Goal: Information Seeking & Learning: Understand process/instructions

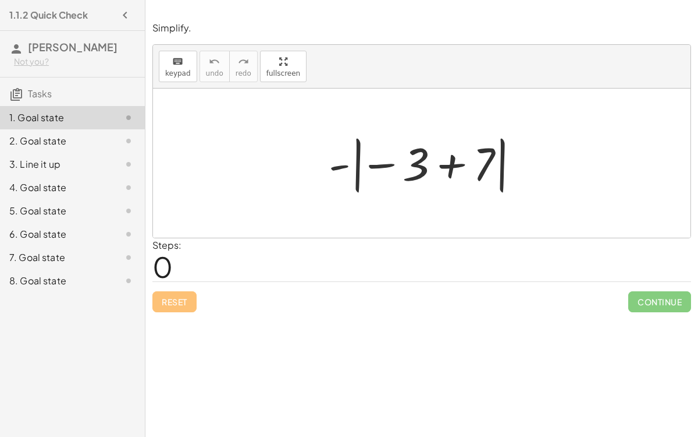
click at [448, 168] on div at bounding box center [426, 163] width 207 height 65
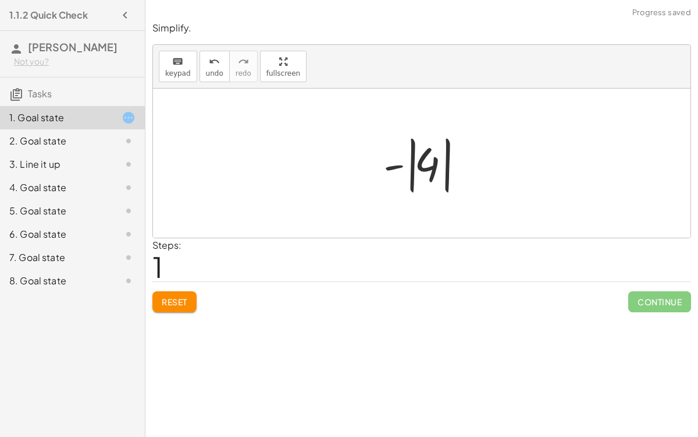
click at [416, 164] on div at bounding box center [427, 163] width 98 height 65
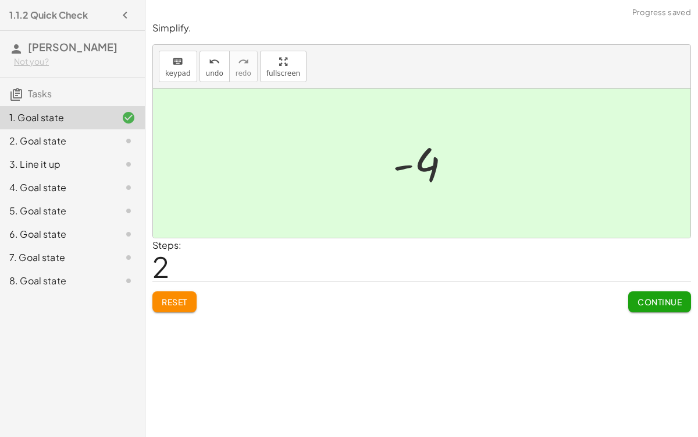
click at [640, 303] on span "Continue" at bounding box center [660, 301] width 44 height 10
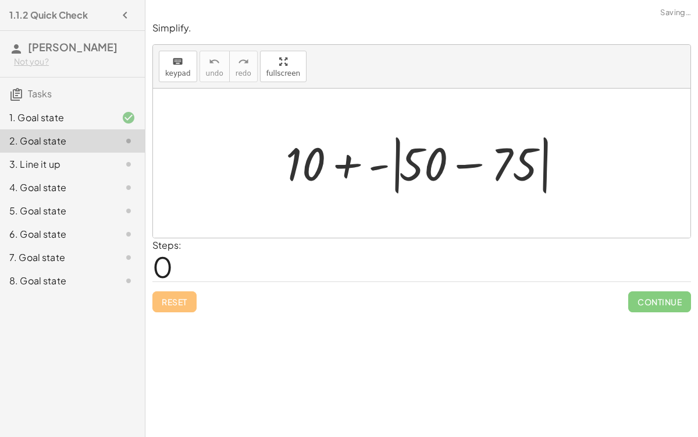
click at [476, 159] on div at bounding box center [426, 163] width 293 height 67
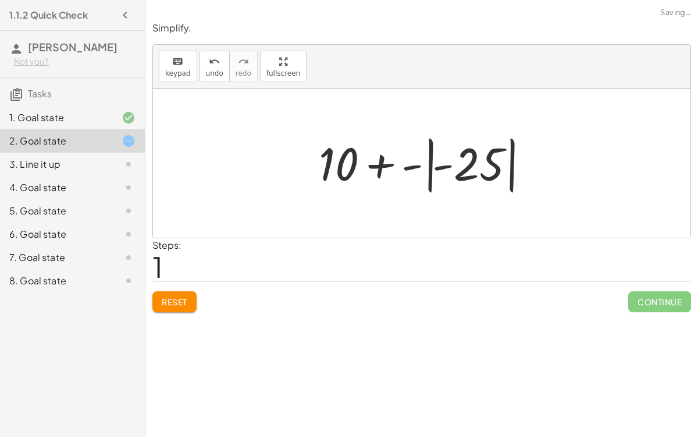
click at [421, 164] on div at bounding box center [426, 163] width 227 height 65
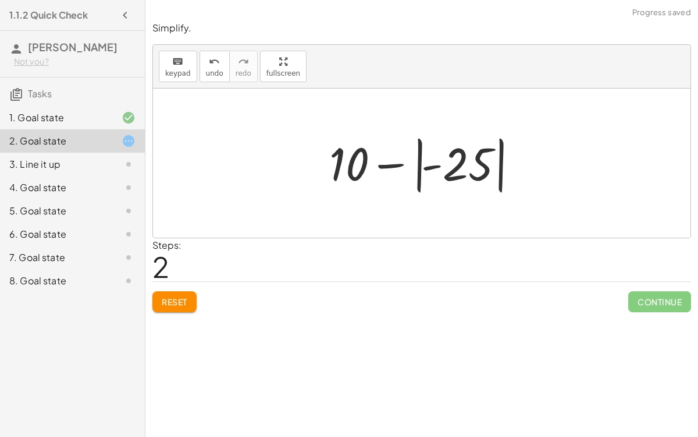
click at [421, 164] on div at bounding box center [426, 163] width 205 height 65
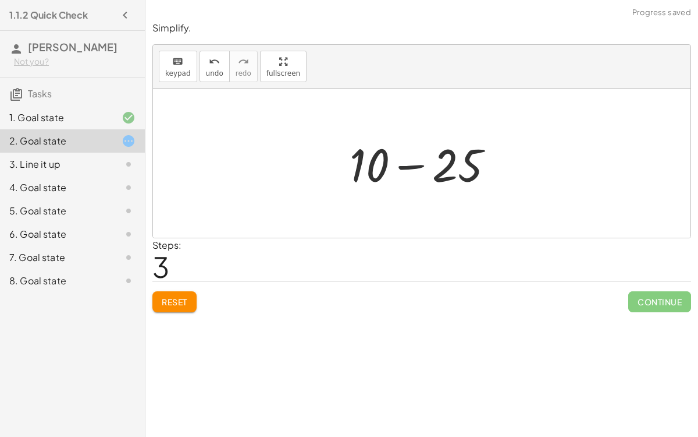
click at [404, 167] on div at bounding box center [426, 163] width 165 height 60
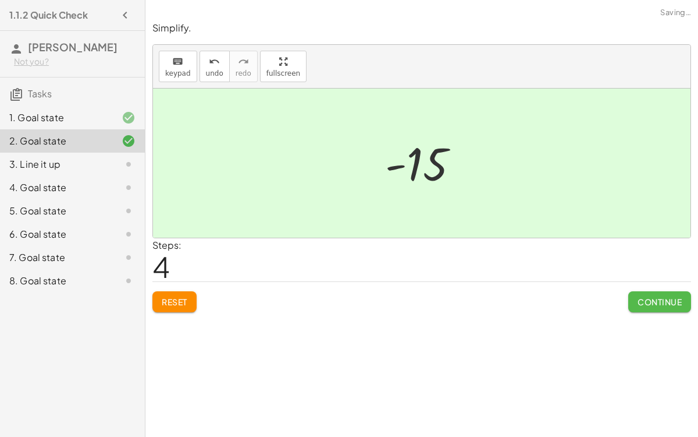
click at [663, 294] on button "Continue" at bounding box center [660, 301] width 63 height 21
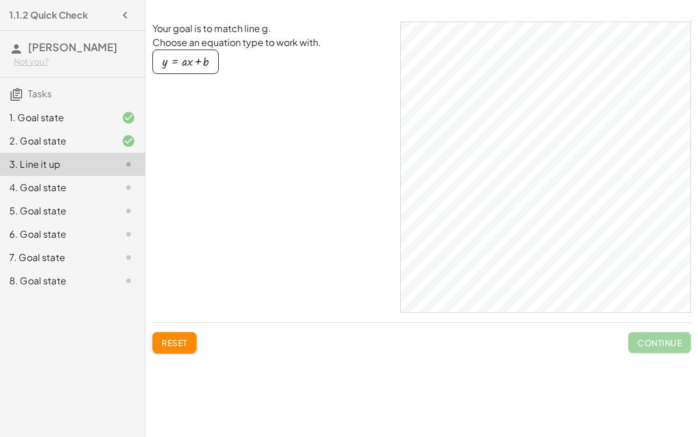
click at [195, 59] on div "button" at bounding box center [185, 61] width 47 height 13
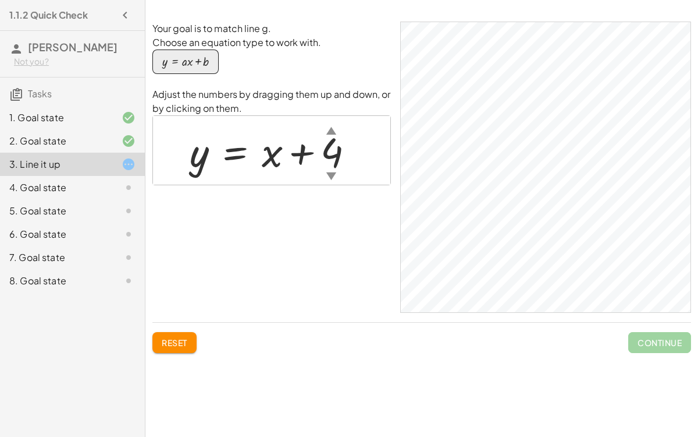
click at [331, 175] on div "▼" at bounding box center [332, 175] width 10 height 15
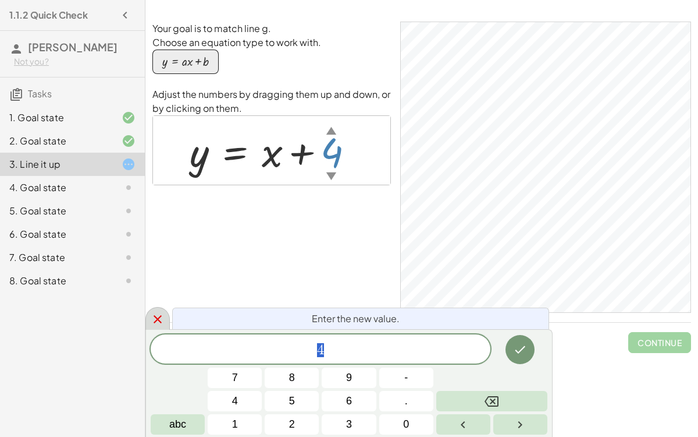
click at [151, 316] on icon at bounding box center [158, 319] width 14 height 14
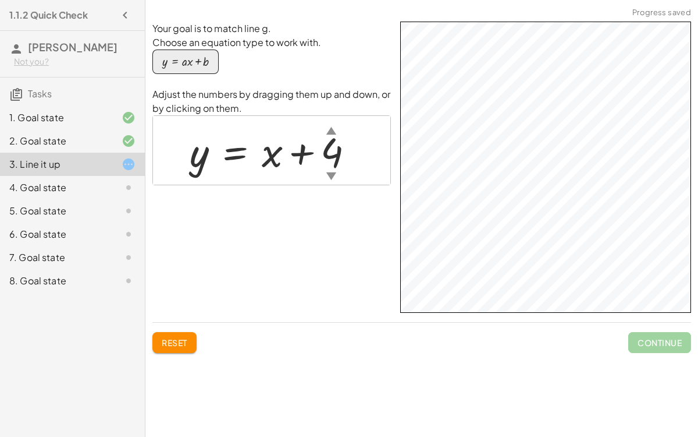
click at [97, 183] on div "4. Goal state" at bounding box center [56, 187] width 94 height 14
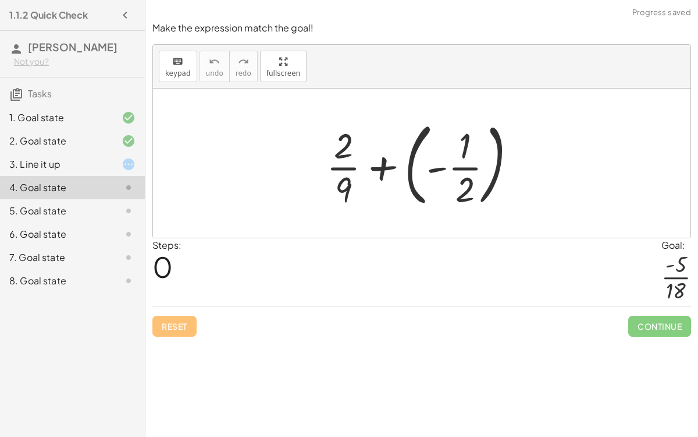
click at [414, 173] on div at bounding box center [426, 163] width 211 height 97
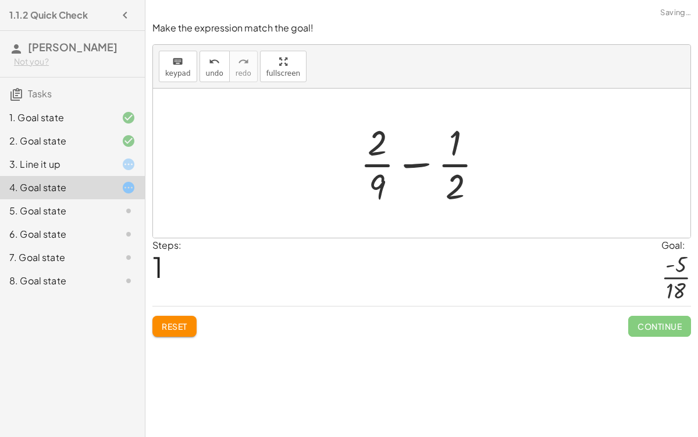
click at [417, 165] on div at bounding box center [426, 163] width 144 height 90
drag, startPoint x: 379, startPoint y: 180, endPoint x: 368, endPoint y: 181, distance: 10.5
click at [368, 181] on div at bounding box center [426, 163] width 144 height 90
click at [377, 141] on div at bounding box center [426, 163] width 144 height 90
drag, startPoint x: 378, startPoint y: 178, endPoint x: 460, endPoint y: 179, distance: 81.5
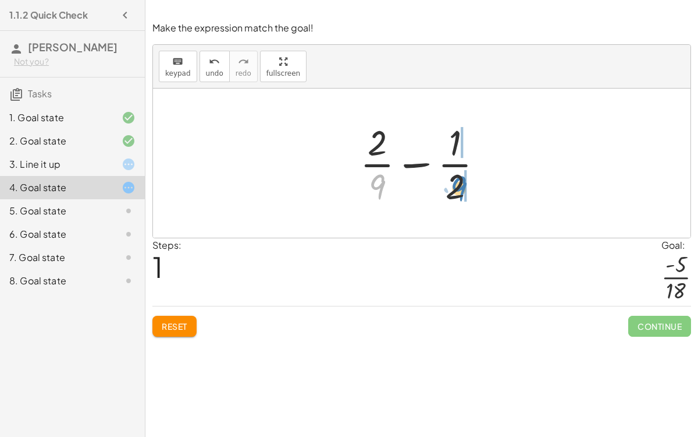
click at [460, 179] on div at bounding box center [426, 163] width 144 height 90
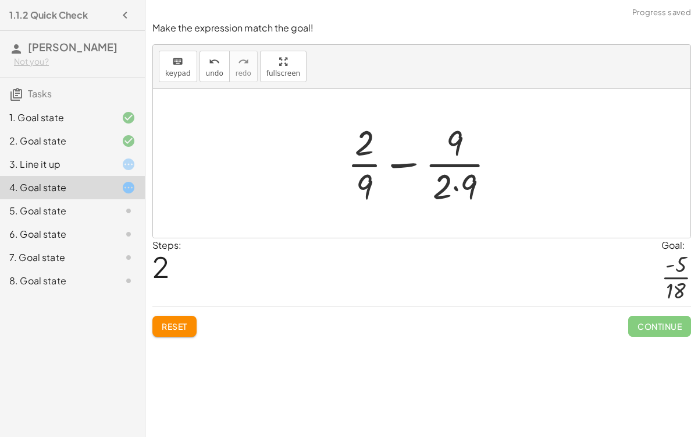
click at [455, 184] on div at bounding box center [426, 163] width 169 height 90
drag, startPoint x: 456, startPoint y: 142, endPoint x: 368, endPoint y: 187, distance: 98.9
click at [368, 187] on div at bounding box center [426, 163] width 158 height 90
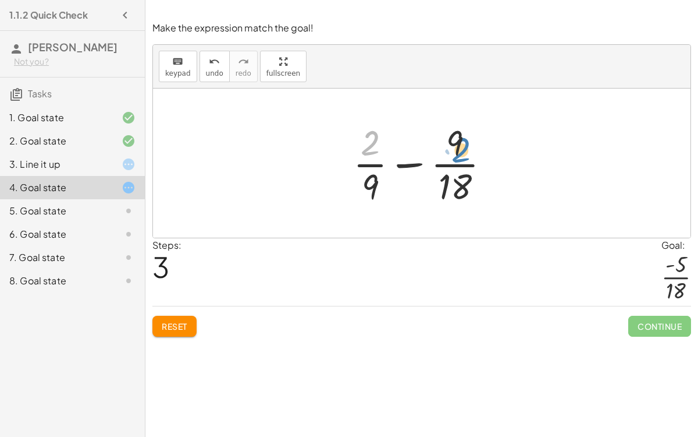
drag, startPoint x: 367, startPoint y: 147, endPoint x: 457, endPoint y: 155, distance: 91.1
click at [457, 155] on div at bounding box center [426, 163] width 158 height 90
click at [211, 69] on span "undo" at bounding box center [214, 73] width 17 height 8
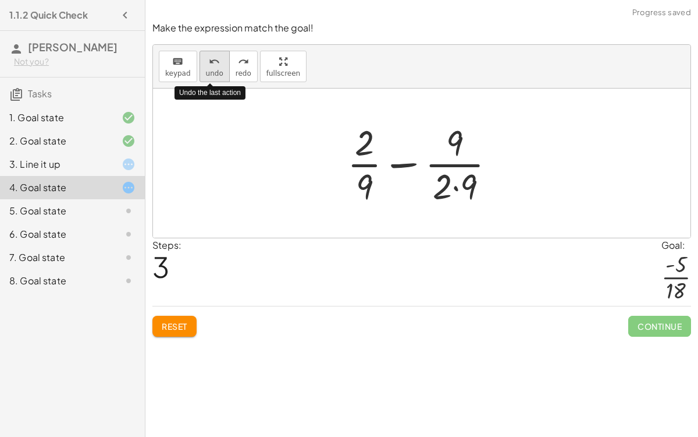
click at [211, 69] on span "undo" at bounding box center [214, 73] width 17 height 8
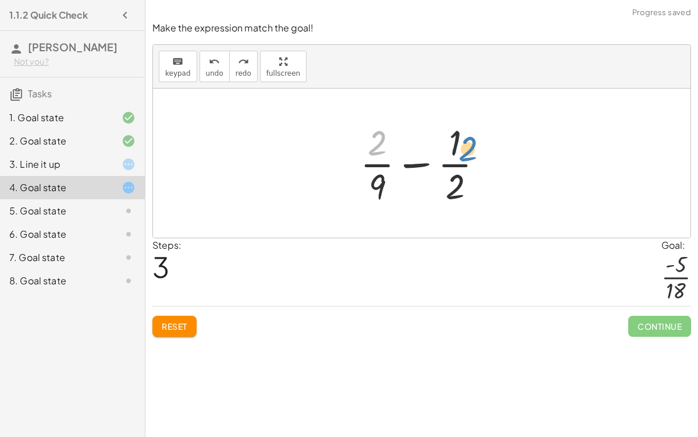
drag, startPoint x: 376, startPoint y: 139, endPoint x: 464, endPoint y: 144, distance: 88.6
click at [464, 144] on div at bounding box center [426, 163] width 144 height 90
drag, startPoint x: 456, startPoint y: 175, endPoint x: 392, endPoint y: 175, distance: 63.4
click at [392, 175] on div at bounding box center [426, 163] width 144 height 90
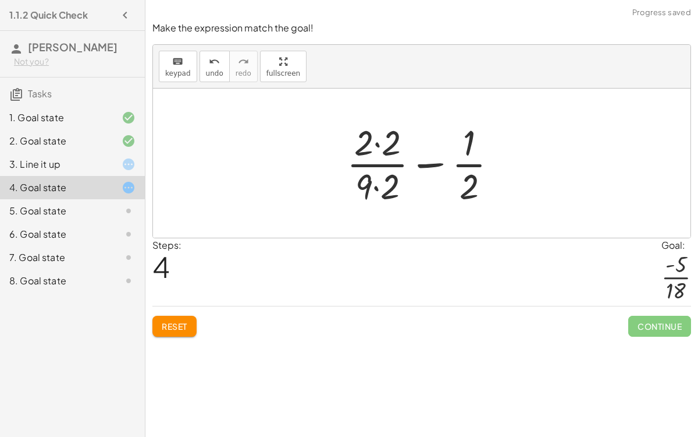
click at [375, 188] on div at bounding box center [427, 163] width 172 height 90
click at [377, 141] on div at bounding box center [427, 163] width 172 height 90
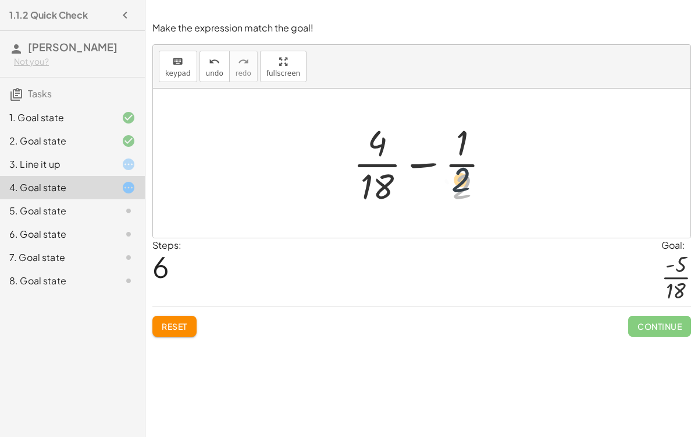
drag, startPoint x: 462, startPoint y: 185, endPoint x: 459, endPoint y: 178, distance: 7.4
click at [459, 178] on div at bounding box center [426, 163] width 158 height 90
click at [427, 164] on div at bounding box center [426, 163] width 158 height 90
drag, startPoint x: 378, startPoint y: 139, endPoint x: 470, endPoint y: 135, distance: 91.4
click at [470, 135] on div at bounding box center [426, 163] width 158 height 90
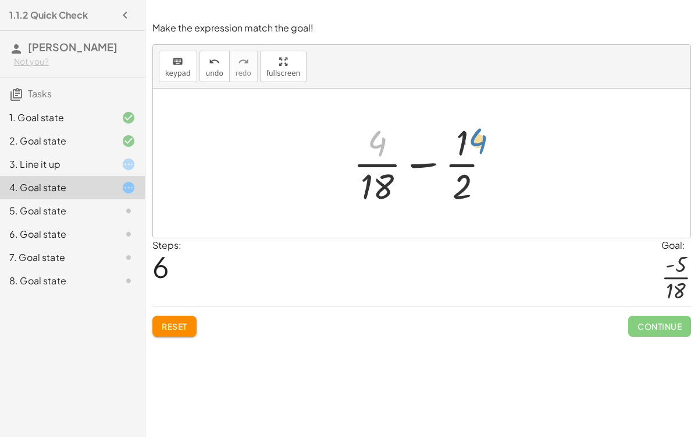
drag, startPoint x: 382, startPoint y: 141, endPoint x: 483, endPoint y: 139, distance: 100.7
click at [483, 139] on div at bounding box center [426, 163] width 158 height 90
drag, startPoint x: 465, startPoint y: 175, endPoint x: 482, endPoint y: 136, distance: 42.5
click at [482, 136] on div at bounding box center [426, 163] width 158 height 90
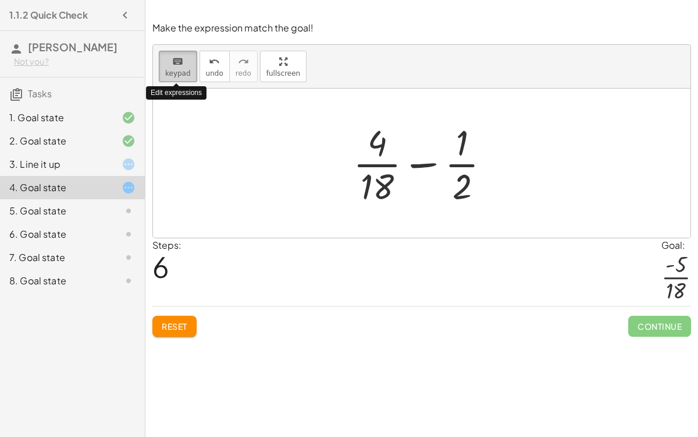
click at [181, 72] on span "keypad" at bounding box center [178, 73] width 26 height 8
click at [459, 182] on div at bounding box center [462, 185] width 19 height 41
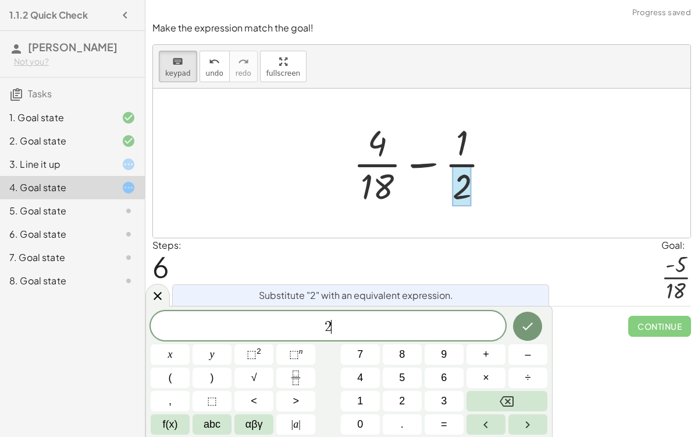
click at [384, 321] on span "2 ​" at bounding box center [328, 326] width 355 height 16
click at [493, 385] on button "×" at bounding box center [486, 377] width 39 height 20
click at [451, 354] on button "9" at bounding box center [444, 354] width 39 height 20
click at [527, 329] on icon "Done" at bounding box center [528, 326] width 14 height 14
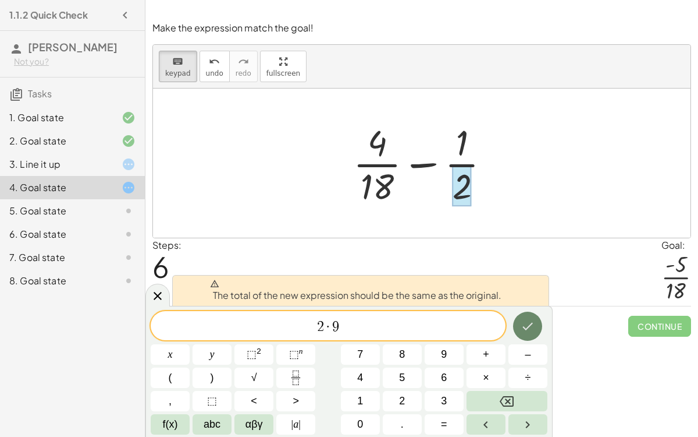
click at [519, 326] on button "Done" at bounding box center [527, 325] width 29 height 29
click at [522, 324] on icon "Done" at bounding box center [528, 326] width 14 height 14
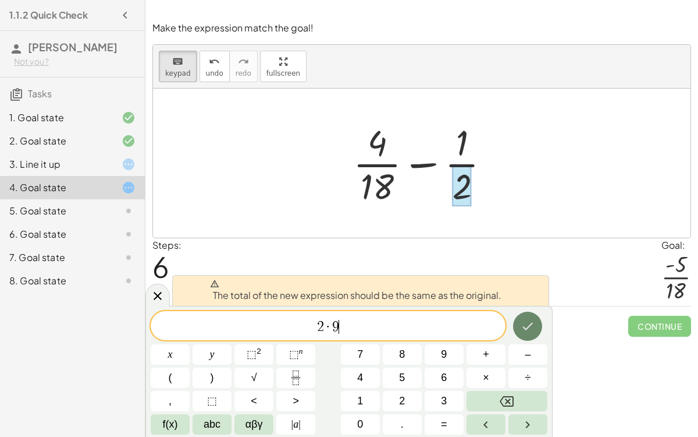
click at [522, 324] on icon "Done" at bounding box center [528, 326] width 14 height 14
click at [487, 400] on button "Backspace" at bounding box center [507, 401] width 81 height 20
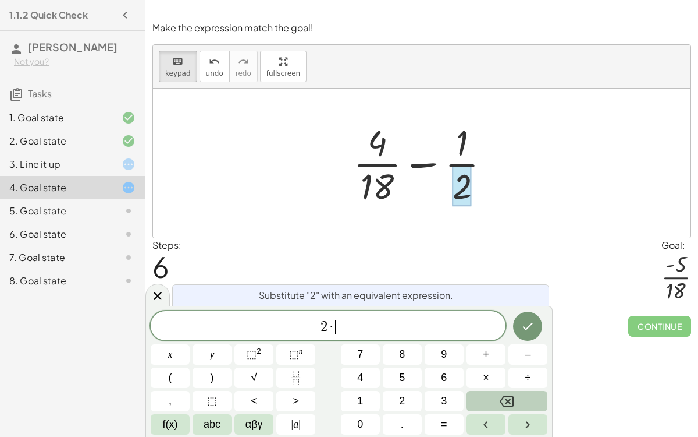
click at [487, 400] on button "Backspace" at bounding box center [507, 401] width 81 height 20
click at [167, 292] on div at bounding box center [158, 294] width 24 height 23
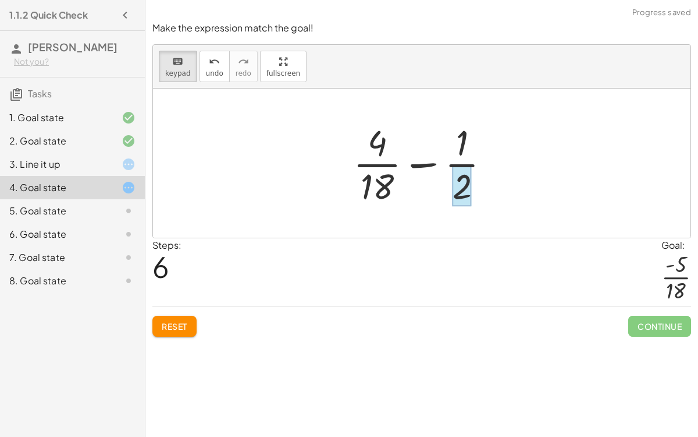
drag, startPoint x: 456, startPoint y: 144, endPoint x: 457, endPoint y: 191, distance: 47.2
click at [457, 191] on div at bounding box center [462, 185] width 19 height 41
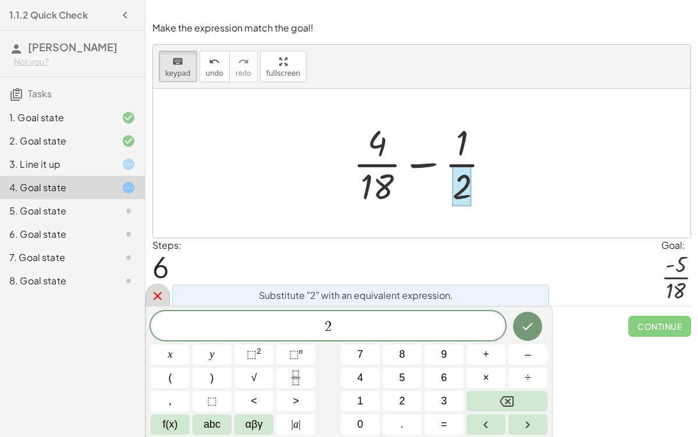
click at [146, 298] on div at bounding box center [158, 294] width 24 height 23
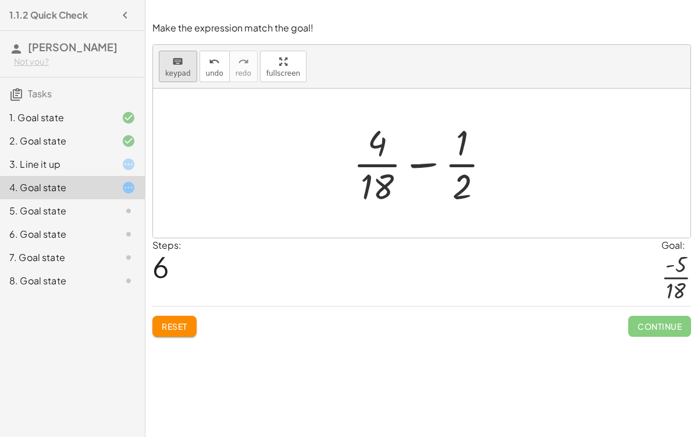
click at [179, 76] on span "keypad" at bounding box center [178, 73] width 26 height 8
drag, startPoint x: 461, startPoint y: 148, endPoint x: 466, endPoint y: 201, distance: 53.2
drag, startPoint x: 464, startPoint y: 193, endPoint x: 463, endPoint y: 151, distance: 41.9
click at [463, 151] on div at bounding box center [426, 163] width 158 height 90
drag, startPoint x: 462, startPoint y: 191, endPoint x: 454, endPoint y: 83, distance: 109.1
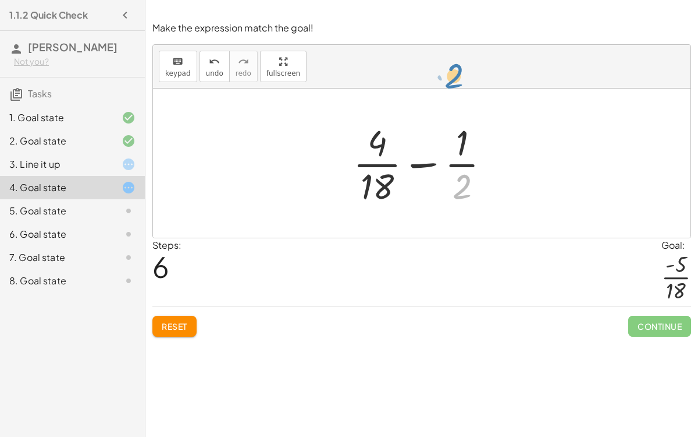
click at [454, 83] on div "keyboard keypad undo undo redo redo fullscreen + · 2 · 9 + ( - · 1 · 2 ) + · 2 …" at bounding box center [422, 141] width 538 height 193
click at [209, 66] on icon "undo" at bounding box center [214, 62] width 11 height 14
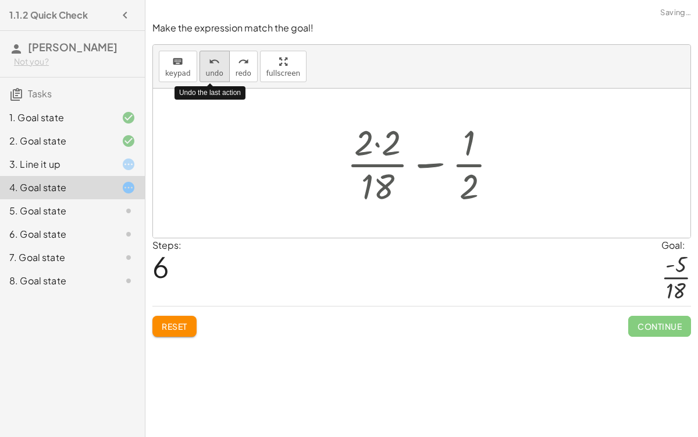
click at [209, 66] on icon "undo" at bounding box center [214, 62] width 11 height 14
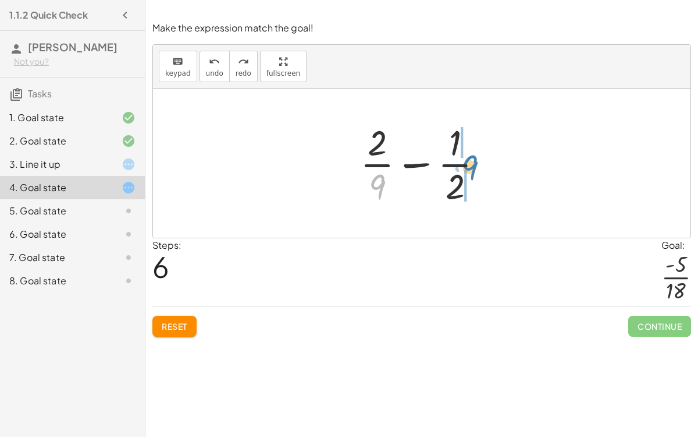
drag, startPoint x: 378, startPoint y: 182, endPoint x: 471, endPoint y: 162, distance: 94.5
click at [471, 162] on div at bounding box center [426, 163] width 144 height 90
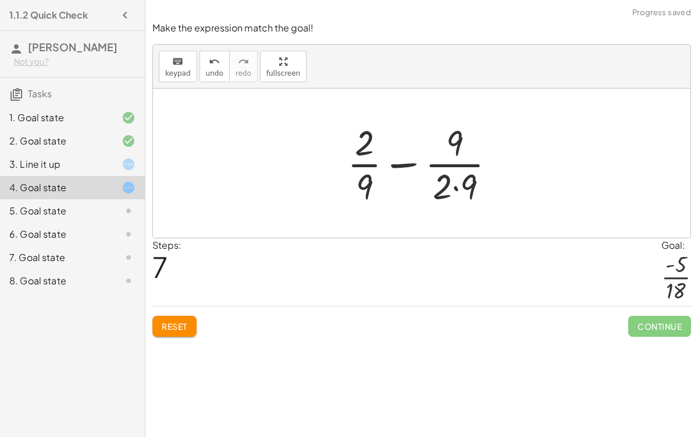
click at [456, 186] on div at bounding box center [426, 163] width 169 height 90
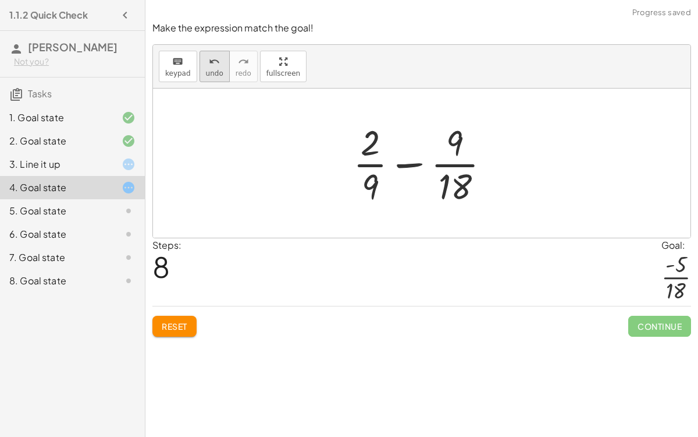
click at [200, 72] on button "undo undo" at bounding box center [215, 66] width 30 height 31
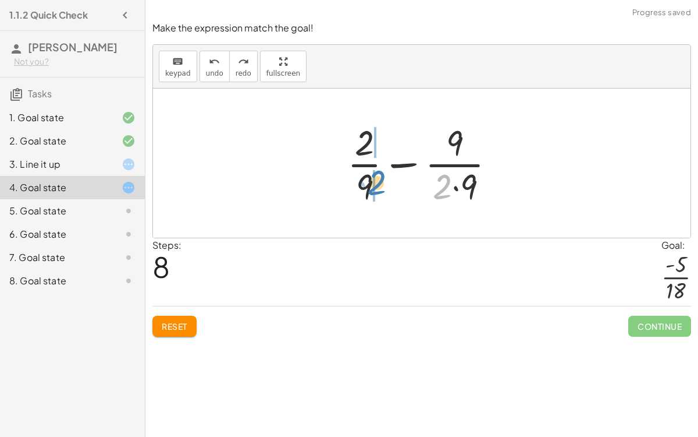
drag, startPoint x: 440, startPoint y: 189, endPoint x: 375, endPoint y: 185, distance: 65.4
click at [375, 185] on div at bounding box center [426, 163] width 169 height 90
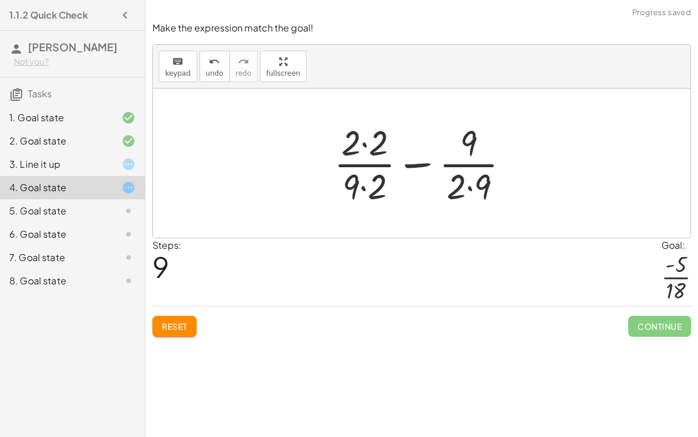
click at [363, 187] on div at bounding box center [426, 163] width 197 height 90
click at [471, 188] on div at bounding box center [426, 163] width 197 height 90
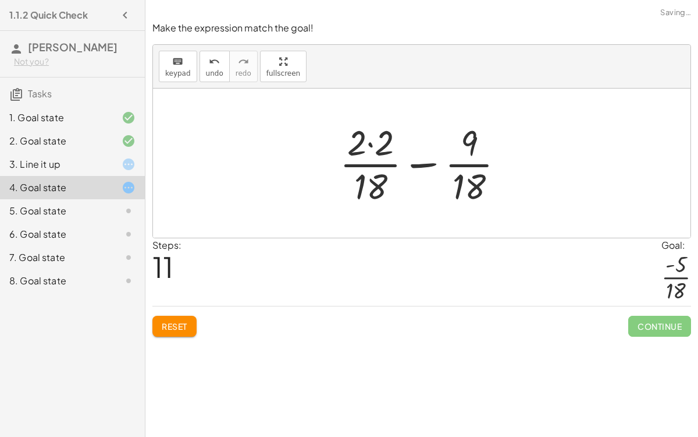
click at [371, 139] on div at bounding box center [427, 163] width 186 height 90
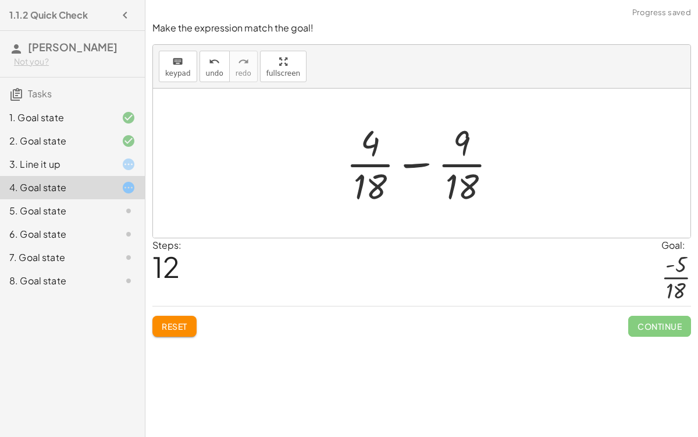
click at [414, 165] on div at bounding box center [426, 163] width 172 height 90
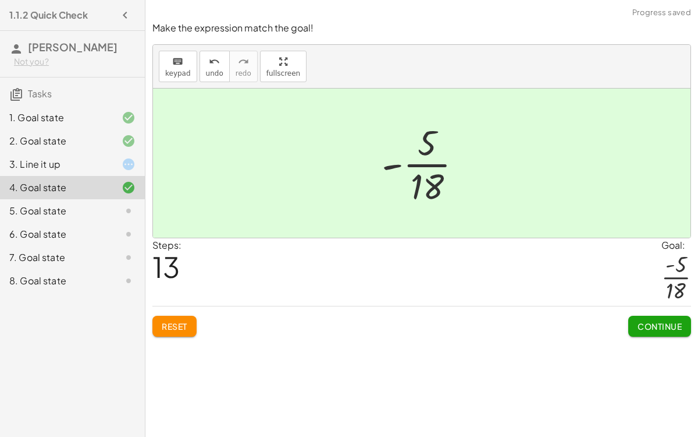
click at [641, 328] on span "Continue" at bounding box center [660, 326] width 44 height 10
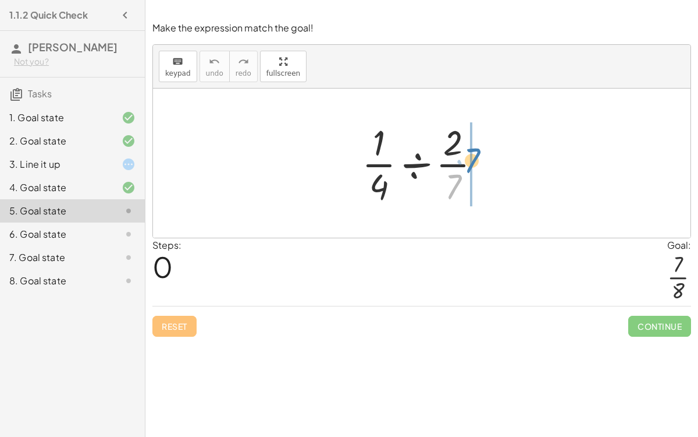
drag, startPoint x: 452, startPoint y: 183, endPoint x: 470, endPoint y: 157, distance: 31.8
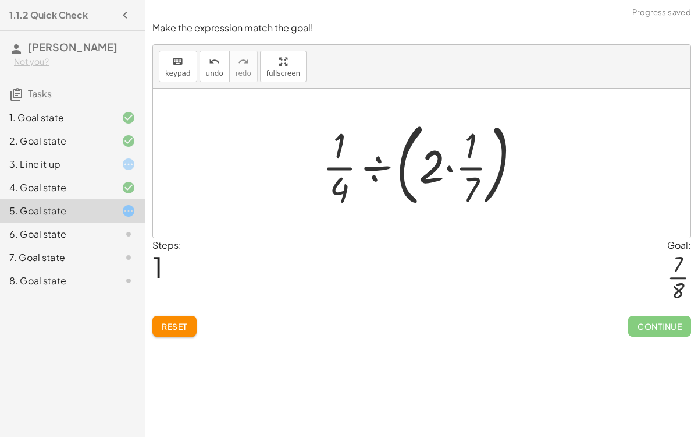
click at [451, 167] on div at bounding box center [427, 163] width 220 height 97
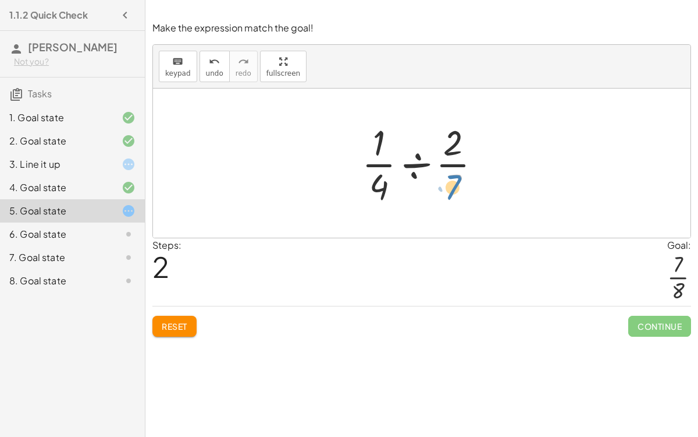
click at [458, 181] on div at bounding box center [426, 163] width 140 height 90
drag, startPoint x: 379, startPoint y: 143, endPoint x: 388, endPoint y: 186, distance: 44.5
drag, startPoint x: 381, startPoint y: 186, endPoint x: 471, endPoint y: 171, distance: 91.5
click at [471, 171] on div at bounding box center [426, 163] width 140 height 90
drag, startPoint x: 456, startPoint y: 175, endPoint x: 485, endPoint y: 144, distance: 42.0
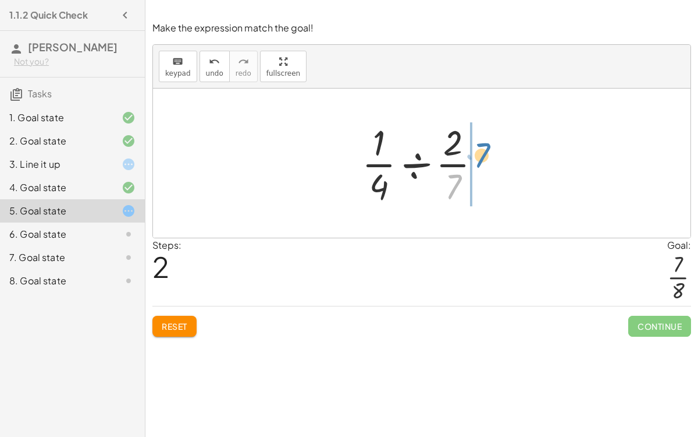
click at [485, 144] on div at bounding box center [426, 163] width 140 height 90
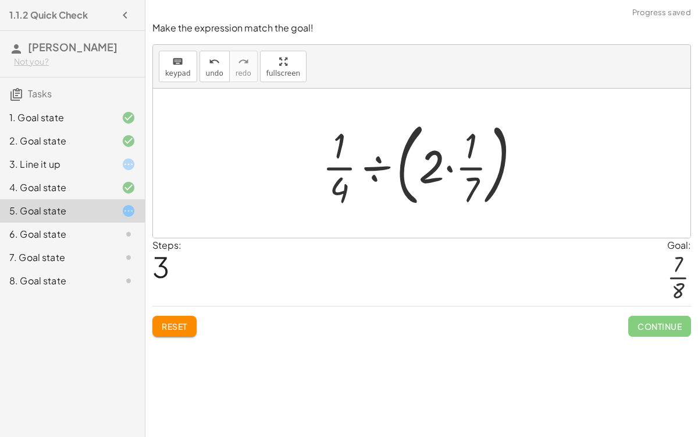
click at [387, 161] on div at bounding box center [427, 163] width 220 height 97
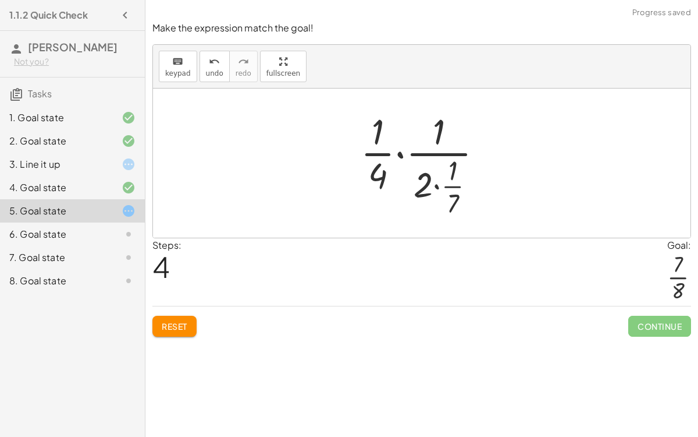
click at [441, 187] on div at bounding box center [426, 163] width 143 height 112
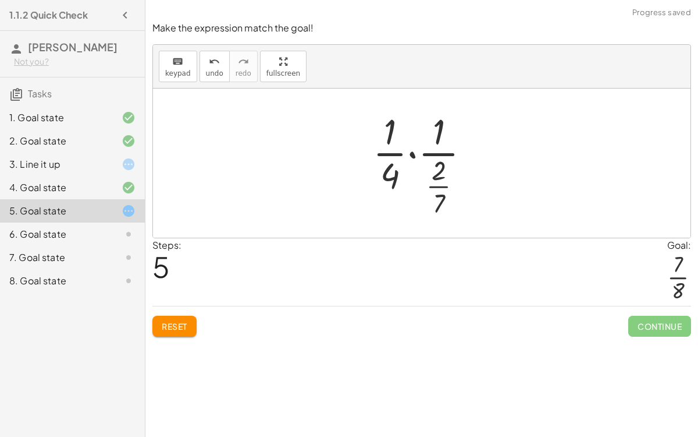
click at [412, 151] on div at bounding box center [426, 163] width 118 height 112
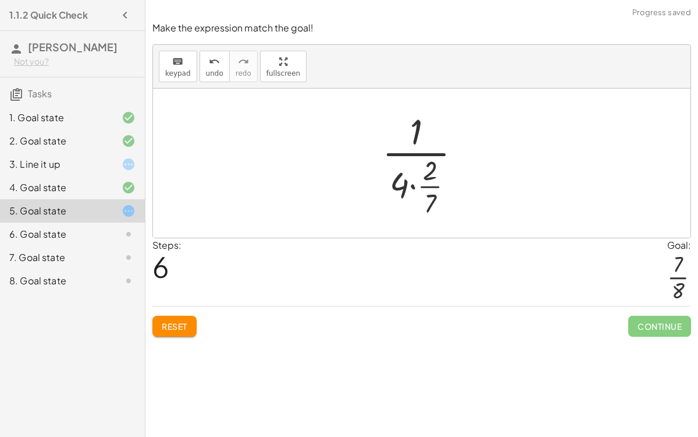
click at [413, 185] on div at bounding box center [427, 163] width 100 height 112
click at [416, 166] on div at bounding box center [427, 163] width 94 height 112
drag, startPoint x: 411, startPoint y: 139, endPoint x: 416, endPoint y: 190, distance: 51.4
drag, startPoint x: 416, startPoint y: 171, endPoint x: 459, endPoint y: 152, distance: 46.4
click at [459, 152] on div at bounding box center [426, 163] width 75 height 112
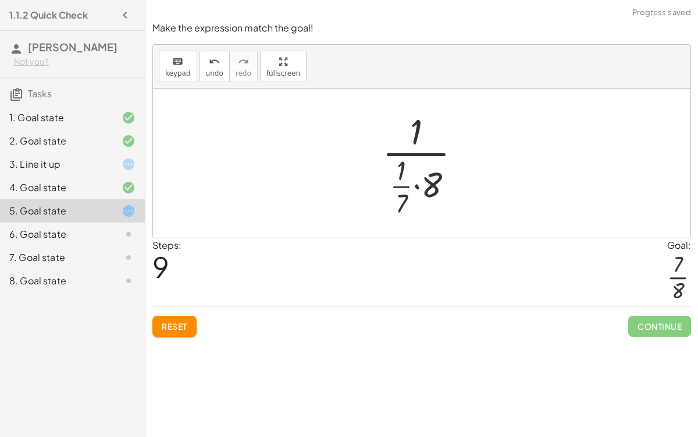
click at [416, 186] on div at bounding box center [427, 163] width 100 height 112
drag, startPoint x: 416, startPoint y: 173, endPoint x: 451, endPoint y: 156, distance: 39.0
click at [451, 156] on div at bounding box center [426, 163] width 75 height 112
drag, startPoint x: 401, startPoint y: 200, endPoint x: 396, endPoint y: 208, distance: 8.9
click at [396, 208] on div at bounding box center [427, 163] width 100 height 112
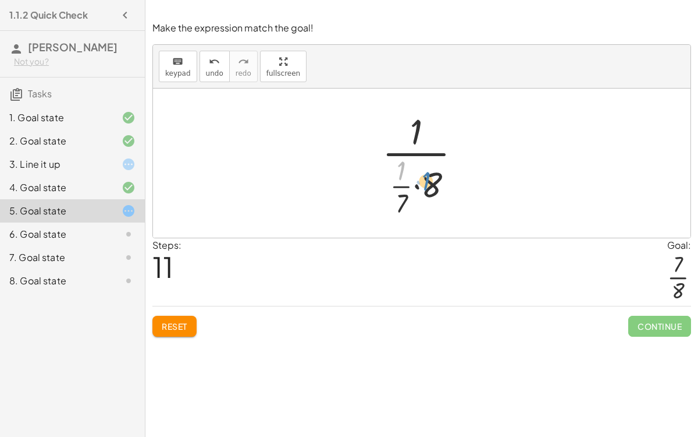
drag, startPoint x: 395, startPoint y: 173, endPoint x: 418, endPoint y: 182, distance: 24.9
click at [418, 182] on div at bounding box center [427, 163] width 100 height 112
click at [421, 189] on div at bounding box center [427, 163] width 100 height 112
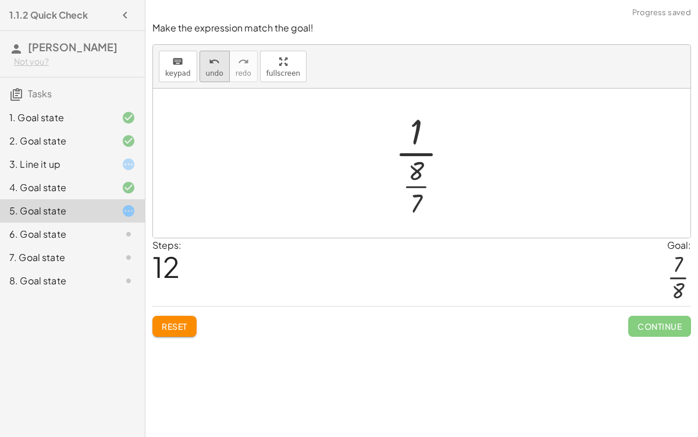
click at [200, 54] on button "undo undo" at bounding box center [215, 66] width 30 height 31
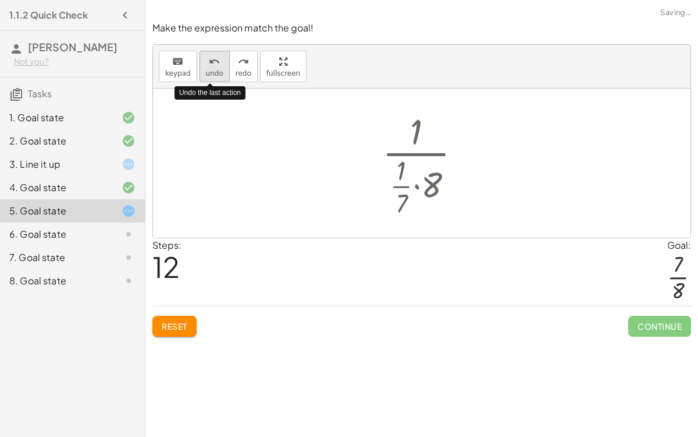
click at [200, 54] on button "undo undo" at bounding box center [215, 66] width 30 height 31
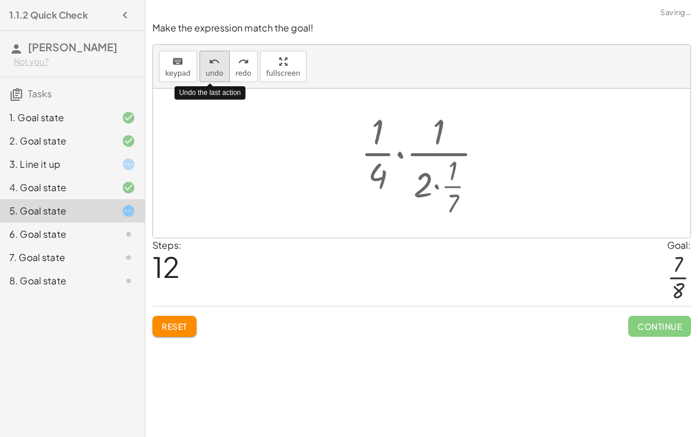
click at [200, 54] on button "undo undo" at bounding box center [215, 66] width 30 height 31
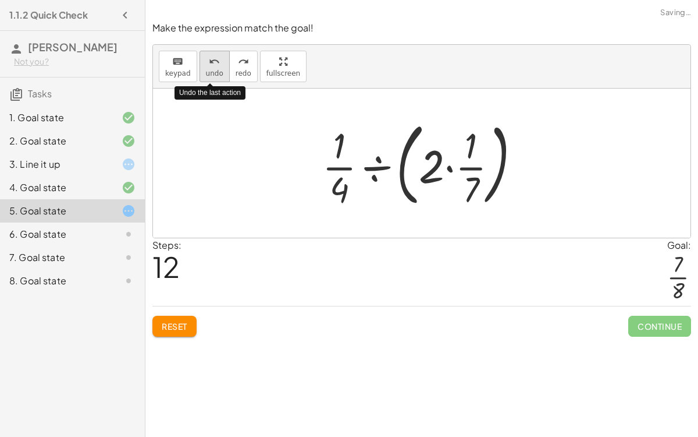
click at [200, 54] on button "undo undo" at bounding box center [215, 66] width 30 height 31
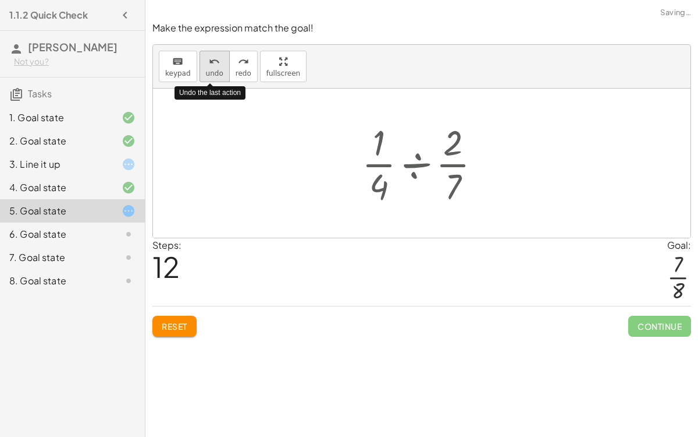
click at [200, 54] on button "undo undo" at bounding box center [215, 66] width 30 height 31
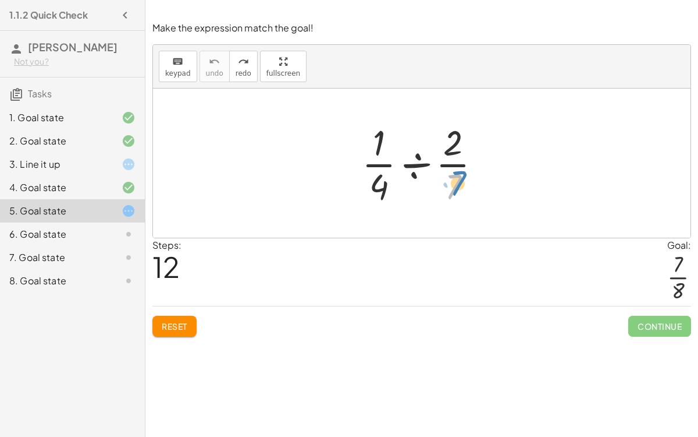
click at [459, 172] on div at bounding box center [426, 163] width 140 height 90
drag, startPoint x: 384, startPoint y: 185, endPoint x: 381, endPoint y: 173, distance: 12.0
click at [381, 173] on div at bounding box center [426, 163] width 140 height 90
drag, startPoint x: 369, startPoint y: 146, endPoint x: 351, endPoint y: 147, distance: 18.1
click at [351, 147] on div "· 1 · · 1 · 4 ÷ · 2 · 7" at bounding box center [422, 162] width 155 height 95
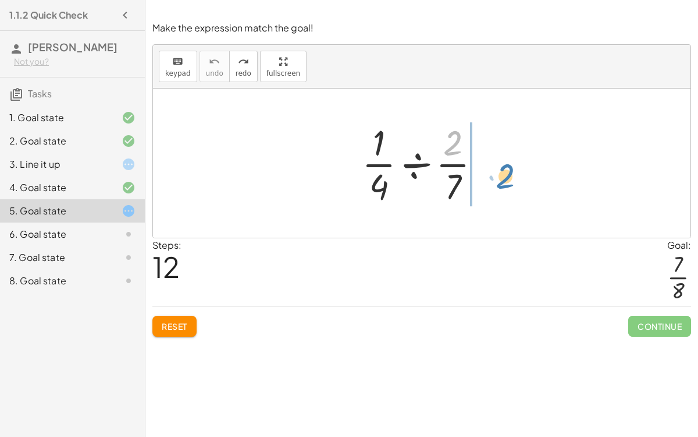
drag, startPoint x: 452, startPoint y: 144, endPoint x: 503, endPoint y: 176, distance: 60.6
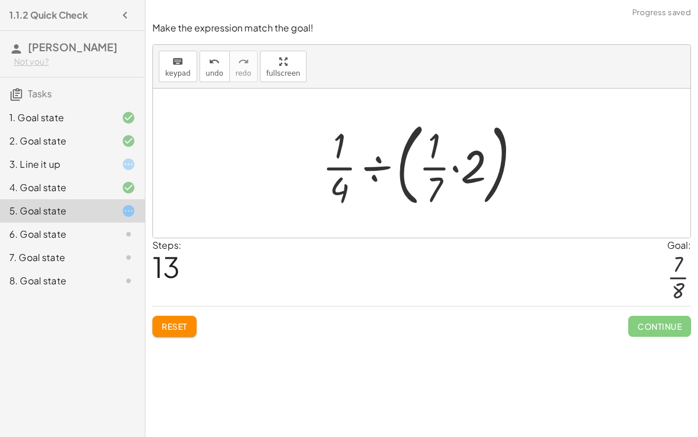
click at [455, 166] on div at bounding box center [427, 163] width 220 height 97
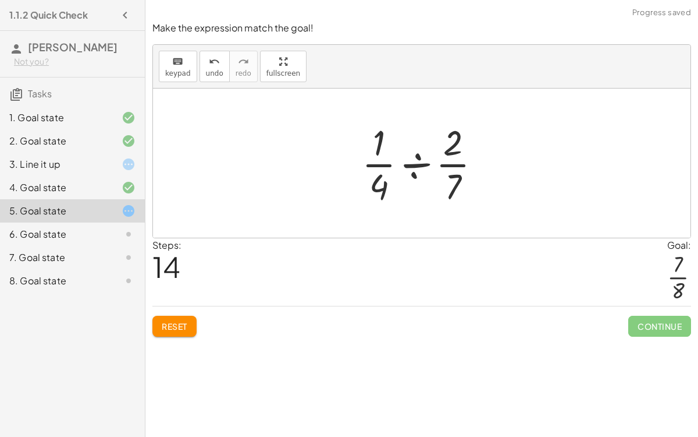
click at [414, 154] on div at bounding box center [426, 163] width 140 height 90
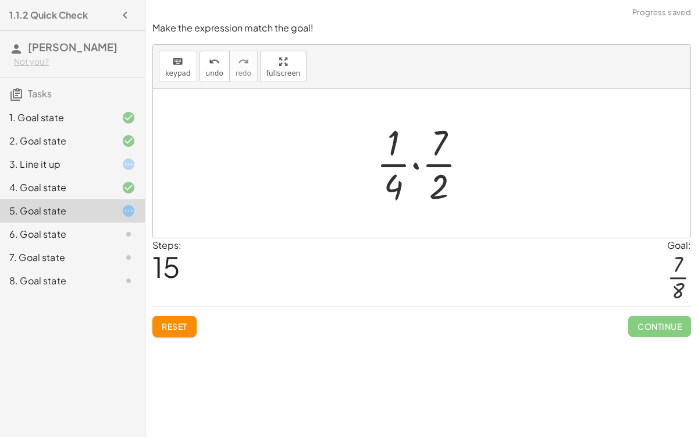
click at [417, 164] on div at bounding box center [427, 163] width 112 height 90
click at [416, 186] on div at bounding box center [426, 163] width 94 height 90
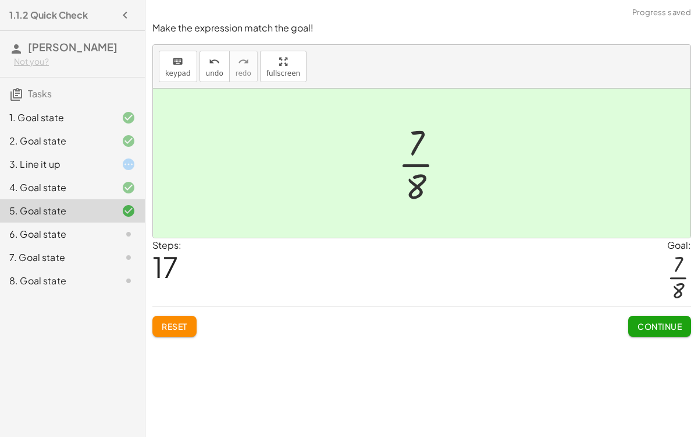
click at [665, 330] on button "Continue" at bounding box center [660, 325] width 63 height 21
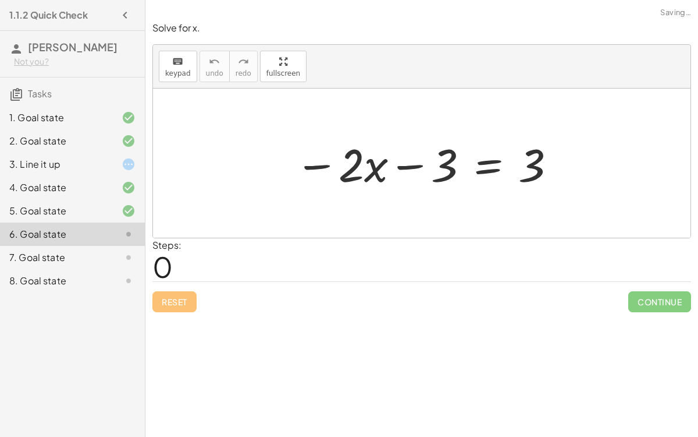
click at [410, 159] on div at bounding box center [426, 163] width 274 height 60
click at [371, 159] on div at bounding box center [426, 163] width 274 height 60
drag, startPoint x: 448, startPoint y: 172, endPoint x: 538, endPoint y: 190, distance: 91.9
click at [538, 190] on div at bounding box center [426, 163] width 274 height 60
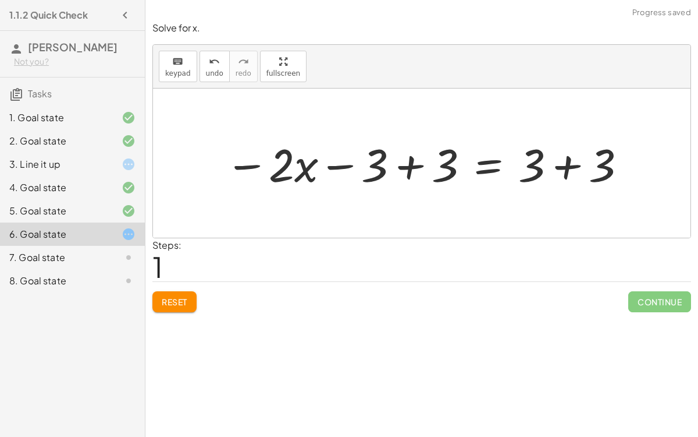
click at [565, 169] on div at bounding box center [426, 163] width 414 height 60
click at [410, 162] on div at bounding box center [390, 163] width 343 height 60
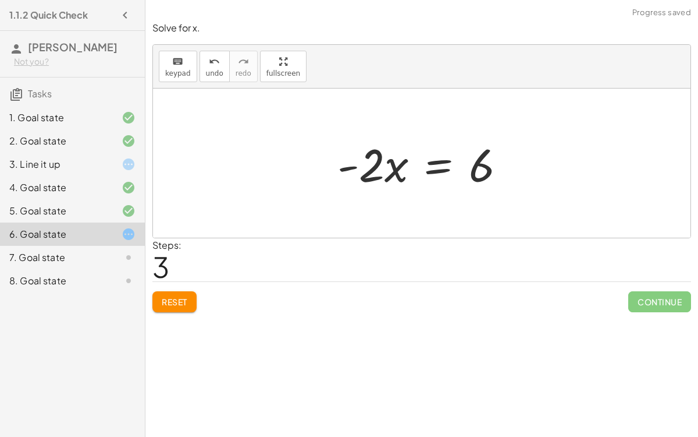
click at [431, 165] on div at bounding box center [426, 163] width 189 height 60
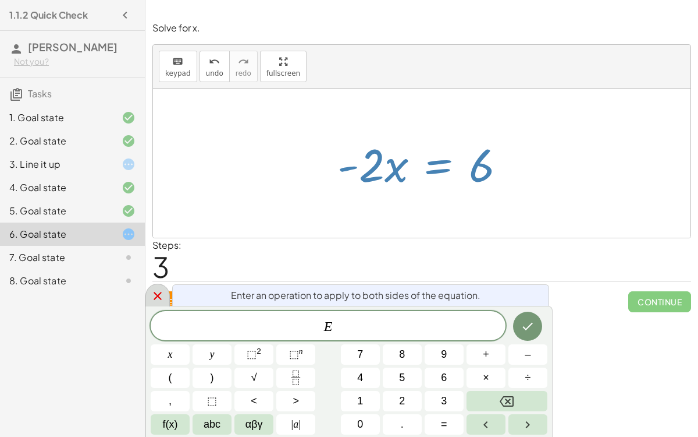
click at [159, 292] on icon at bounding box center [158, 296] width 14 height 14
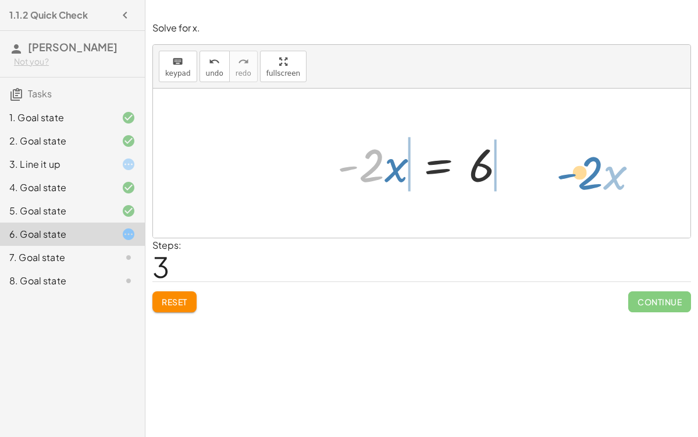
drag, startPoint x: 369, startPoint y: 168, endPoint x: 587, endPoint y: 176, distance: 217.8
click at [587, 176] on div "− · 2 · x − 3 = 3 − · 2 · x − 3 + 3 = + 3 + 3 − · 2 · x − 3 + 3 = 6 − · 2 · x +…" at bounding box center [422, 162] width 538 height 149
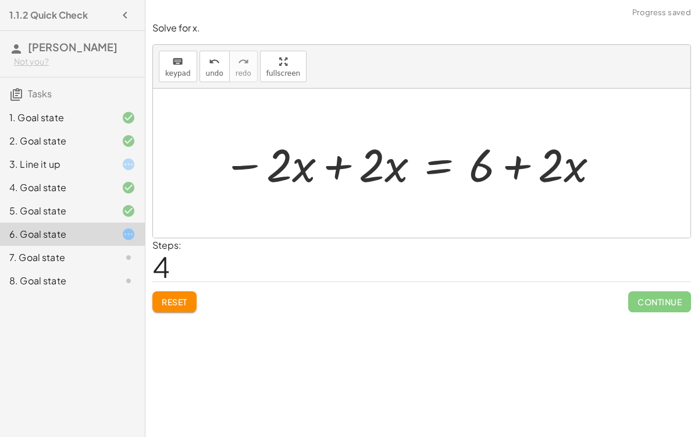
click at [345, 160] on div at bounding box center [411, 163] width 389 height 60
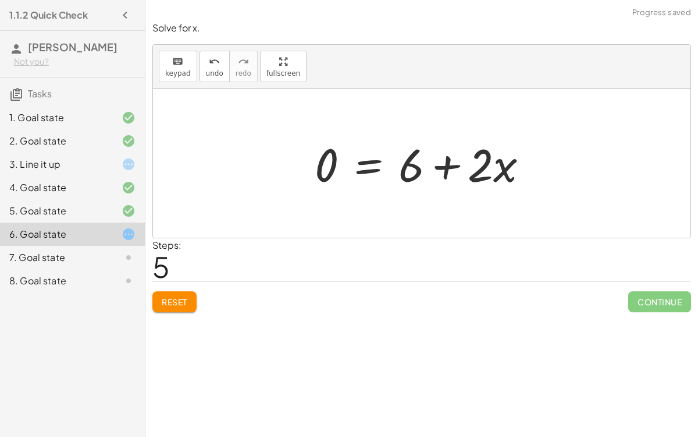
click at [445, 166] on div at bounding box center [426, 163] width 235 height 60
drag, startPoint x: 490, startPoint y: 171, endPoint x: 422, endPoint y: 168, distance: 68.1
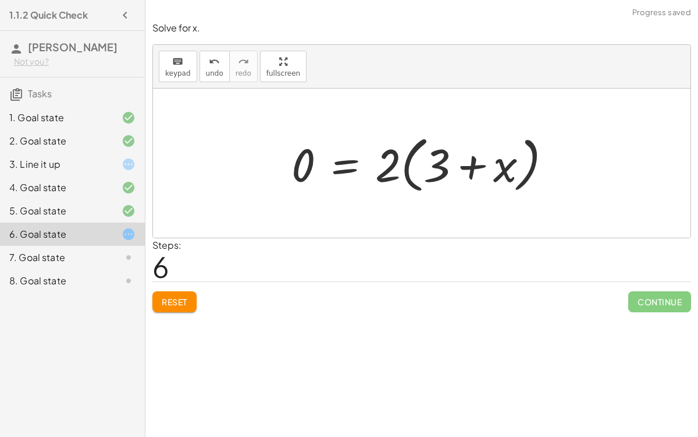
click at [468, 166] on div at bounding box center [426, 163] width 281 height 67
click at [405, 172] on div at bounding box center [426, 163] width 281 height 67
click at [396, 166] on div at bounding box center [426, 163] width 281 height 67
click at [413, 165] on div at bounding box center [426, 163] width 281 height 67
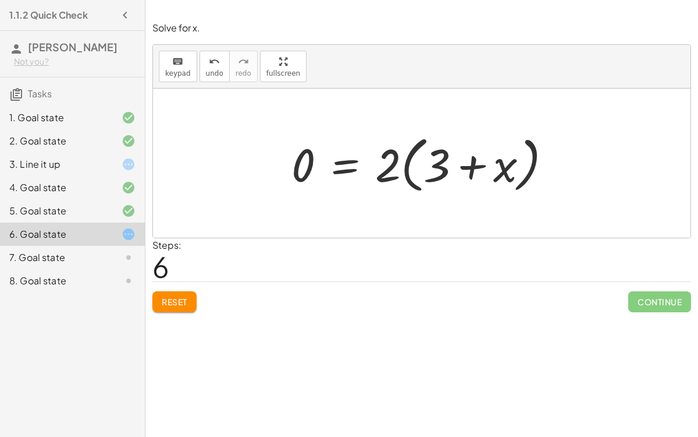
click at [408, 160] on div at bounding box center [426, 163] width 281 height 67
drag, startPoint x: 438, startPoint y: 167, endPoint x: 398, endPoint y: 166, distance: 40.8
click at [398, 166] on div at bounding box center [426, 163] width 281 height 67
click at [407, 172] on div at bounding box center [426, 163] width 281 height 67
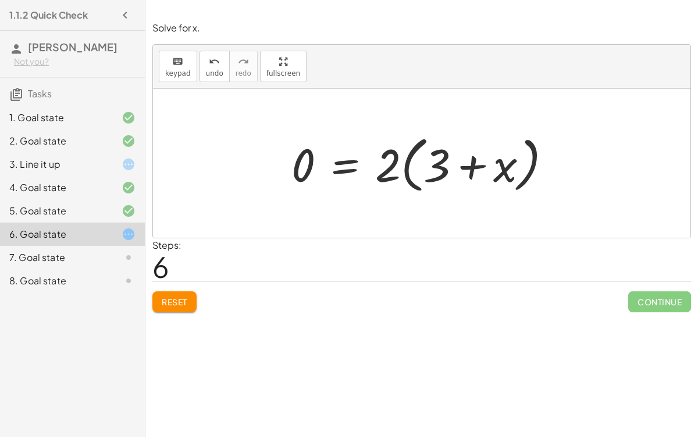
click at [407, 172] on div at bounding box center [426, 163] width 281 height 67
click at [407, 172] on div at bounding box center [403, 163] width 235 height 60
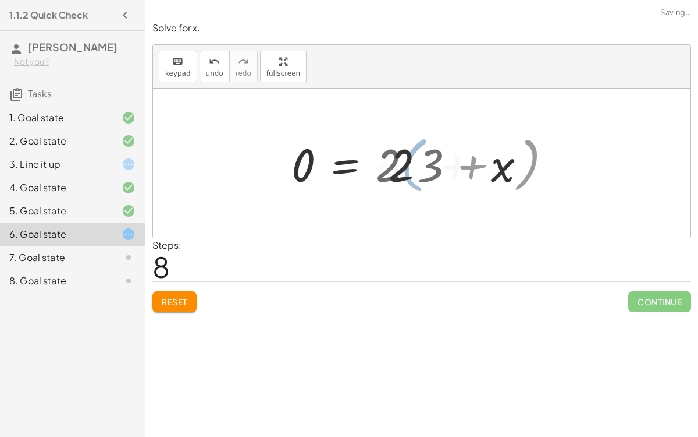
click at [407, 172] on div at bounding box center [403, 163] width 235 height 60
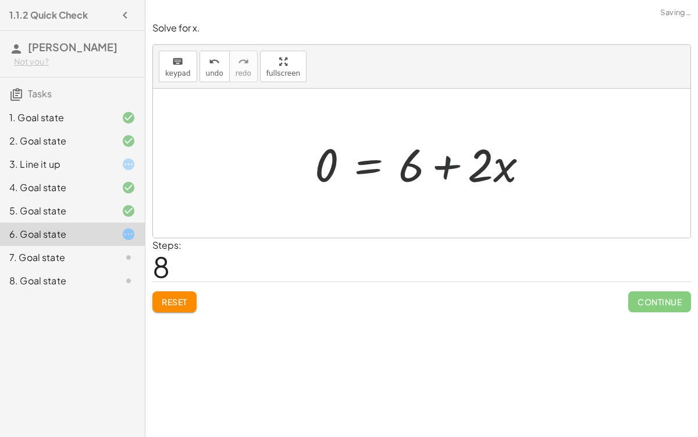
click at [438, 169] on div at bounding box center [426, 163] width 235 height 60
drag, startPoint x: 409, startPoint y: 168, endPoint x: 329, endPoint y: 181, distance: 81.4
click at [329, 181] on div at bounding box center [426, 163] width 235 height 60
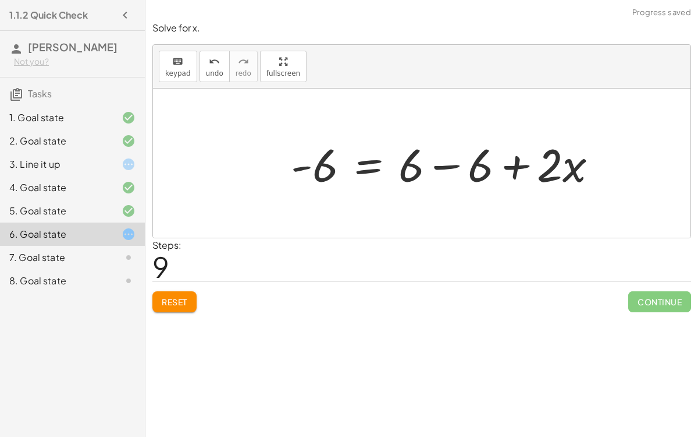
click at [434, 165] on div at bounding box center [449, 163] width 328 height 60
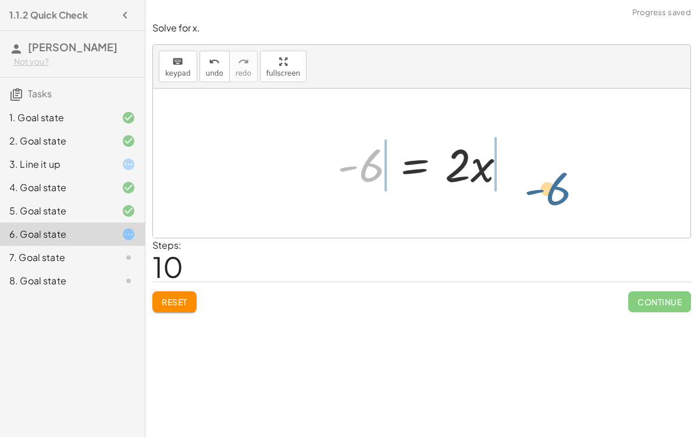
drag, startPoint x: 370, startPoint y: 166, endPoint x: 556, endPoint y: 189, distance: 187.6
click at [556, 189] on div "− · 2 · x − 3 = 3 − · 2 · x − 3 + 3 = + 3 + 3 − · 2 · x − 3 + 3 = 6 − · 2 · x +…" at bounding box center [422, 162] width 538 height 149
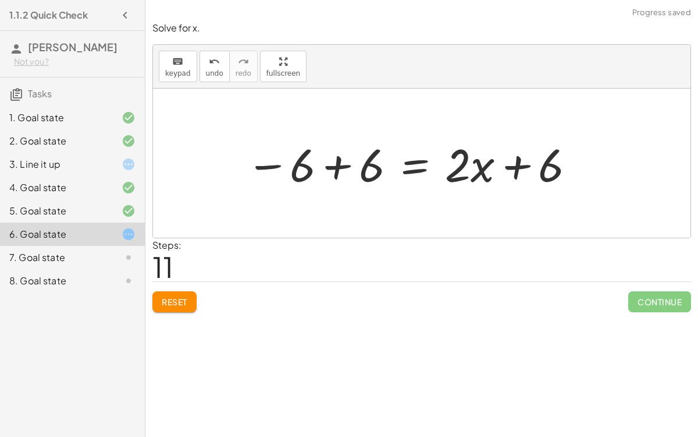
click at [516, 168] on div at bounding box center [411, 163] width 342 height 60
click at [342, 165] on div at bounding box center [411, 163] width 342 height 60
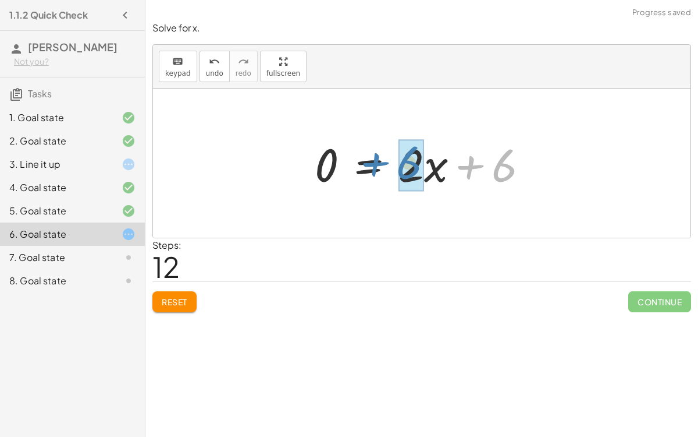
drag, startPoint x: 510, startPoint y: 172, endPoint x: 412, endPoint y: 169, distance: 97.8
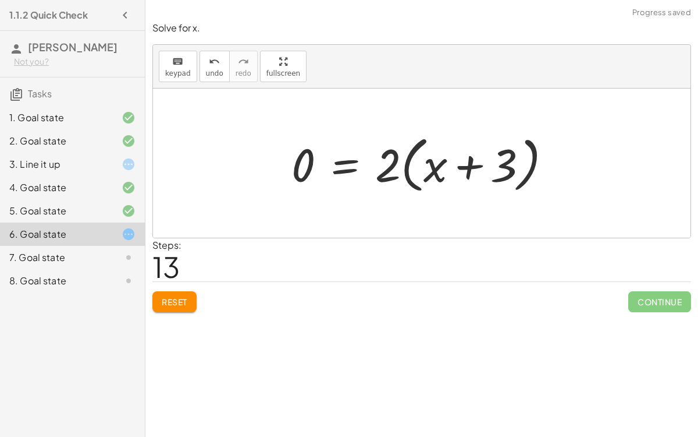
click at [453, 173] on div at bounding box center [426, 163] width 281 height 67
click at [456, 171] on div at bounding box center [426, 163] width 281 height 67
click at [463, 171] on div at bounding box center [426, 163] width 281 height 67
click at [398, 164] on div at bounding box center [426, 163] width 281 height 67
click at [406, 166] on div at bounding box center [426, 163] width 281 height 67
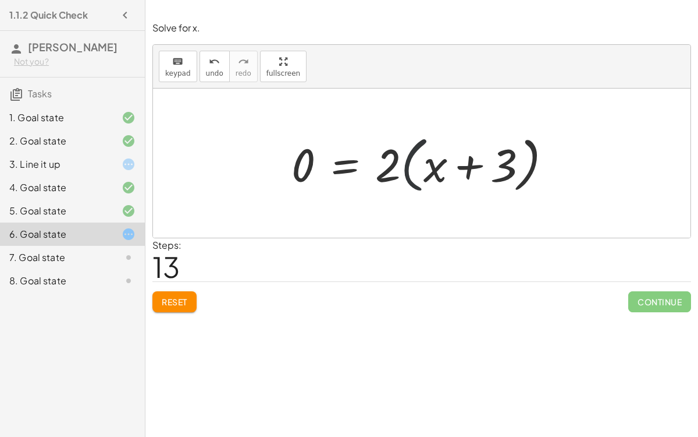
click at [406, 166] on div at bounding box center [426, 163] width 281 height 67
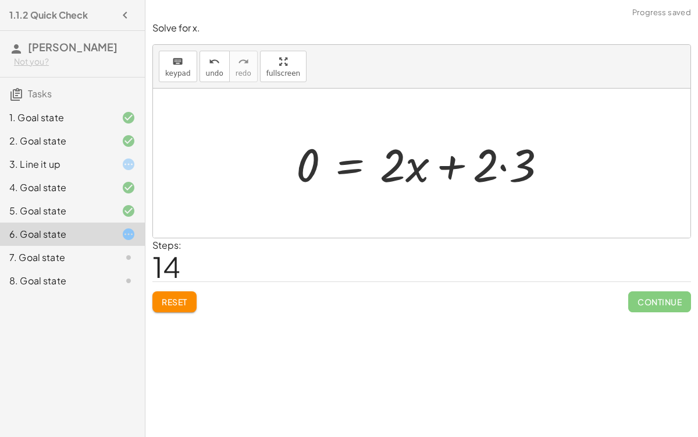
click at [506, 164] on div at bounding box center [426, 163] width 272 height 60
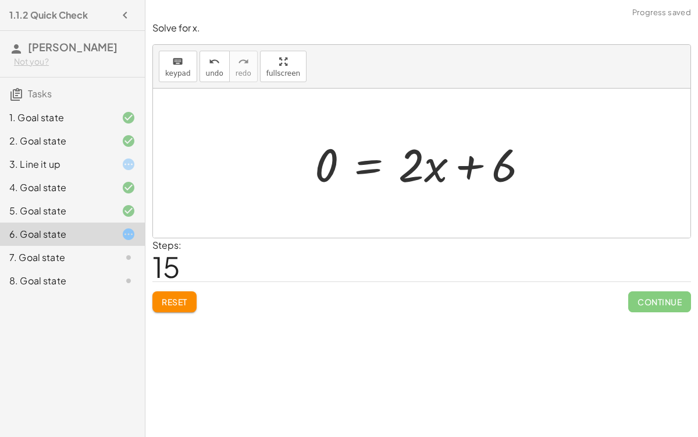
click at [484, 171] on div at bounding box center [426, 163] width 235 height 60
drag, startPoint x: 498, startPoint y: 173, endPoint x: 296, endPoint y: 169, distance: 202.0
click at [296, 169] on div "− · 2 · x − 3 = 3 − · 2 · x − 3 + 3 = + 3 + 3 − · 2 · x − 3 + 3 = 6 − · 2 · x +…" at bounding box center [422, 162] width 538 height 149
click at [467, 164] on div at bounding box center [449, 163] width 328 height 60
click at [544, 164] on div at bounding box center [449, 163] width 328 height 60
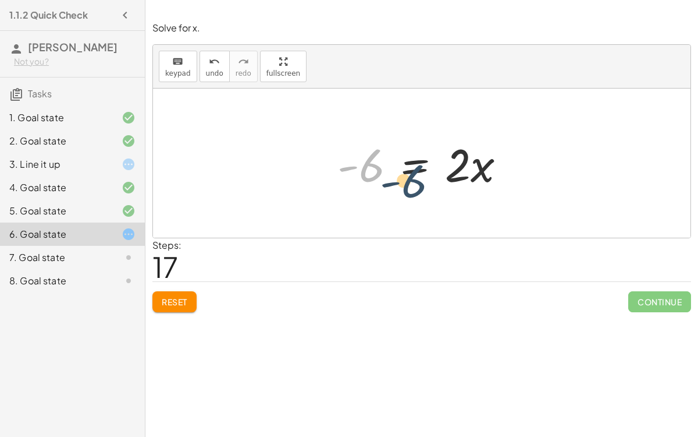
drag, startPoint x: 366, startPoint y: 168, endPoint x: 363, endPoint y: 157, distance: 12.0
click at [363, 157] on div at bounding box center [426, 163] width 189 height 60
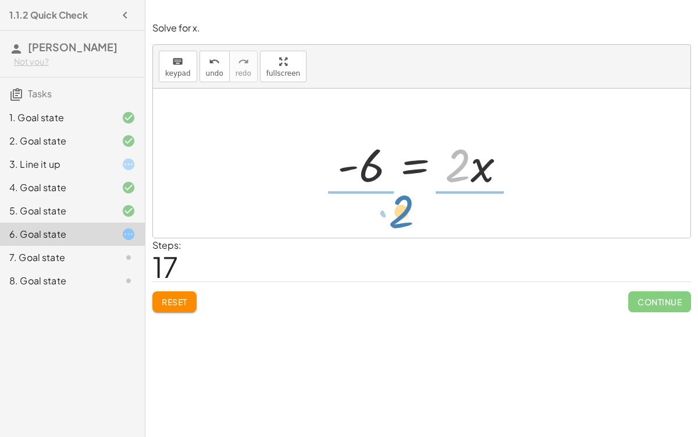
drag, startPoint x: 464, startPoint y: 179, endPoint x: 407, endPoint y: 226, distance: 73.6
click at [407, 226] on div "− · 2 · x − 3 = 3 − · 2 · x − 3 + 3 = + 3 + 3 − · 2 · x − 3 + 3 = 6 − · 2 · x +…" at bounding box center [422, 162] width 538 height 149
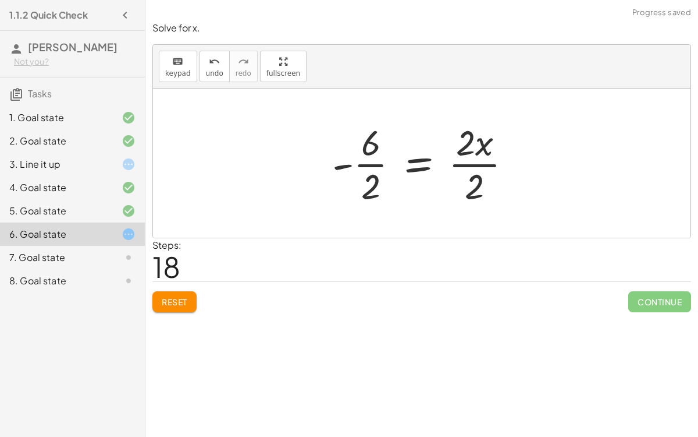
click at [368, 164] on div at bounding box center [427, 163] width 201 height 90
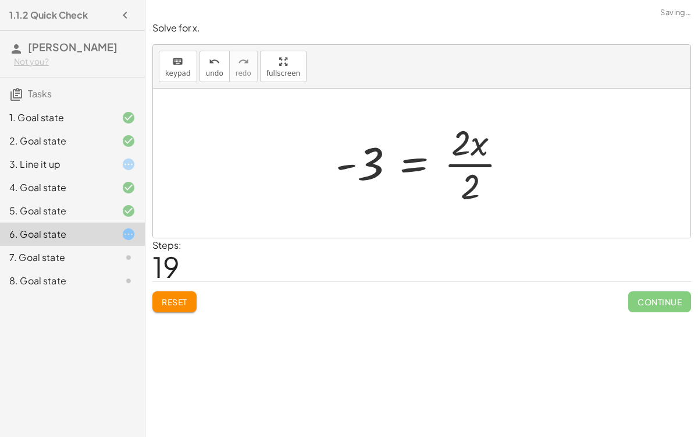
click at [475, 164] on div at bounding box center [426, 163] width 193 height 90
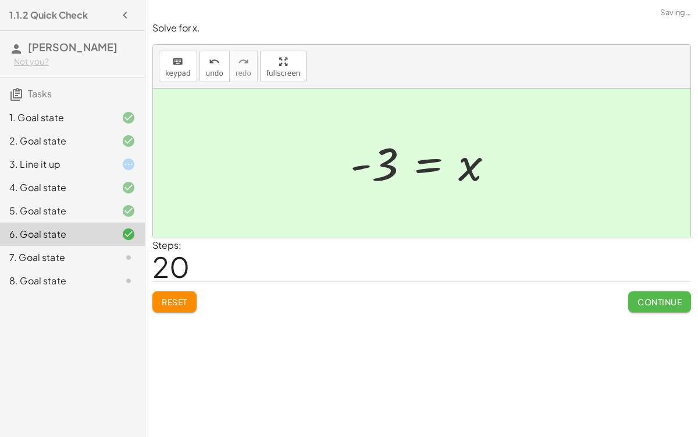
click at [665, 293] on button "Continue" at bounding box center [660, 301] width 63 height 21
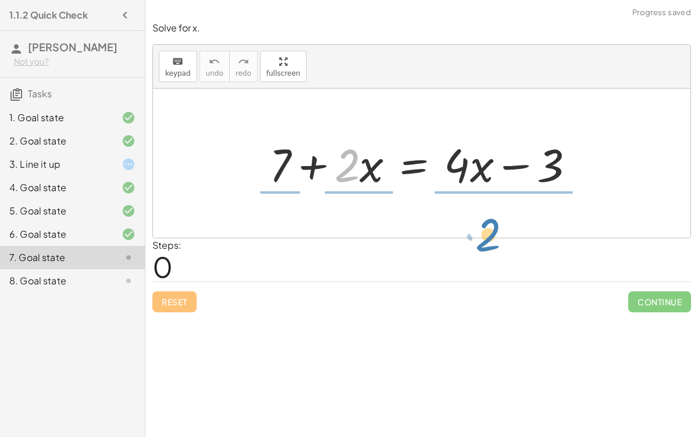
drag, startPoint x: 340, startPoint y: 170, endPoint x: 482, endPoint y: 239, distance: 158.0
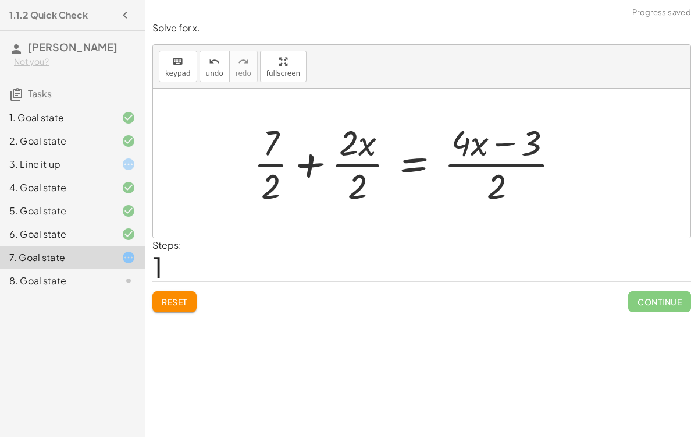
click at [306, 163] on div at bounding box center [411, 163] width 327 height 90
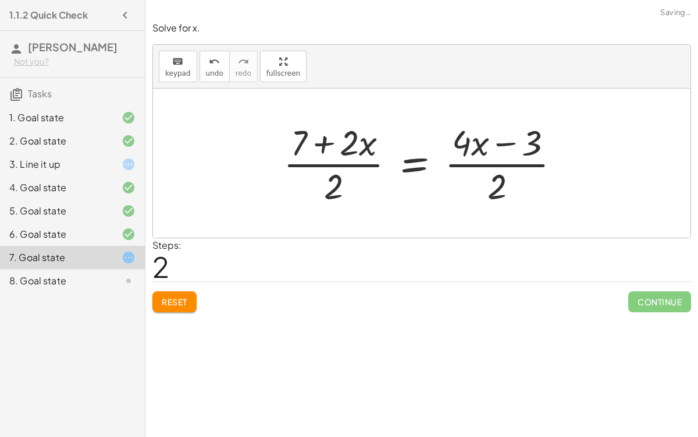
click at [330, 146] on div at bounding box center [427, 163] width 298 height 90
click at [496, 141] on div at bounding box center [427, 163] width 298 height 90
click at [540, 146] on div at bounding box center [427, 163] width 298 height 90
click at [399, 171] on div at bounding box center [427, 163] width 298 height 90
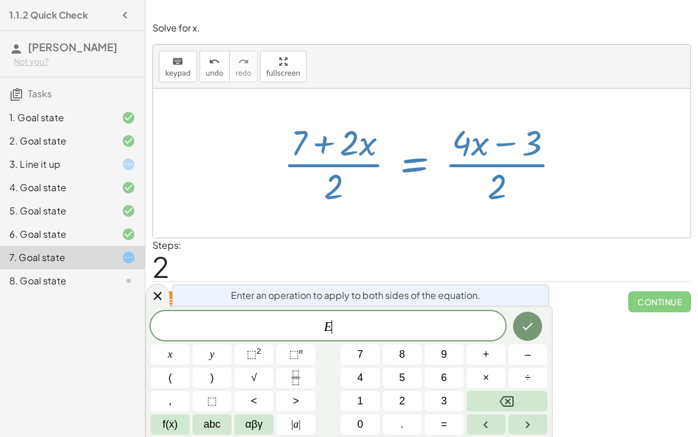
click at [0, 0] on div "Solve for x. keyboard keypad undo undo redo redo fullscreen + 7 + · 2 · x = + ·…" at bounding box center [0, 0] width 0 height 0
click at [154, 291] on icon at bounding box center [158, 296] width 14 height 14
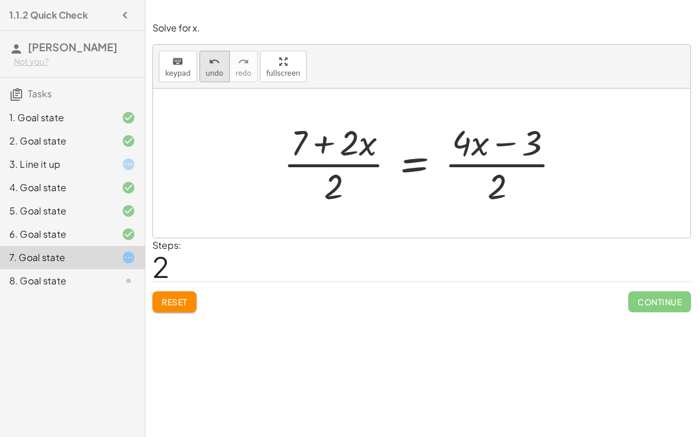
click at [200, 72] on button "undo undo" at bounding box center [215, 66] width 30 height 31
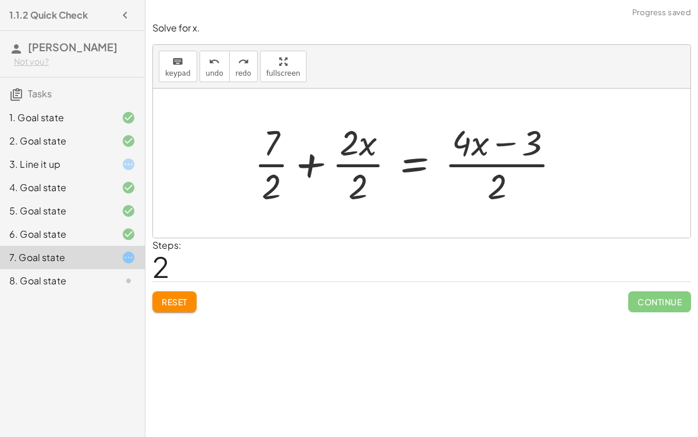
click at [267, 162] on div at bounding box center [412, 163] width 327 height 90
click at [534, 142] on div at bounding box center [412, 163] width 327 height 90
click at [515, 142] on div at bounding box center [412, 163] width 327 height 90
click at [513, 159] on div at bounding box center [412, 163] width 327 height 90
click at [361, 162] on div at bounding box center [412, 163] width 327 height 90
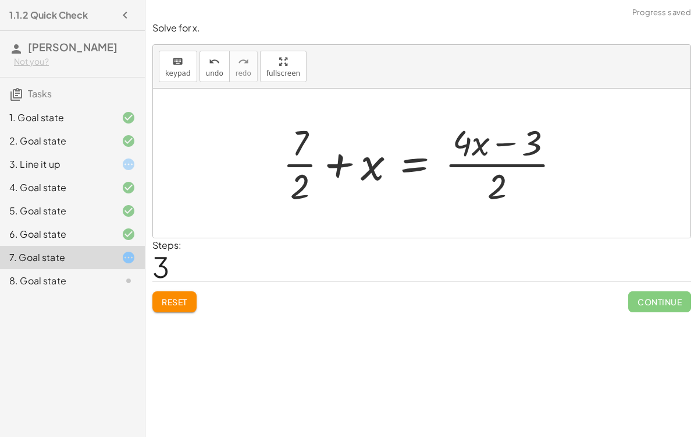
click at [345, 159] on div at bounding box center [426, 163] width 299 height 90
click at [305, 163] on div at bounding box center [426, 163] width 299 height 90
click at [503, 146] on div at bounding box center [426, 163] width 299 height 90
click at [515, 168] on div at bounding box center [426, 163] width 299 height 90
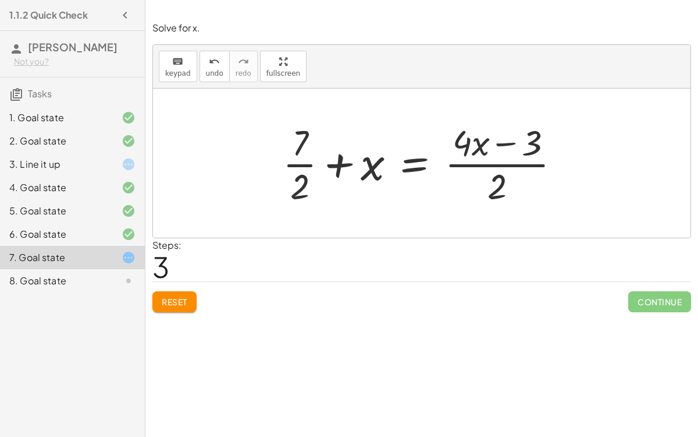
click at [336, 163] on div at bounding box center [426, 163] width 299 height 90
drag, startPoint x: 370, startPoint y: 165, endPoint x: 296, endPoint y: 154, distance: 74.7
click at [296, 154] on div at bounding box center [426, 163] width 299 height 90
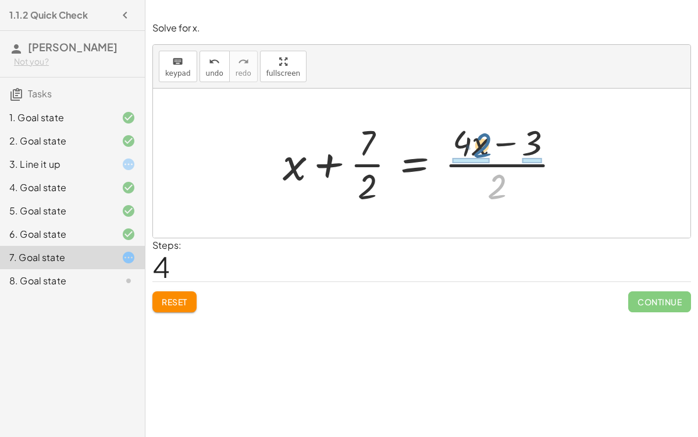
drag, startPoint x: 495, startPoint y: 185, endPoint x: 481, endPoint y: 145, distance: 42.5
click at [481, 145] on div at bounding box center [426, 163] width 299 height 90
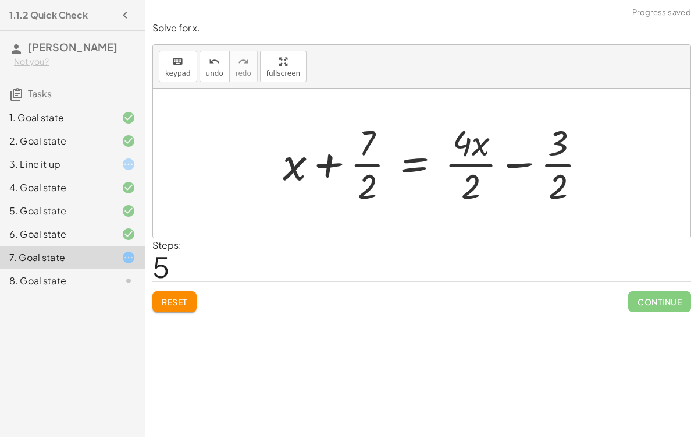
click at [558, 164] on div at bounding box center [439, 163] width 325 height 90
click at [526, 161] on div at bounding box center [439, 163] width 325 height 90
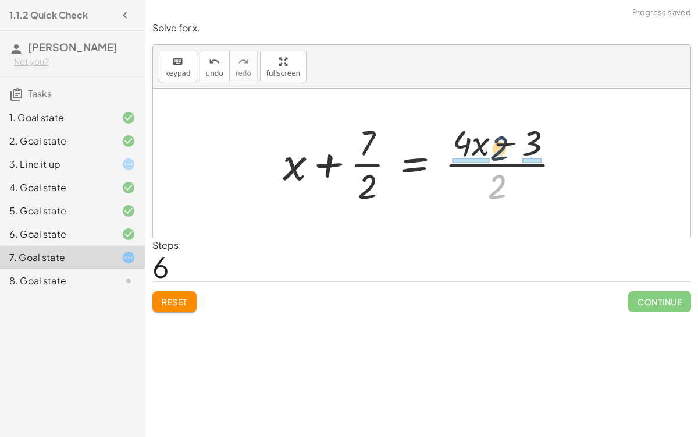
drag, startPoint x: 496, startPoint y: 180, endPoint x: 498, endPoint y: 141, distance: 38.5
click at [498, 141] on div at bounding box center [426, 163] width 299 height 90
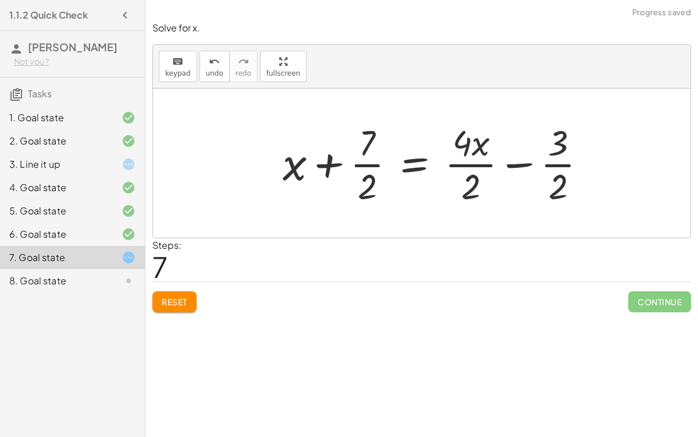
click at [466, 165] on div at bounding box center [439, 163] width 325 height 90
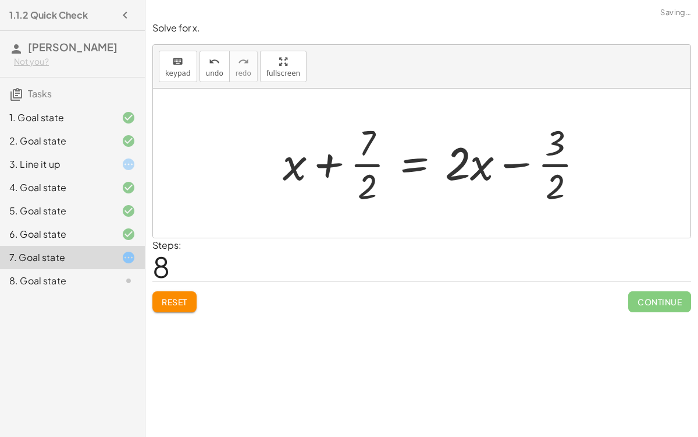
click at [522, 164] on div at bounding box center [438, 163] width 322 height 90
click at [545, 164] on div at bounding box center [438, 163] width 322 height 90
click at [366, 165] on div at bounding box center [438, 163] width 322 height 90
drag, startPoint x: 366, startPoint y: 142, endPoint x: 576, endPoint y: 178, distance: 213.1
click at [576, 178] on div at bounding box center [438, 163] width 322 height 90
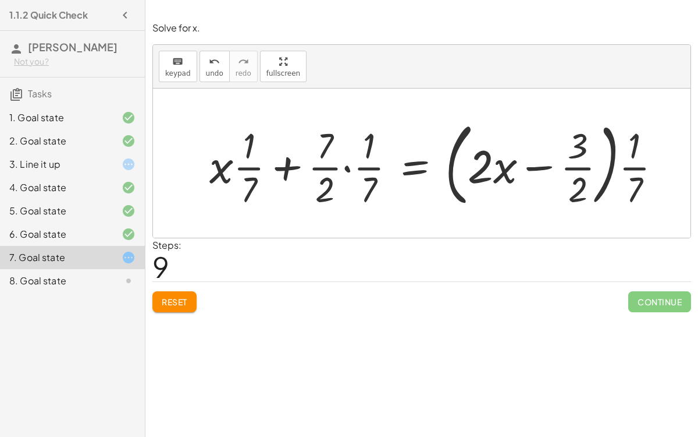
click at [612, 169] on div at bounding box center [440, 163] width 473 height 97
click at [609, 166] on div at bounding box center [440, 163] width 473 height 97
click at [343, 169] on div at bounding box center [440, 163] width 473 height 97
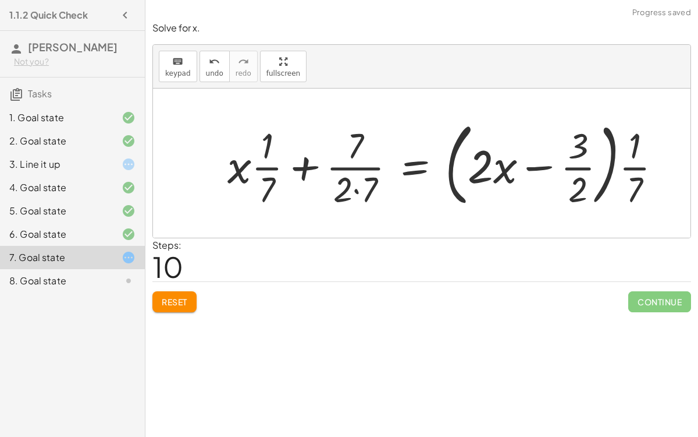
click at [311, 168] on div at bounding box center [449, 163] width 455 height 97
drag, startPoint x: 239, startPoint y: 168, endPoint x: 286, endPoint y: 173, distance: 46.8
click at [286, 173] on div at bounding box center [449, 163] width 455 height 97
click at [246, 179] on div at bounding box center [449, 163] width 455 height 97
click at [235, 160] on div at bounding box center [449, 163] width 455 height 97
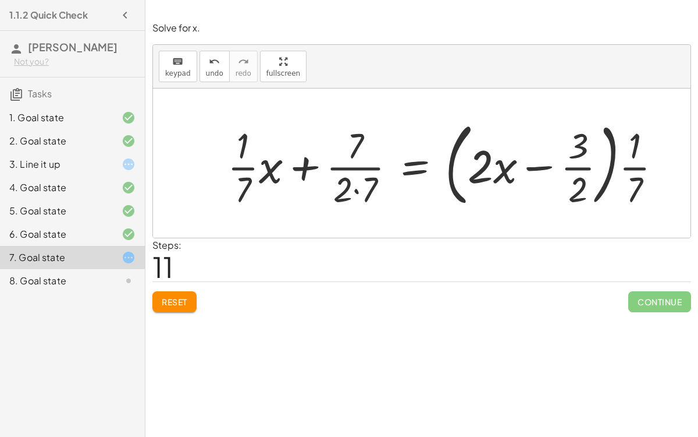
click at [580, 170] on div at bounding box center [449, 163] width 455 height 97
click at [359, 194] on div at bounding box center [449, 163] width 455 height 97
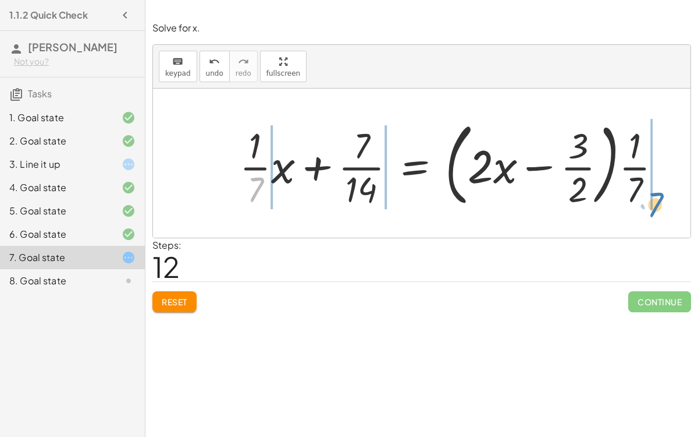
drag, startPoint x: 257, startPoint y: 180, endPoint x: 657, endPoint y: 194, distance: 400.1
click at [657, 194] on div at bounding box center [455, 163] width 443 height 97
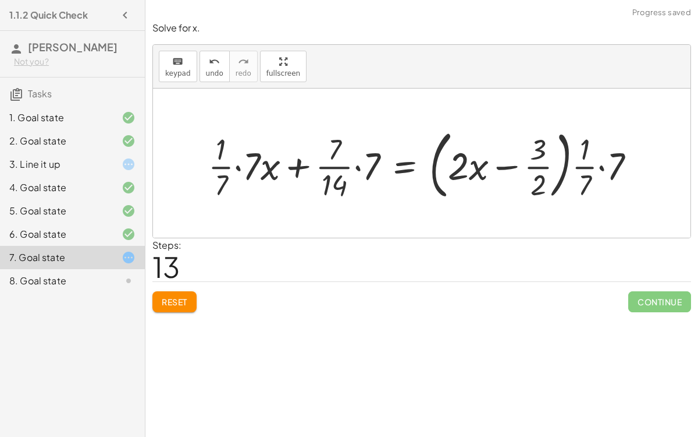
click at [603, 165] on div at bounding box center [427, 163] width 448 height 80
click at [237, 167] on div at bounding box center [413, 163] width 421 height 80
click at [357, 168] on div at bounding box center [426, 163] width 395 height 80
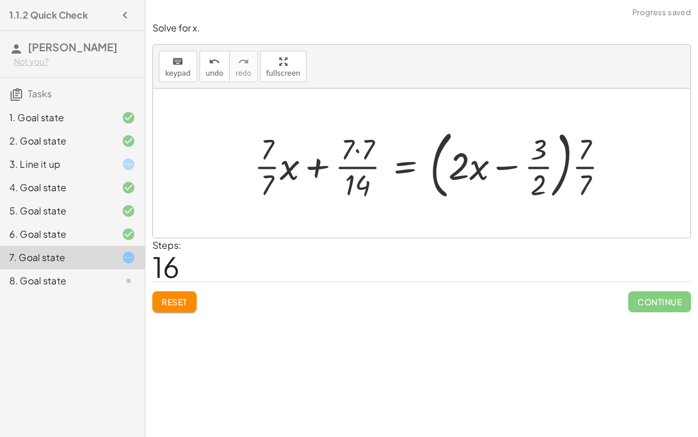
click at [357, 150] on div at bounding box center [437, 163] width 376 height 80
click at [359, 167] on div at bounding box center [438, 163] width 373 height 80
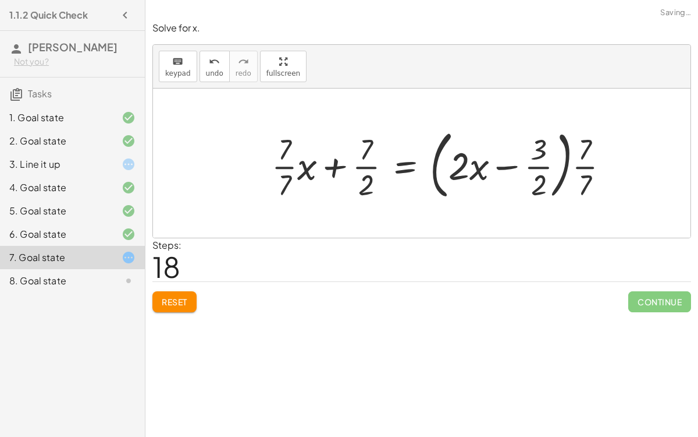
click at [330, 167] on div at bounding box center [445, 163] width 359 height 80
click at [502, 166] on div at bounding box center [445, 163] width 359 height 80
click at [567, 163] on div at bounding box center [445, 163] width 359 height 80
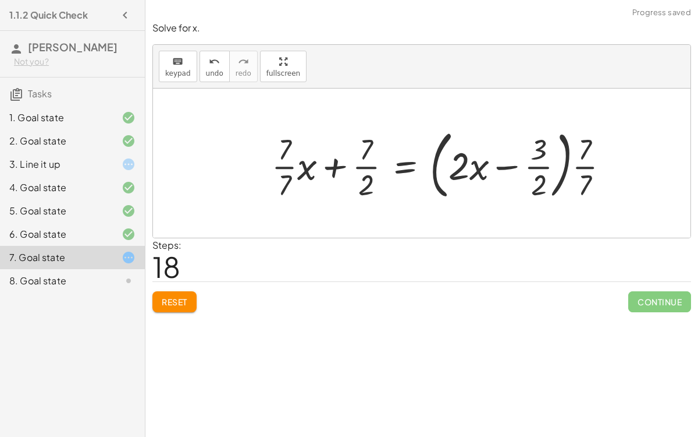
click at [567, 163] on div at bounding box center [445, 163] width 359 height 80
drag, startPoint x: 587, startPoint y: 148, endPoint x: 559, endPoint y: 147, distance: 28.5
click at [559, 147] on div at bounding box center [445, 163] width 359 height 80
click at [594, 167] on div at bounding box center [458, 163] width 385 height 80
drag, startPoint x: 589, startPoint y: 166, endPoint x: 558, endPoint y: 166, distance: 31.4
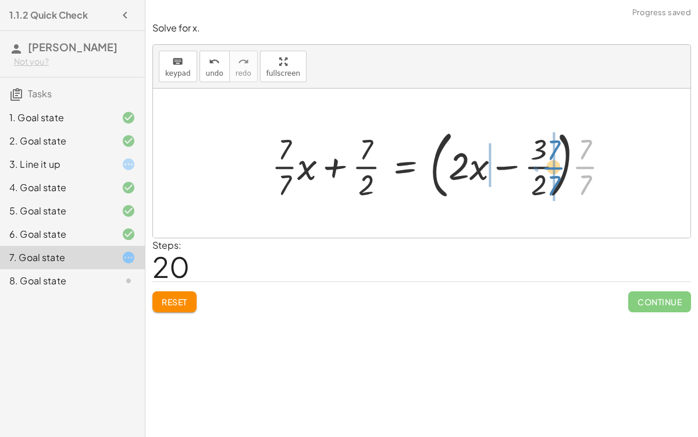
click at [558, 166] on div at bounding box center [445, 163] width 359 height 80
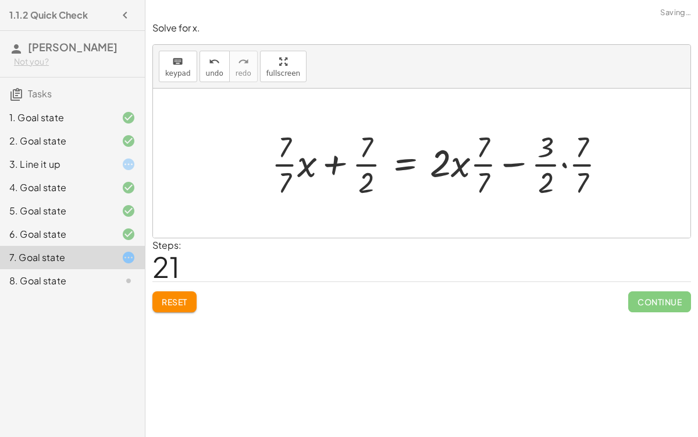
click at [566, 164] on div at bounding box center [443, 163] width 355 height 75
click at [515, 165] on div at bounding box center [436, 163] width 340 height 75
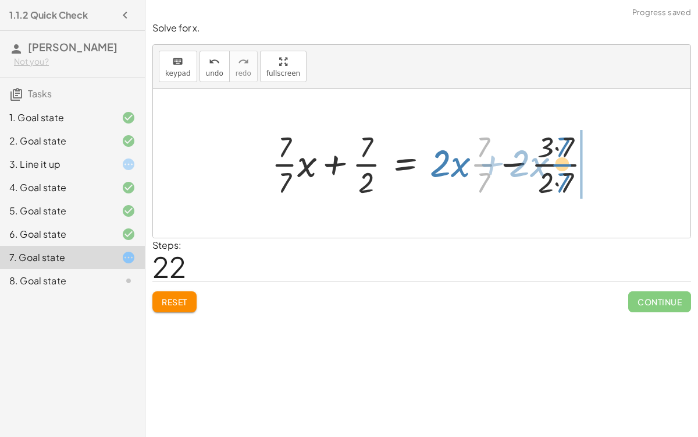
drag, startPoint x: 485, startPoint y: 164, endPoint x: 566, endPoint y: 164, distance: 80.9
click at [566, 164] on div at bounding box center [436, 163] width 340 height 75
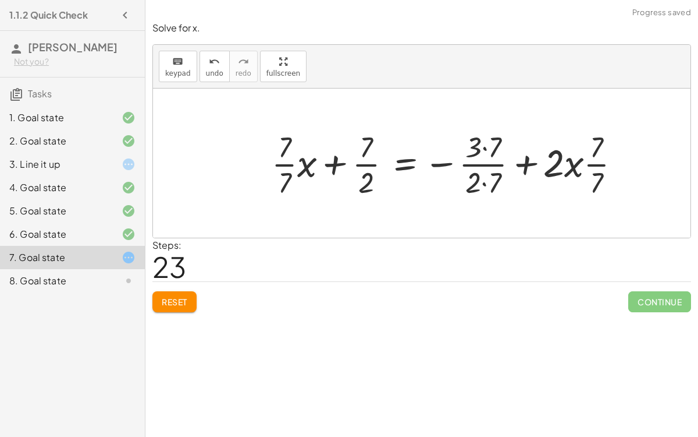
click at [530, 162] on div at bounding box center [451, 163] width 370 height 75
click at [485, 148] on div at bounding box center [451, 163] width 370 height 75
click at [480, 182] on div at bounding box center [450, 163] width 369 height 75
click at [483, 182] on div at bounding box center [450, 163] width 369 height 75
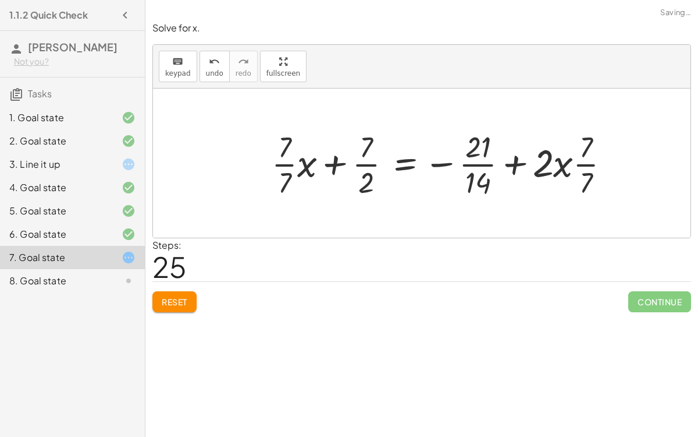
click at [410, 164] on div at bounding box center [445, 163] width 359 height 75
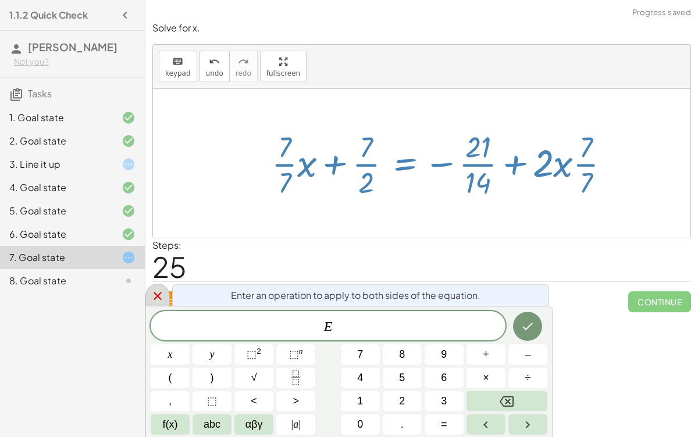
click at [152, 296] on icon at bounding box center [158, 296] width 14 height 14
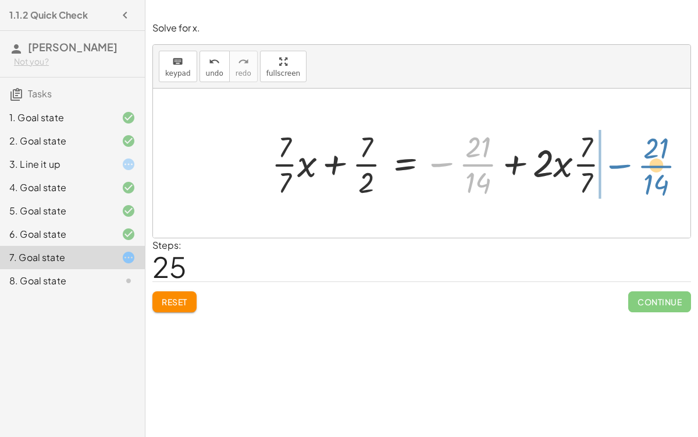
drag, startPoint x: 478, startPoint y: 164, endPoint x: 656, endPoint y: 165, distance: 178.1
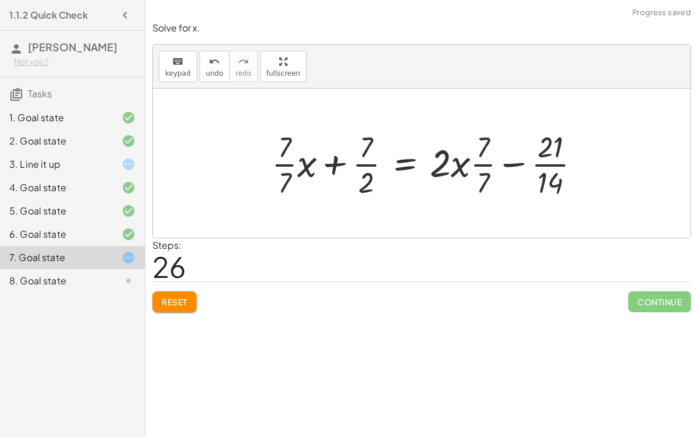
click at [517, 162] on div at bounding box center [431, 163] width 330 height 75
drag, startPoint x: 484, startPoint y: 163, endPoint x: 478, endPoint y: 167, distance: 7.1
click at [478, 167] on div at bounding box center [431, 163] width 330 height 75
click at [327, 161] on div at bounding box center [431, 163] width 330 height 75
drag, startPoint x: 368, startPoint y: 162, endPoint x: 582, endPoint y: 168, distance: 214.3
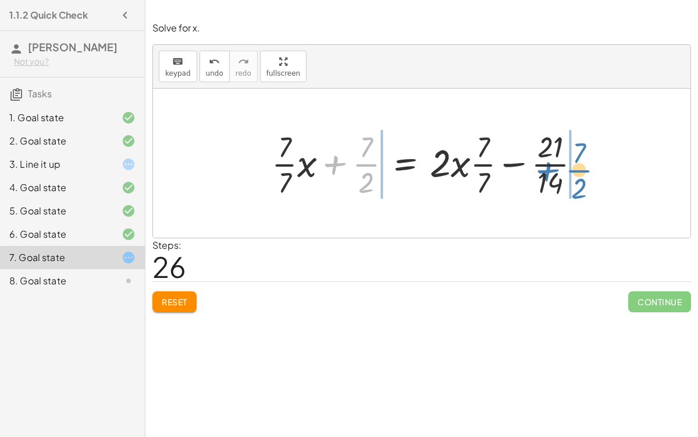
click at [582, 168] on div at bounding box center [431, 163] width 330 height 75
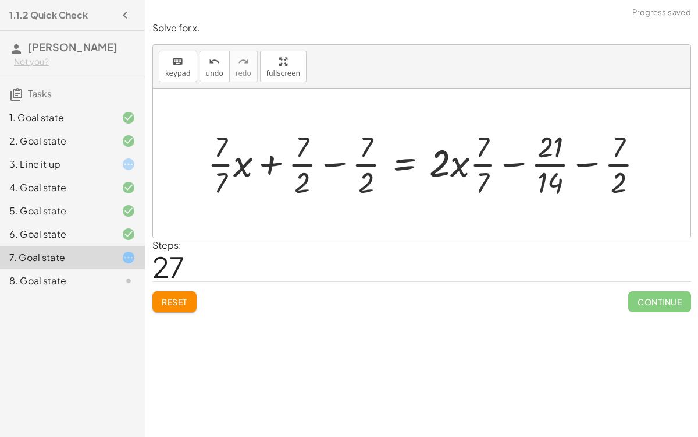
click at [578, 162] on div at bounding box center [430, 163] width 457 height 75
click at [516, 162] on div at bounding box center [430, 163] width 457 height 75
click at [581, 162] on div at bounding box center [430, 163] width 457 height 75
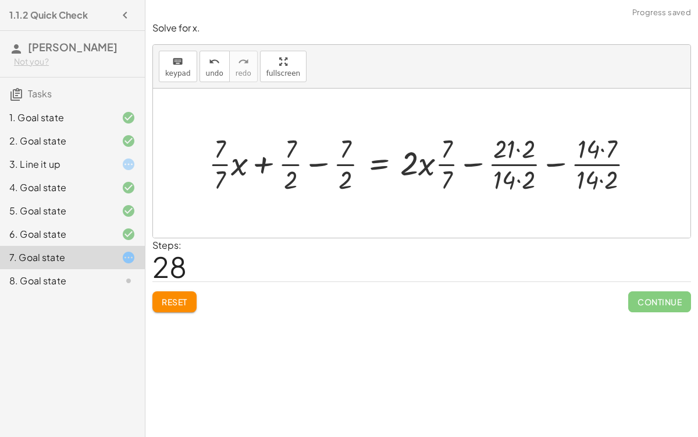
click at [519, 148] on div at bounding box center [426, 162] width 447 height 65
click at [517, 179] on div at bounding box center [426, 162] width 447 height 65
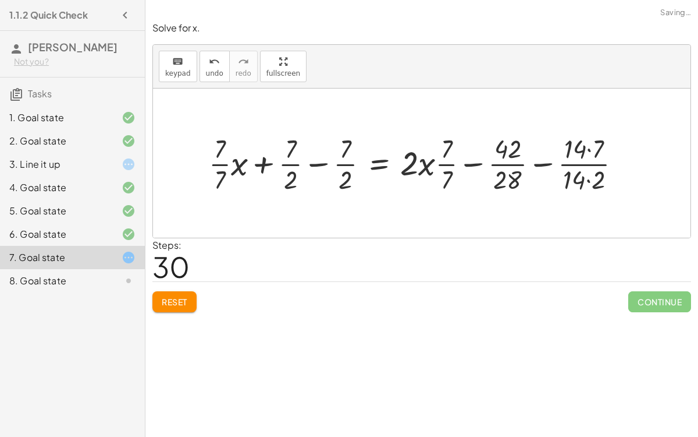
click at [590, 148] on div at bounding box center [420, 162] width 434 height 65
click at [589, 180] on div at bounding box center [420, 162] width 434 height 65
click at [538, 158] on div at bounding box center [413, 162] width 420 height 65
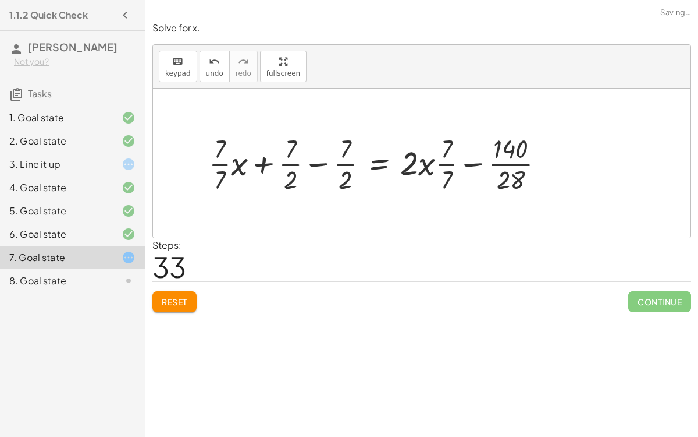
click at [308, 160] on div at bounding box center [381, 162] width 357 height 65
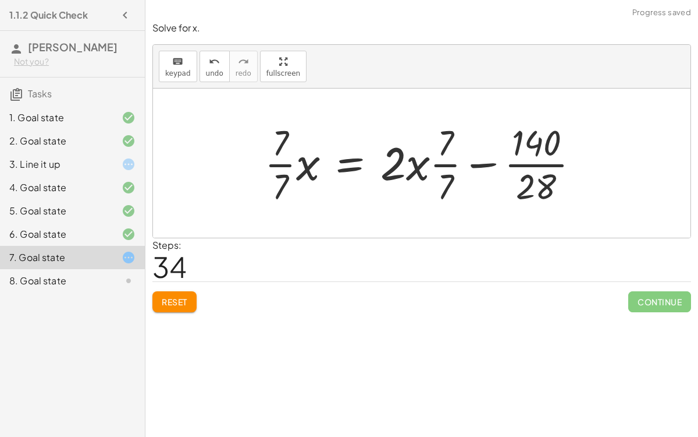
click at [447, 161] on div at bounding box center [427, 163] width 336 height 90
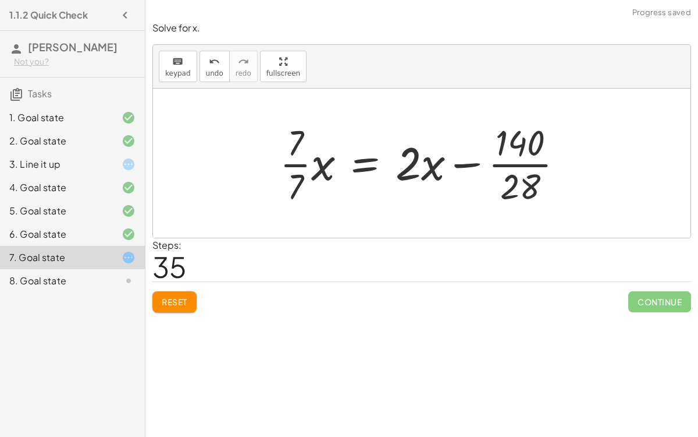
click at [464, 163] on div at bounding box center [426, 163] width 304 height 90
click at [496, 165] on div at bounding box center [426, 163] width 304 height 90
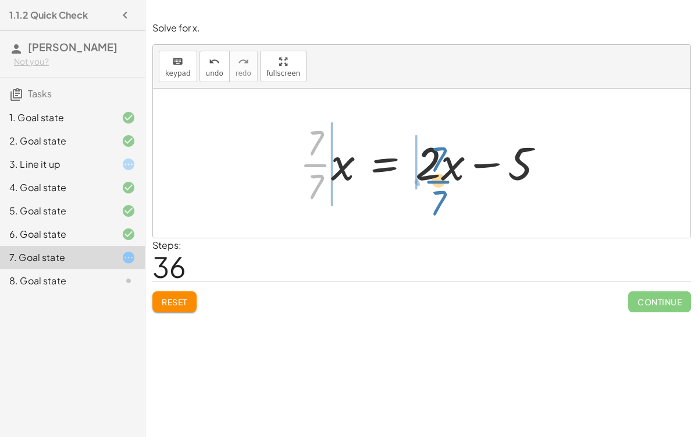
drag, startPoint x: 315, startPoint y: 162, endPoint x: 428, endPoint y: 178, distance: 114.0
click at [428, 178] on div at bounding box center [426, 163] width 265 height 90
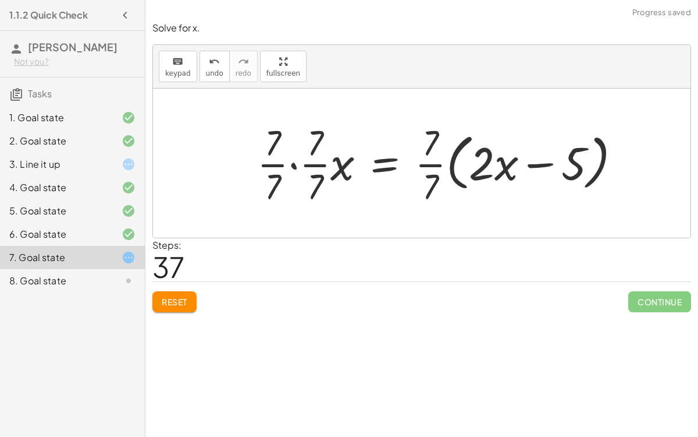
click at [451, 155] on div at bounding box center [443, 163] width 385 height 90
click at [454, 162] on div at bounding box center [443, 163] width 385 height 90
click at [295, 165] on div at bounding box center [443, 163] width 385 height 90
click at [303, 150] on div at bounding box center [452, 163] width 367 height 90
click at [303, 186] on div at bounding box center [452, 163] width 367 height 90
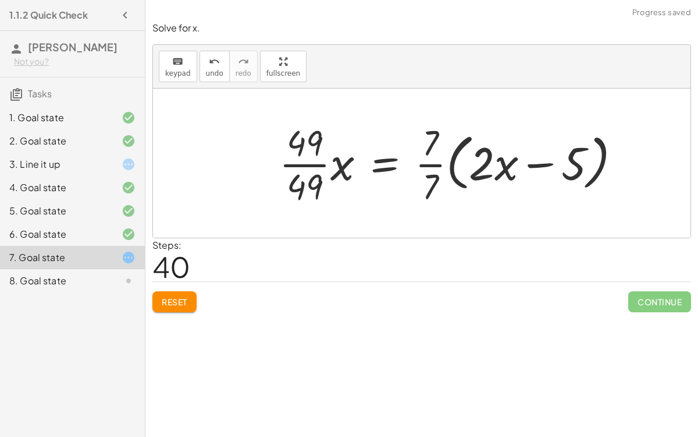
click at [327, 165] on div at bounding box center [455, 163] width 363 height 90
click at [534, 158] on div at bounding box center [480, 163] width 311 height 90
click at [433, 164] on div at bounding box center [480, 163] width 311 height 90
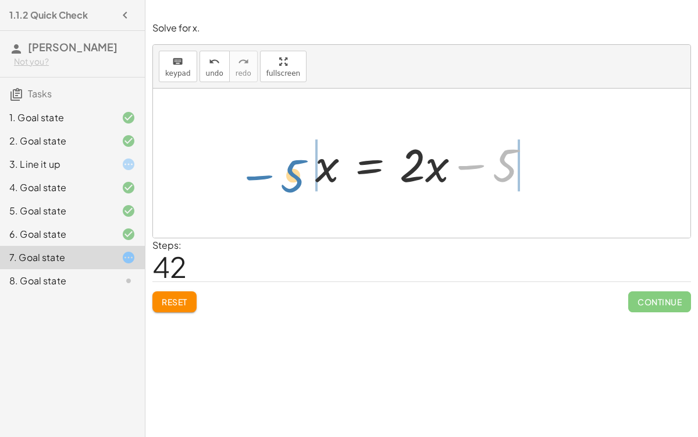
drag, startPoint x: 505, startPoint y: 172, endPoint x: 293, endPoint y: 181, distance: 212.1
click at [293, 181] on div "+ 7 + · 2 · x = + · 4 · x − 3 + · 7 · 2 + · 2 · x · 2 = · ( + · 4 · x − 3 ) · 2…" at bounding box center [422, 162] width 538 height 149
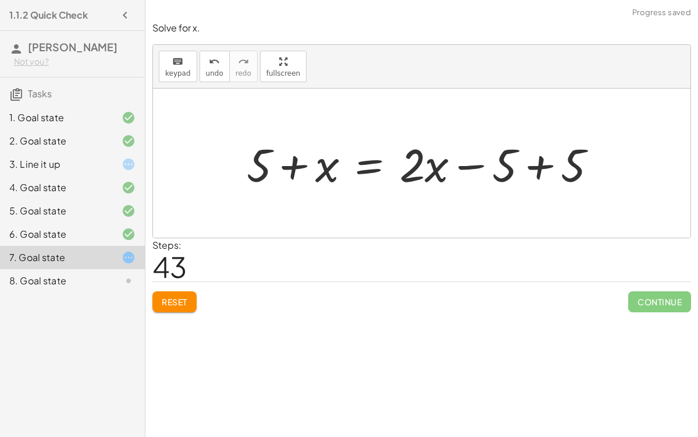
click at [296, 170] on div at bounding box center [426, 163] width 371 height 60
click at [293, 164] on div at bounding box center [426, 163] width 371 height 60
click at [467, 163] on div at bounding box center [426, 163] width 371 height 60
click at [540, 171] on div at bounding box center [426, 163] width 371 height 60
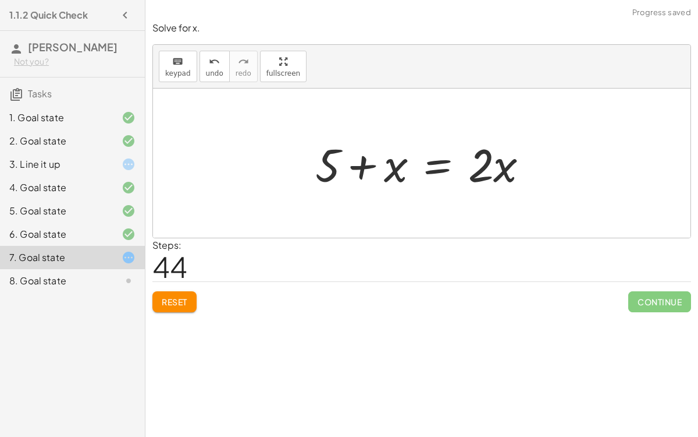
click at [363, 164] on div at bounding box center [427, 163] width 235 height 60
drag, startPoint x: 393, startPoint y: 175, endPoint x: 311, endPoint y: 168, distance: 82.4
click at [311, 168] on div at bounding box center [427, 163] width 235 height 60
click at [364, 166] on div at bounding box center [427, 163] width 235 height 60
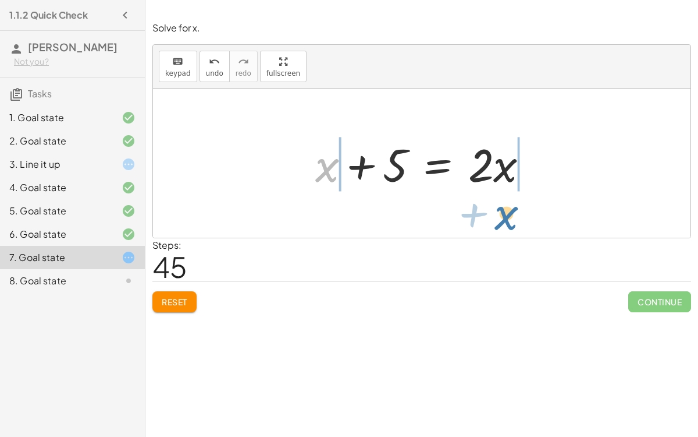
drag, startPoint x: 325, startPoint y: 165, endPoint x: 503, endPoint y: 212, distance: 183.7
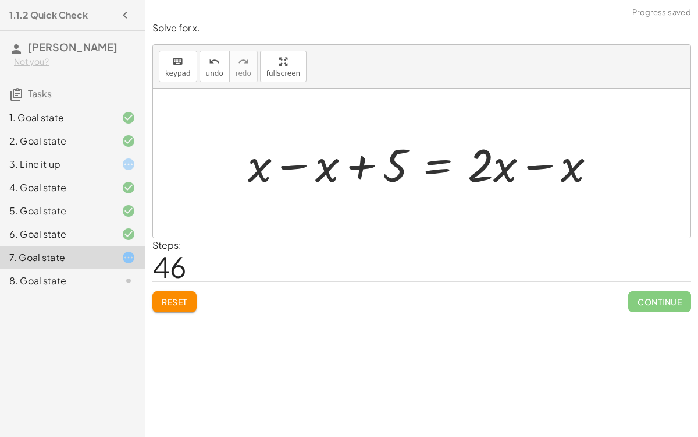
click at [530, 166] on div at bounding box center [426, 163] width 369 height 60
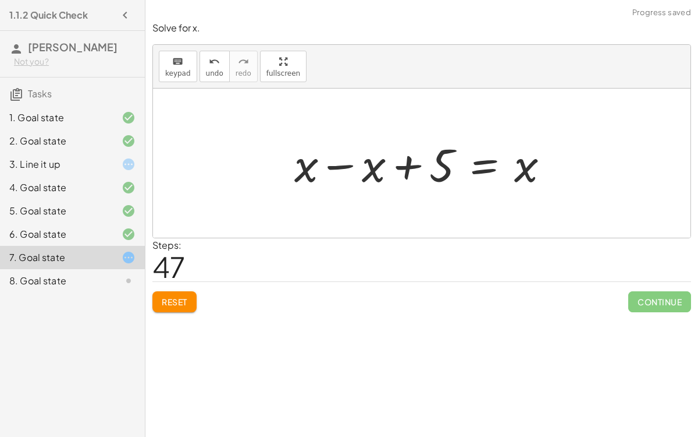
click at [342, 164] on div at bounding box center [427, 163] width 276 height 60
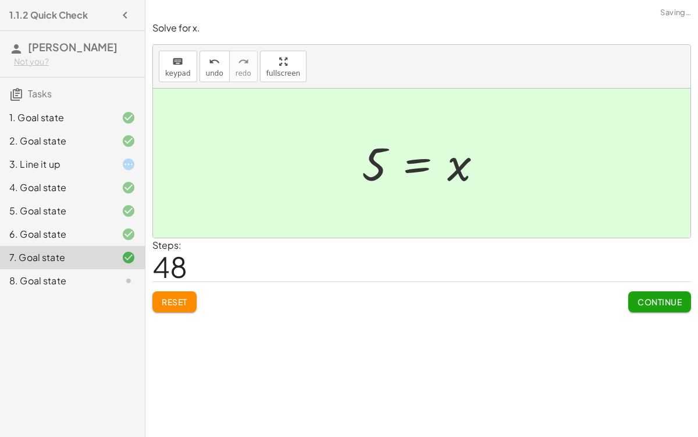
click at [648, 296] on span "Continue" at bounding box center [660, 301] width 44 height 10
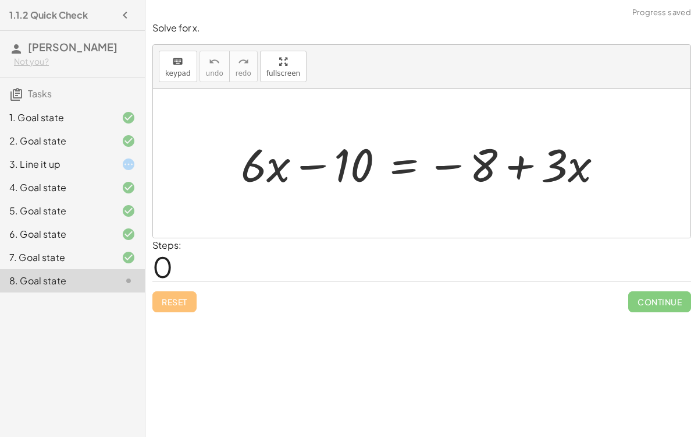
click at [512, 171] on div at bounding box center [426, 163] width 383 height 60
click at [296, 164] on div at bounding box center [426, 163] width 383 height 60
drag, startPoint x: 485, startPoint y: 168, endPoint x: 469, endPoint y: 175, distance: 17.7
click at [469, 175] on div at bounding box center [426, 163] width 383 height 60
drag, startPoint x: 554, startPoint y: 166, endPoint x: 269, endPoint y: 236, distance: 293.8
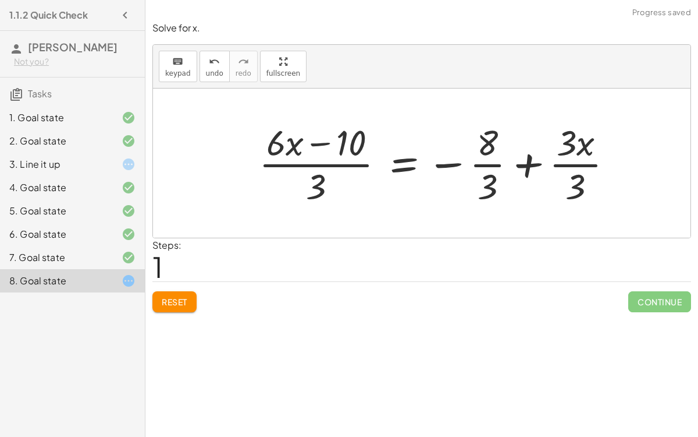
click at [494, 162] on div at bounding box center [440, 163] width 375 height 90
click at [574, 161] on div at bounding box center [440, 163] width 375 height 90
click at [293, 162] on div at bounding box center [426, 163] width 346 height 90
click at [354, 162] on div at bounding box center [426, 163] width 346 height 90
click at [320, 136] on div at bounding box center [426, 163] width 346 height 90
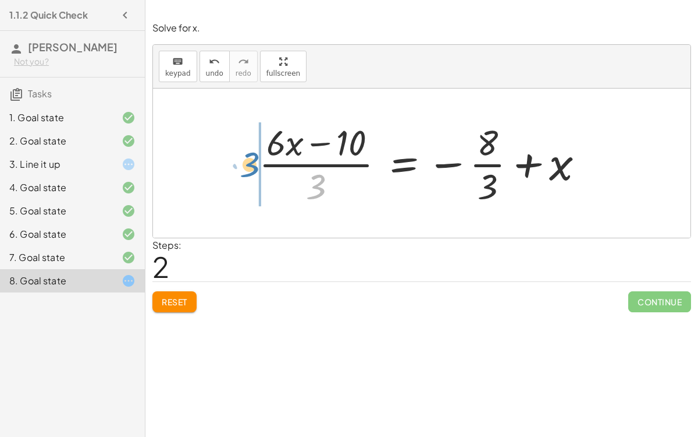
drag, startPoint x: 320, startPoint y: 181, endPoint x: 252, endPoint y: 159, distance: 71.0
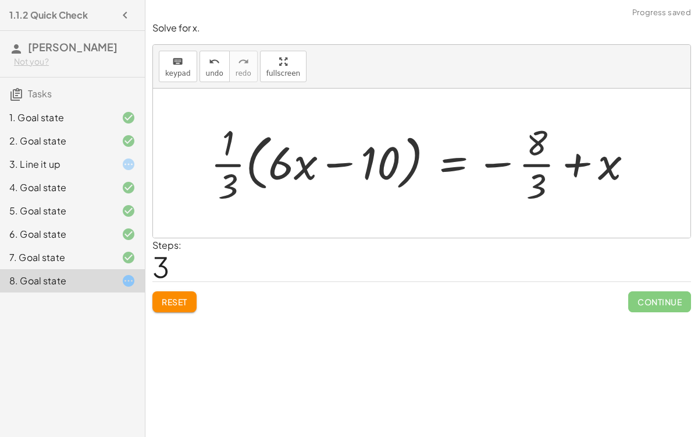
click at [274, 169] on div at bounding box center [427, 162] width 444 height 89
click at [324, 170] on div at bounding box center [427, 162] width 444 height 89
click at [249, 161] on div at bounding box center [427, 162] width 444 height 89
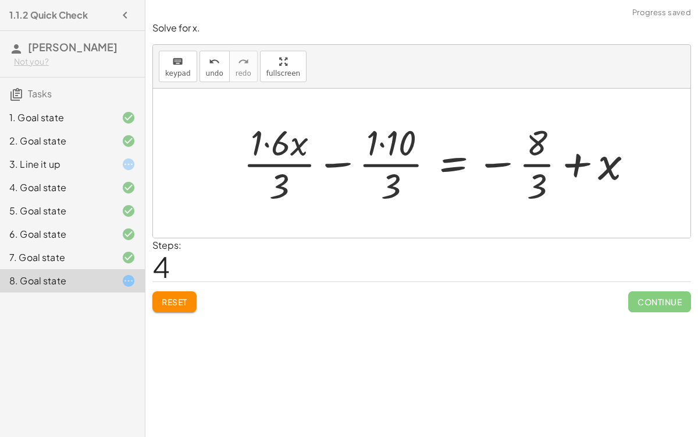
click at [268, 144] on div at bounding box center [442, 162] width 411 height 89
click at [382, 143] on div at bounding box center [452, 162] width 391 height 89
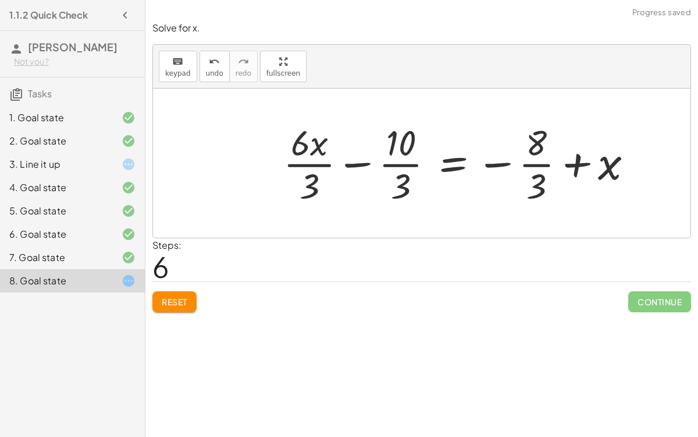
click at [350, 162] on div at bounding box center [463, 162] width 370 height 89
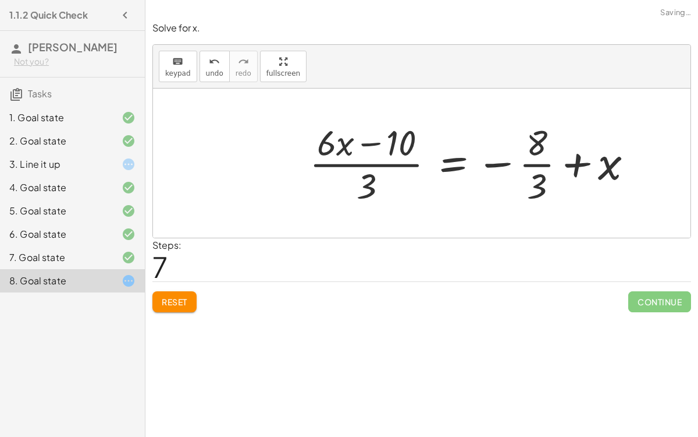
click at [377, 142] on div at bounding box center [476, 162] width 345 height 89
click at [579, 168] on div at bounding box center [476, 162] width 345 height 89
drag, startPoint x: 608, startPoint y: 165, endPoint x: 504, endPoint y: 166, distance: 103.6
click at [504, 166] on div at bounding box center [476, 162] width 345 height 89
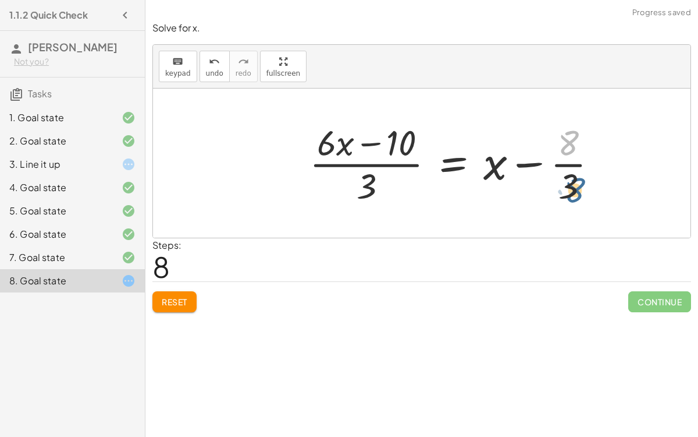
drag, startPoint x: 565, startPoint y: 141, endPoint x: 571, endPoint y: 188, distance: 46.9
click at [571, 188] on div at bounding box center [458, 162] width 309 height 89
click at [567, 163] on div at bounding box center [458, 162] width 309 height 89
drag, startPoint x: 571, startPoint y: 178, endPoint x: 565, endPoint y: 134, distance: 44.0
click at [565, 134] on div at bounding box center [458, 162] width 309 height 89
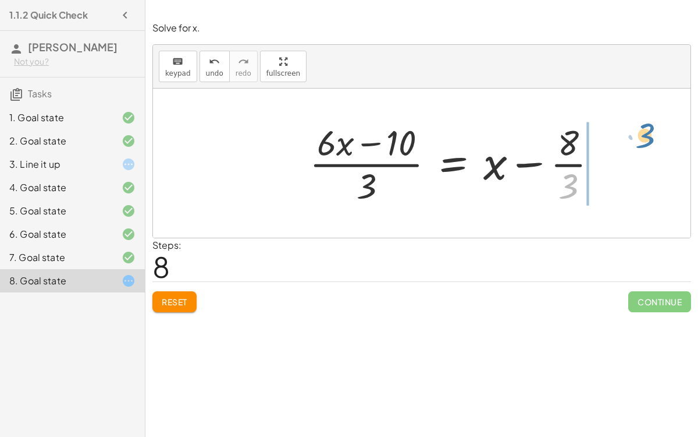
drag, startPoint x: 566, startPoint y: 191, endPoint x: 642, endPoint y: 143, distance: 90.1
click at [642, 143] on div "+ · 6 · x − 10 = − 8 + · 3 · x · ( + · 6 · x − 10 ) · 3 = − · 8 · 3 + · 3 · x ·…" at bounding box center [422, 162] width 538 height 149
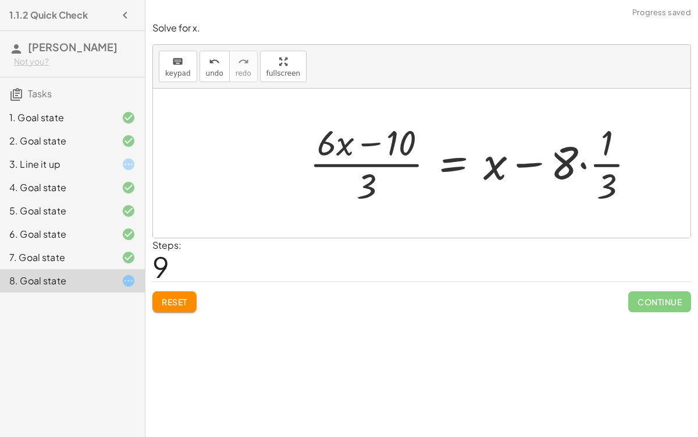
click at [607, 161] on div at bounding box center [477, 162] width 347 height 89
click at [581, 163] on div at bounding box center [477, 162] width 347 height 89
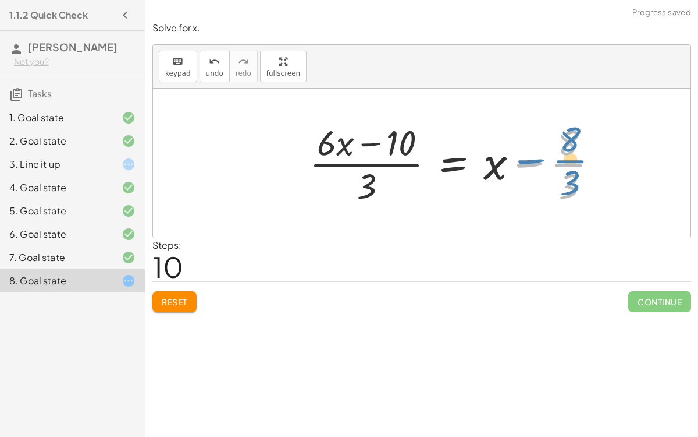
click at [571, 169] on div at bounding box center [458, 162] width 309 height 89
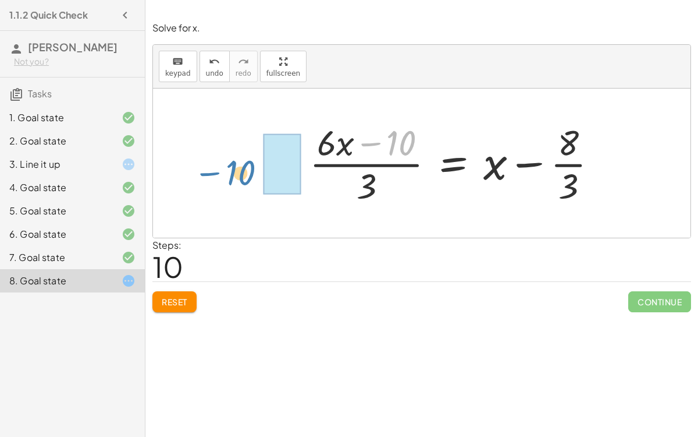
drag, startPoint x: 393, startPoint y: 144, endPoint x: 233, endPoint y: 174, distance: 162.9
click at [233, 174] on div "+ · 6 · x − 10 = − 8 + · 3 · x · ( + · 6 · x − 10 ) · 3 = − · 8 · 3 + · 3 · x ·…" at bounding box center [422, 162] width 538 height 149
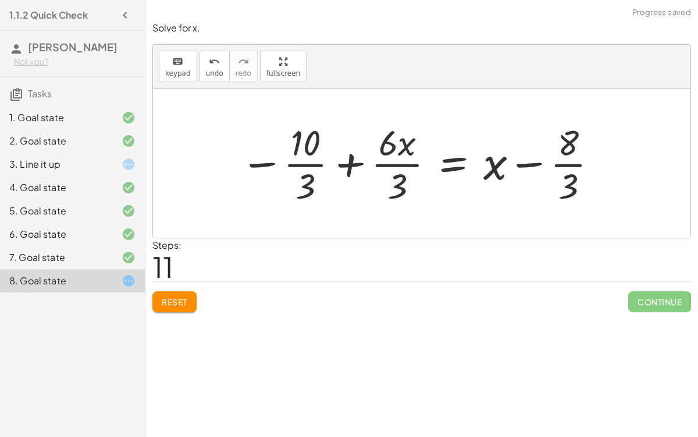
click at [347, 168] on div at bounding box center [420, 162] width 370 height 89
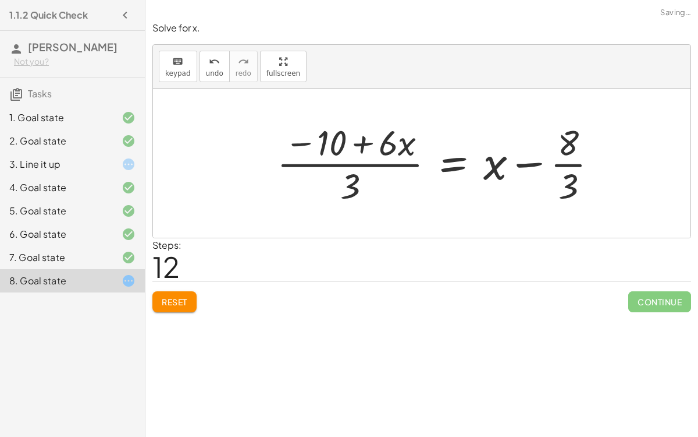
click at [364, 142] on div at bounding box center [442, 162] width 342 height 89
click at [364, 141] on div at bounding box center [442, 162] width 342 height 89
drag, startPoint x: 407, startPoint y: 143, endPoint x: 403, endPoint y: 188, distance: 45.1
click at [403, 188] on div at bounding box center [442, 162] width 342 height 89
drag, startPoint x: 363, startPoint y: 145, endPoint x: 376, endPoint y: 204, distance: 60.9
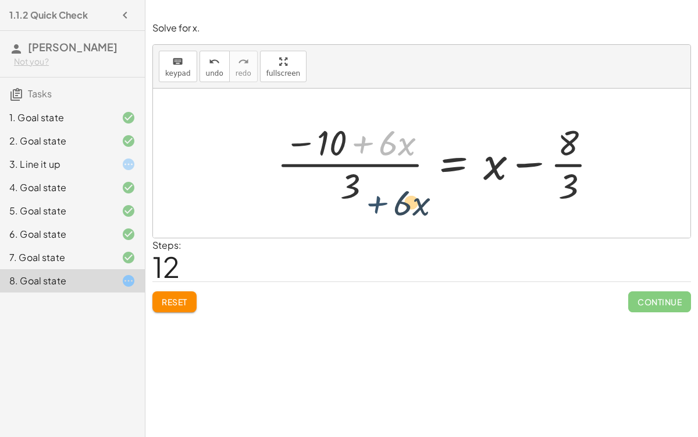
click at [376, 204] on div at bounding box center [442, 162] width 342 height 89
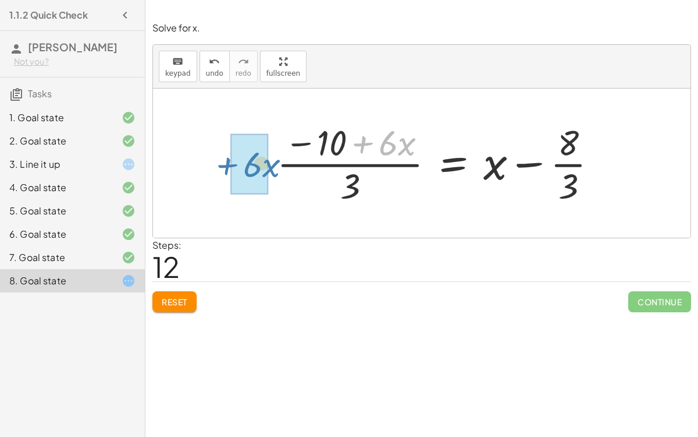
drag, startPoint x: 360, startPoint y: 139, endPoint x: 224, endPoint y: 159, distance: 137.8
click at [224, 159] on div "+ · 6 · x − 10 = − 8 + · 3 · x · ( + · 6 · x − 10 ) · 3 = − · 8 · 3 + · 3 · x ·…" at bounding box center [422, 162] width 538 height 149
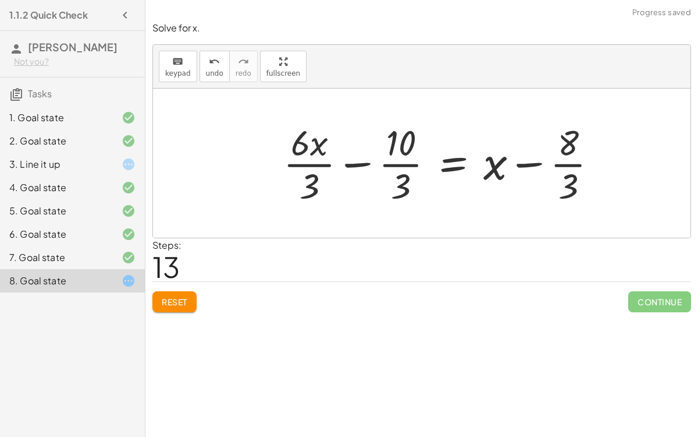
click at [359, 165] on div at bounding box center [445, 162] width 335 height 89
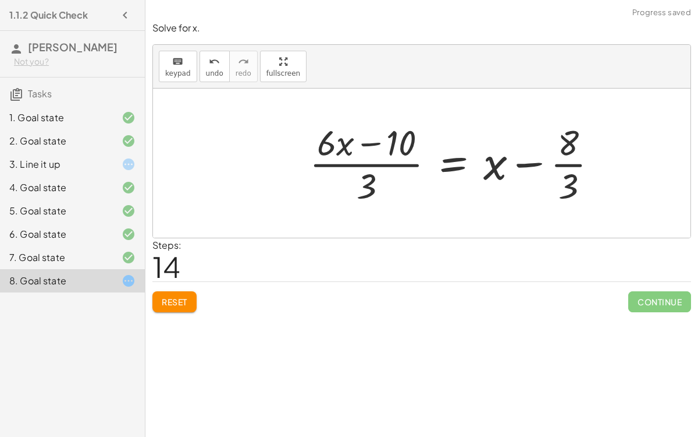
click at [367, 145] on div at bounding box center [458, 162] width 309 height 89
drag, startPoint x: 569, startPoint y: 147, endPoint x: 613, endPoint y: 175, distance: 51.5
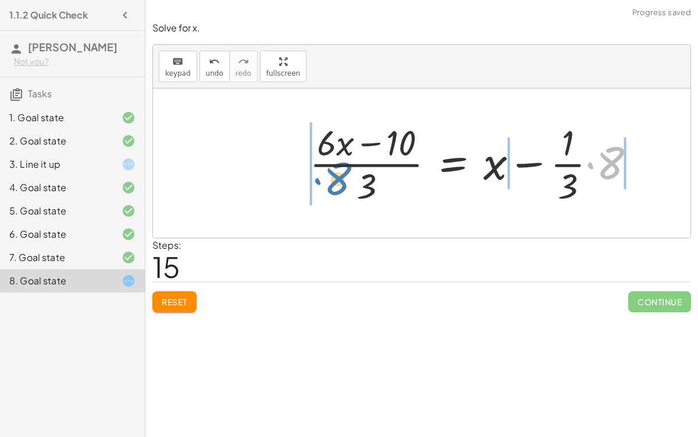
drag, startPoint x: 613, startPoint y: 161, endPoint x: 339, endPoint y: 177, distance: 274.6
click at [339, 177] on div at bounding box center [477, 162] width 347 height 89
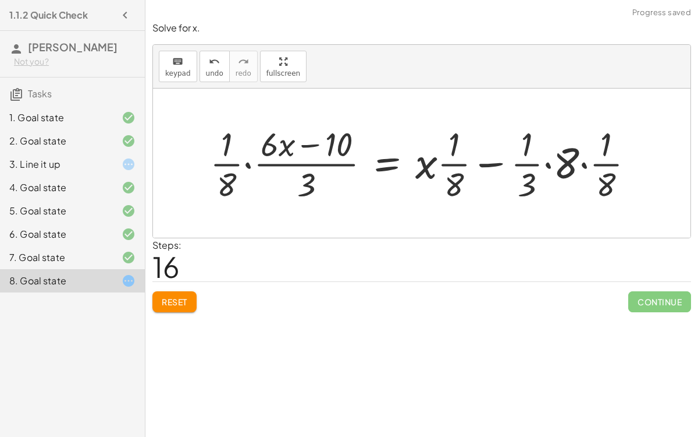
click at [586, 163] on div at bounding box center [426, 162] width 445 height 83
click at [545, 164] on div at bounding box center [408, 162] width 409 height 83
click at [497, 164] on div at bounding box center [400, 162] width 392 height 83
click at [249, 164] on div at bounding box center [400, 162] width 392 height 83
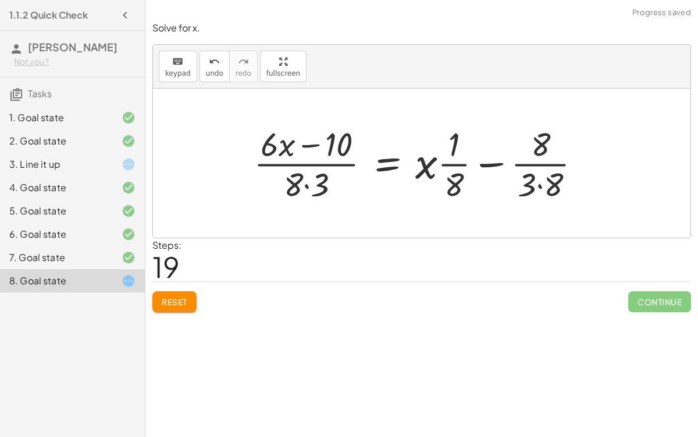
click at [307, 183] on div at bounding box center [422, 162] width 349 height 83
click at [544, 182] on div at bounding box center [422, 162] width 349 height 83
click at [493, 161] on div at bounding box center [417, 162] width 339 height 83
click at [329, 141] on div at bounding box center [417, 162] width 339 height 83
click at [313, 142] on div at bounding box center [417, 162] width 339 height 83
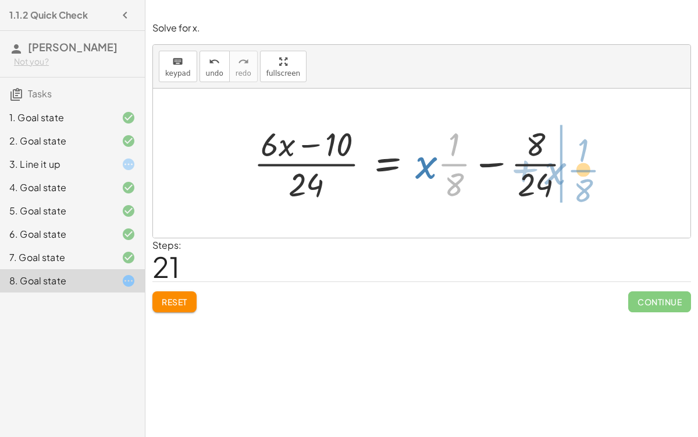
drag, startPoint x: 456, startPoint y: 163, endPoint x: 587, endPoint y: 168, distance: 131.6
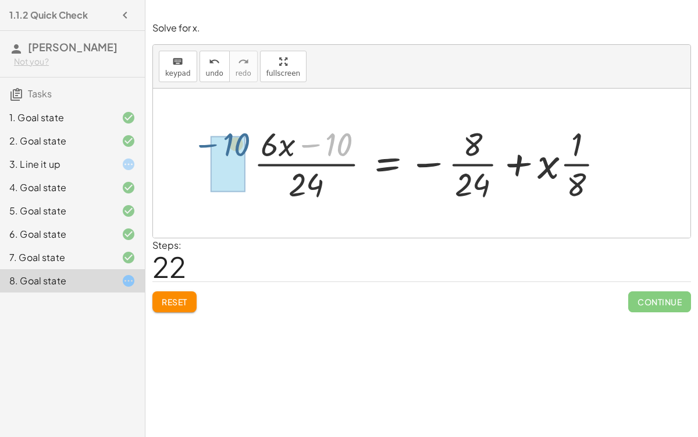
drag, startPoint x: 343, startPoint y: 145, endPoint x: 242, endPoint y: 147, distance: 101.3
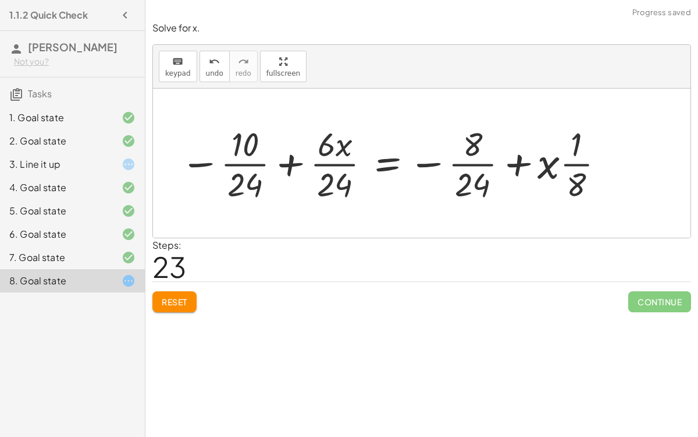
click at [284, 159] on div at bounding box center [394, 162] width 438 height 83
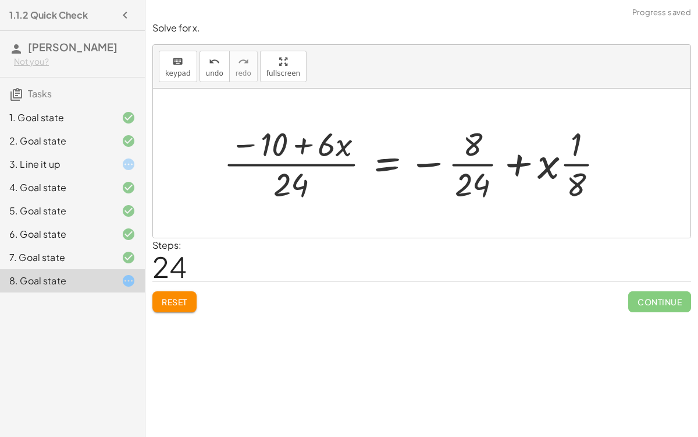
click at [296, 143] on div at bounding box center [419, 162] width 402 height 83
drag, startPoint x: 468, startPoint y: 143, endPoint x: 577, endPoint y: 166, distance: 111.9
click at [577, 166] on div at bounding box center [419, 162] width 402 height 83
drag, startPoint x: 482, startPoint y: 148, endPoint x: 519, endPoint y: 171, distance: 42.8
click at [519, 171] on div at bounding box center [419, 162] width 402 height 83
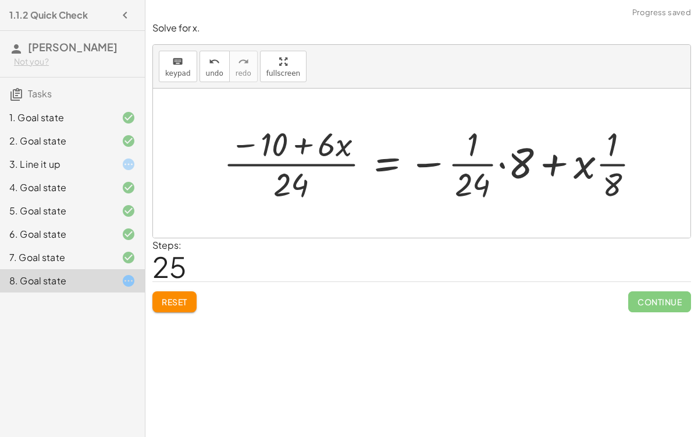
click at [496, 164] on div at bounding box center [437, 162] width 438 height 83
click at [505, 164] on div at bounding box center [437, 162] width 438 height 83
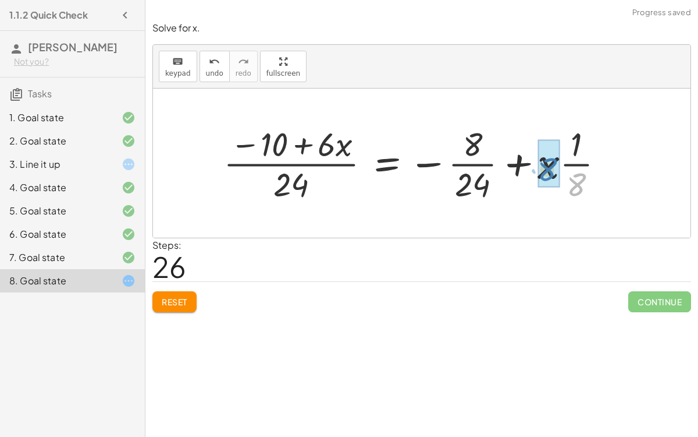
drag, startPoint x: 580, startPoint y: 177, endPoint x: 551, endPoint y: 162, distance: 32.3
click at [516, 158] on div at bounding box center [408, 162] width 380 height 83
click at [545, 164] on div at bounding box center [408, 162] width 380 height 83
click at [474, 163] on div at bounding box center [408, 162] width 380 height 83
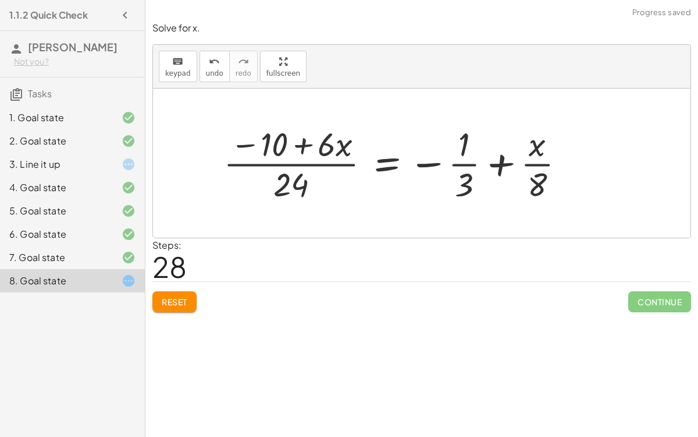
click at [461, 162] on div at bounding box center [399, 162] width 363 height 83
click at [322, 159] on div at bounding box center [399, 162] width 363 height 83
click at [325, 165] on div at bounding box center [399, 162] width 363 height 83
click at [297, 144] on div at bounding box center [399, 162] width 363 height 83
drag, startPoint x: 325, startPoint y: 150, endPoint x: 230, endPoint y: 155, distance: 94.5
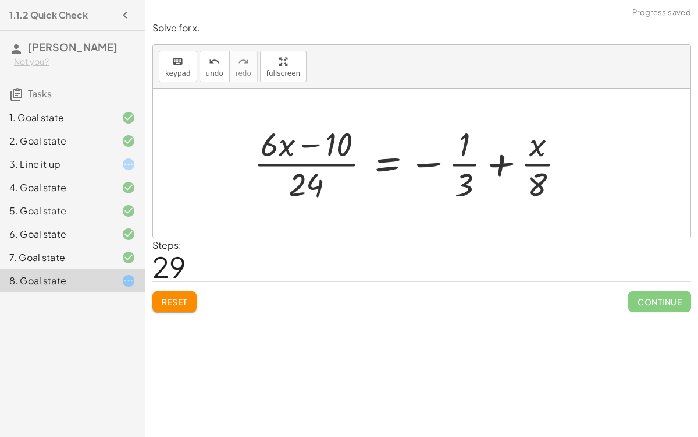
click at [312, 144] on div at bounding box center [414, 162] width 332 height 83
click at [531, 148] on div at bounding box center [414, 162] width 332 height 83
click at [537, 166] on div at bounding box center [414, 162] width 332 height 83
drag, startPoint x: 534, startPoint y: 185, endPoint x: 561, endPoint y: 154, distance: 40.5
click at [561, 154] on div at bounding box center [414, 162] width 332 height 83
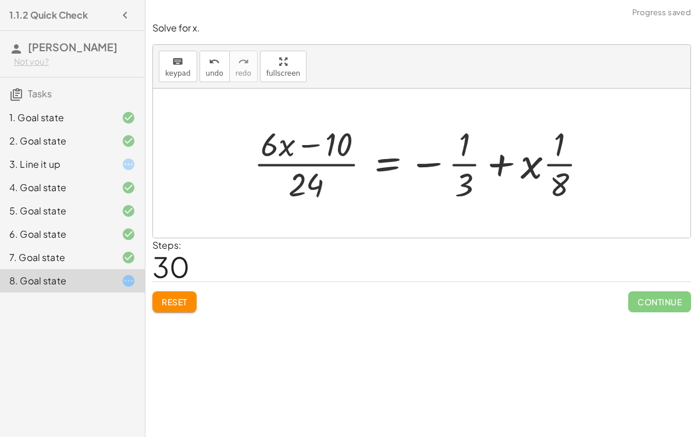
click at [557, 161] on div at bounding box center [425, 162] width 354 height 83
click at [534, 161] on div at bounding box center [425, 162] width 354 height 83
drag, startPoint x: 553, startPoint y: 162, endPoint x: 512, endPoint y: 159, distance: 40.8
click at [512, 159] on div at bounding box center [425, 162] width 354 height 83
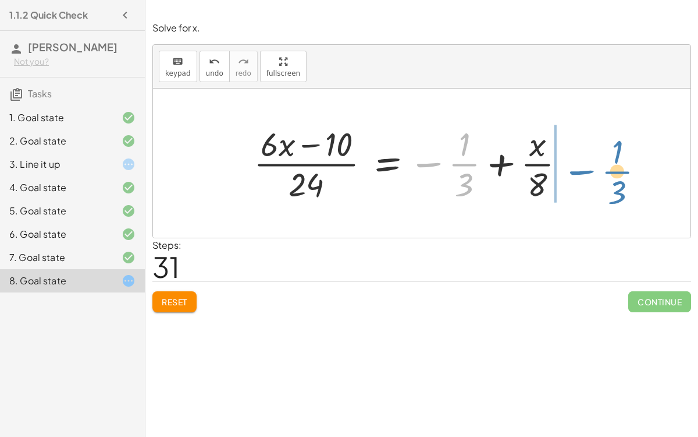
drag, startPoint x: 459, startPoint y: 159, endPoint x: 614, endPoint y: 166, distance: 155.5
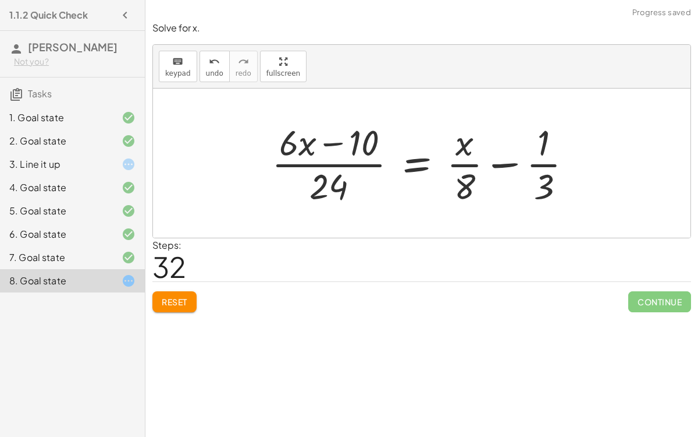
click at [541, 163] on div at bounding box center [427, 163] width 322 height 90
click at [505, 164] on div at bounding box center [427, 163] width 322 height 90
drag, startPoint x: 464, startPoint y: 145, endPoint x: 437, endPoint y: 154, distance: 29.4
click at [437, 154] on div at bounding box center [427, 163] width 322 height 90
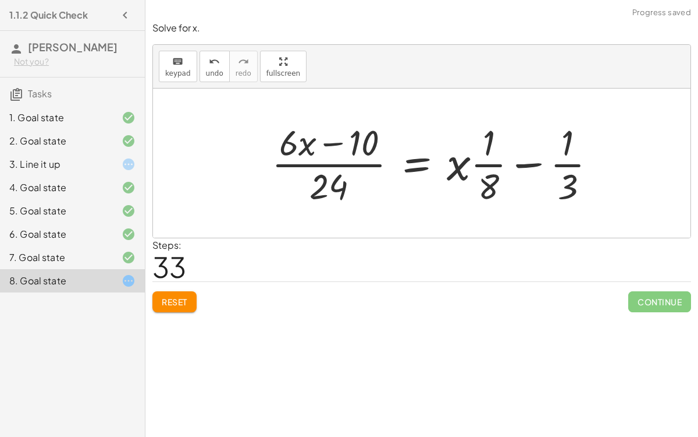
click at [483, 164] on div at bounding box center [439, 163] width 346 height 90
click at [467, 165] on div at bounding box center [439, 163] width 346 height 90
click at [460, 162] on div at bounding box center [439, 163] width 346 height 90
click at [485, 147] on div at bounding box center [439, 163] width 346 height 90
drag, startPoint x: 455, startPoint y: 164, endPoint x: 483, endPoint y: 161, distance: 28.2
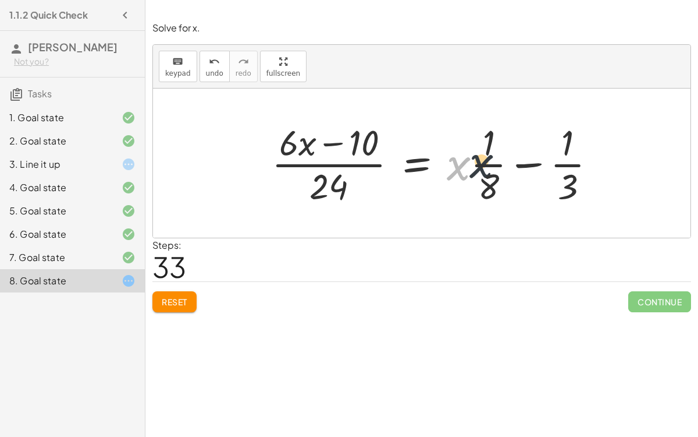
click at [483, 161] on div at bounding box center [439, 163] width 346 height 90
drag, startPoint x: 462, startPoint y: 164, endPoint x: 502, endPoint y: 150, distance: 42.3
click at [502, 150] on div at bounding box center [439, 163] width 346 height 90
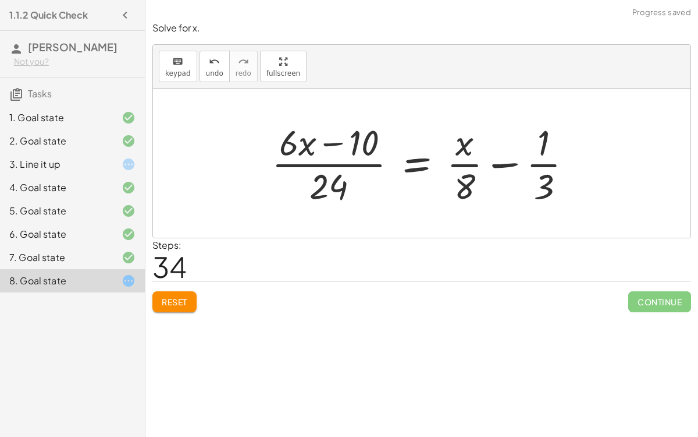
click at [339, 141] on div at bounding box center [427, 163] width 322 height 90
click at [354, 146] on div at bounding box center [427, 163] width 322 height 90
drag, startPoint x: 304, startPoint y: 146, endPoint x: 268, endPoint y: 173, distance: 45.4
click at [268, 173] on div at bounding box center [427, 163] width 322 height 90
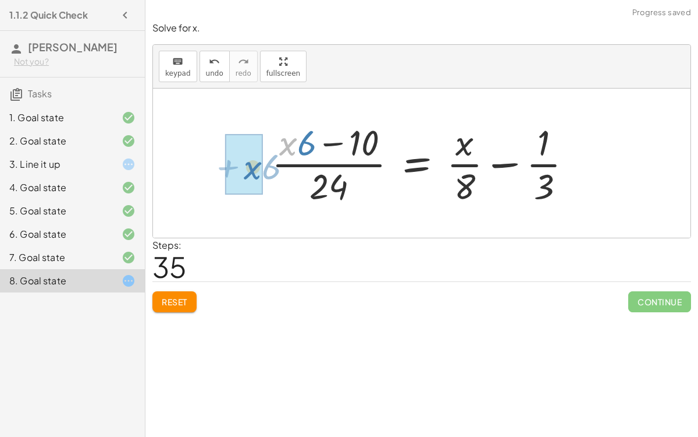
drag, startPoint x: 290, startPoint y: 146, endPoint x: 254, endPoint y: 169, distance: 43.4
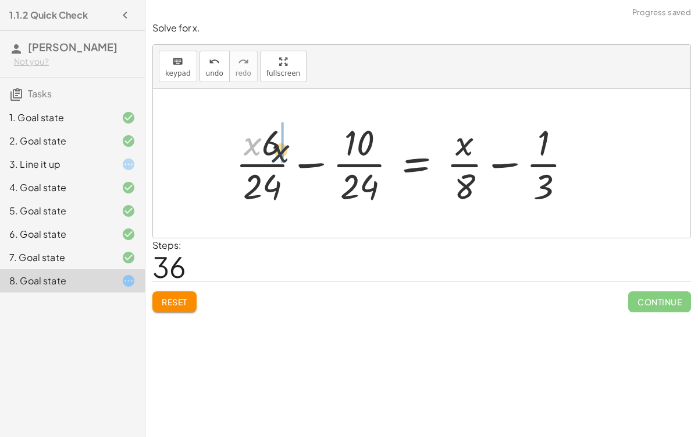
drag, startPoint x: 253, startPoint y: 147, endPoint x: 281, endPoint y: 150, distance: 28.1
click at [281, 150] on div at bounding box center [409, 163] width 358 height 90
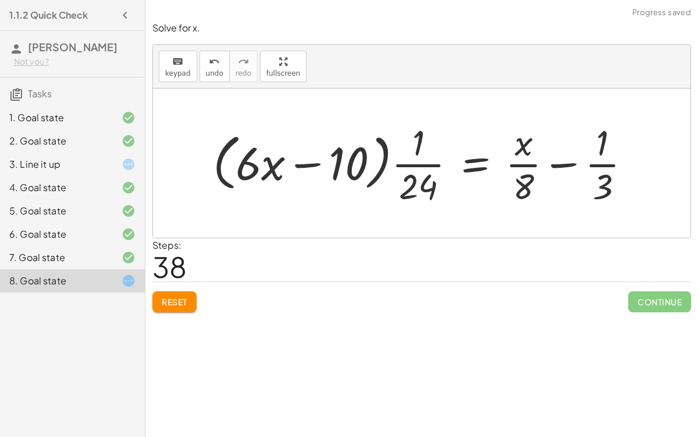
click at [419, 164] on div at bounding box center [426, 163] width 439 height 90
click at [302, 158] on div at bounding box center [426, 163] width 439 height 90
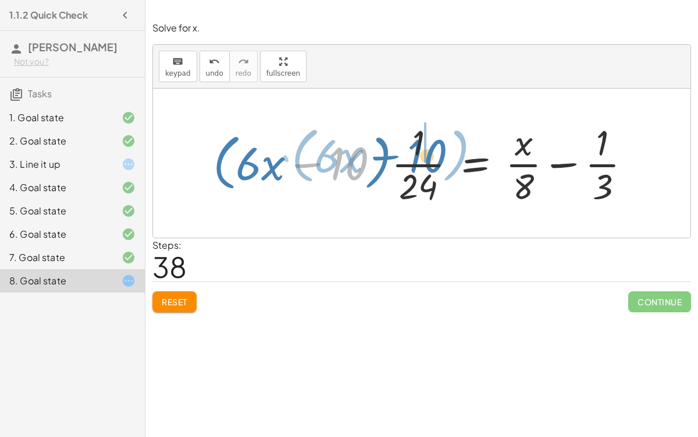
drag, startPoint x: 349, startPoint y: 164, endPoint x: 424, endPoint y: 156, distance: 76.0
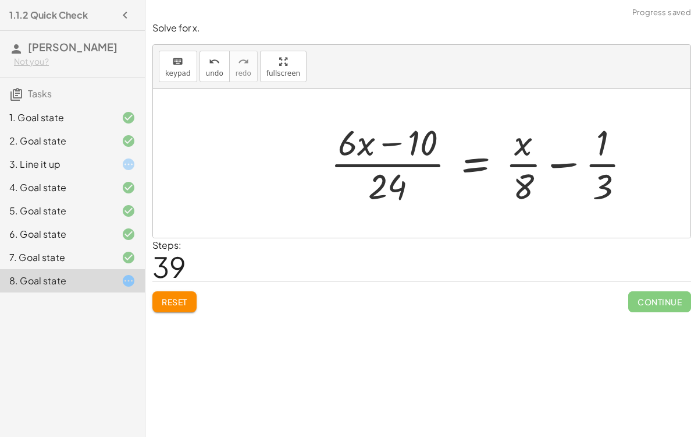
click at [393, 143] on div at bounding box center [486, 163] width 322 height 90
click at [559, 165] on div at bounding box center [486, 163] width 322 height 90
click at [604, 161] on div at bounding box center [486, 163] width 322 height 90
drag, startPoint x: 600, startPoint y: 143, endPoint x: 605, endPoint y: 204, distance: 61.3
drag, startPoint x: 607, startPoint y: 190, endPoint x: 606, endPoint y: 153, distance: 36.7
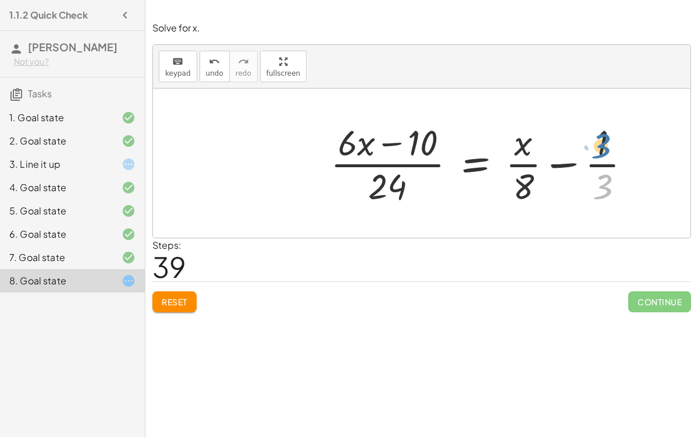
click at [606, 153] on div at bounding box center [486, 163] width 322 height 90
drag, startPoint x: 602, startPoint y: 145, endPoint x: 602, endPoint y: 185, distance: 39.6
drag, startPoint x: 601, startPoint y: 182, endPoint x: 513, endPoint y: 161, distance: 90.4
click at [513, 161] on div at bounding box center [486, 163] width 322 height 90
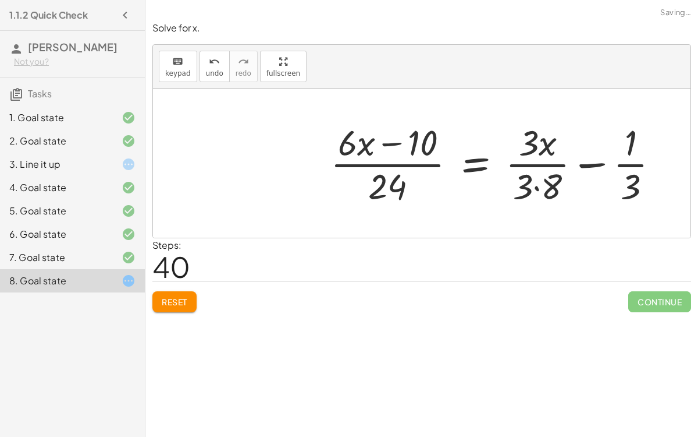
click at [535, 150] on div at bounding box center [500, 163] width 350 height 90
click at [537, 184] on div at bounding box center [500, 163] width 350 height 90
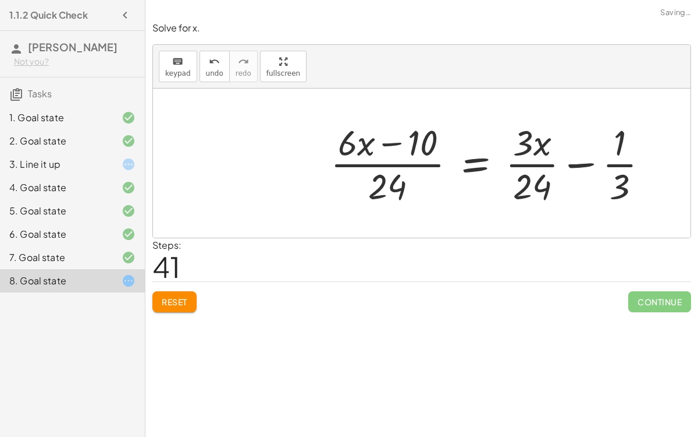
click at [519, 157] on div at bounding box center [494, 163] width 339 height 90
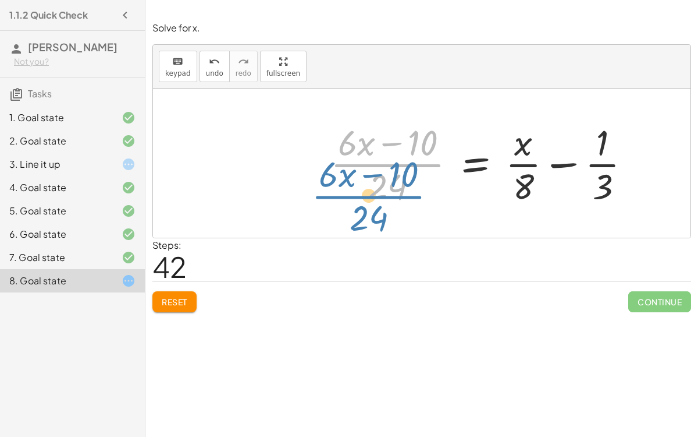
drag, startPoint x: 398, startPoint y: 172, endPoint x: 379, endPoint y: 205, distance: 37.3
click at [379, 205] on div at bounding box center [486, 163] width 322 height 90
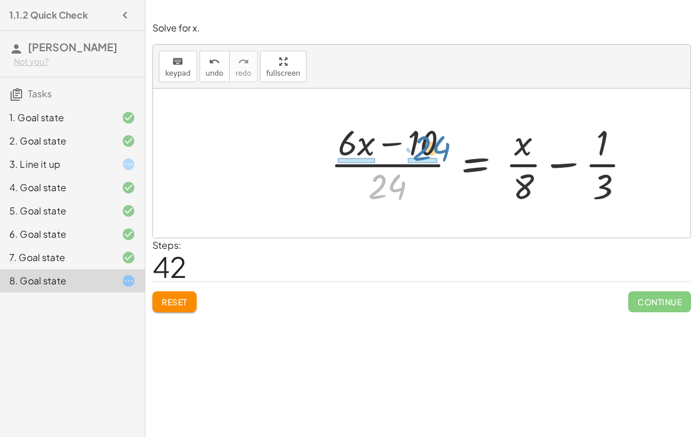
drag, startPoint x: 377, startPoint y: 196, endPoint x: 419, endPoint y: 157, distance: 57.2
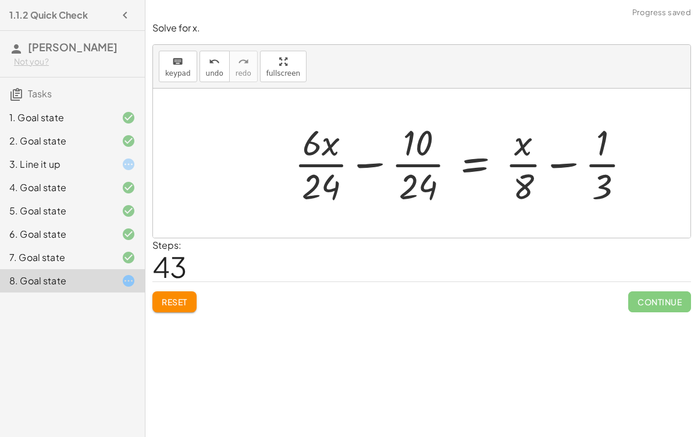
click at [412, 162] on div at bounding box center [468, 163] width 358 height 90
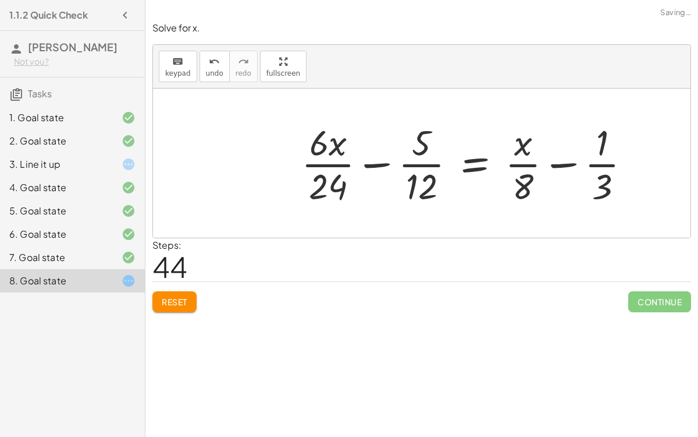
click at [414, 164] on div at bounding box center [471, 163] width 350 height 90
click at [334, 164] on div at bounding box center [471, 163] width 350 height 90
click at [334, 164] on div at bounding box center [480, 163] width 331 height 90
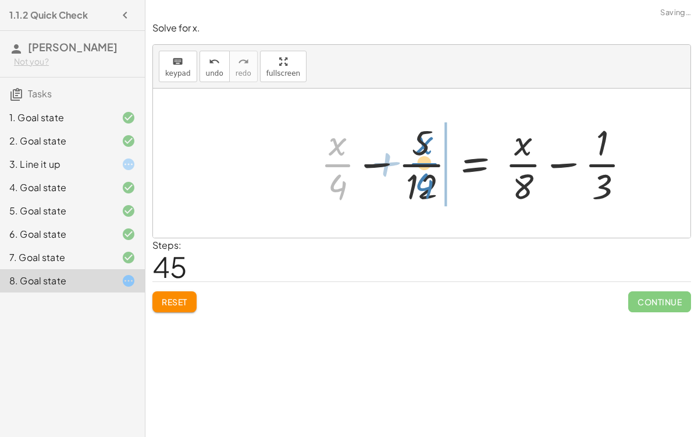
drag, startPoint x: 334, startPoint y: 164, endPoint x: 423, endPoint y: 162, distance: 89.1
click at [423, 162] on div at bounding box center [480, 163] width 331 height 90
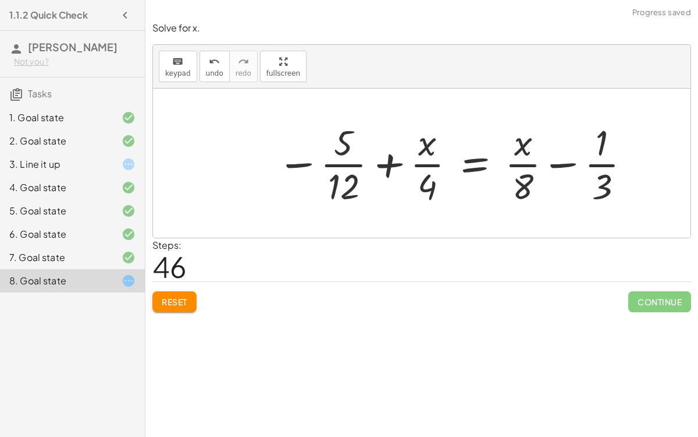
click at [389, 162] on div at bounding box center [454, 163] width 367 height 90
click at [561, 165] on div at bounding box center [454, 163] width 367 height 90
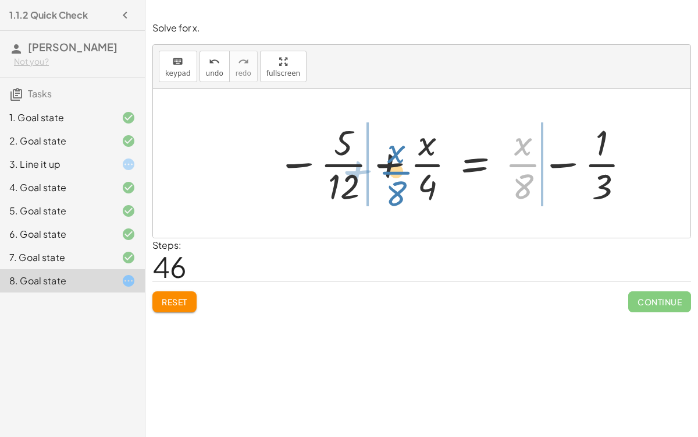
drag, startPoint x: 528, startPoint y: 161, endPoint x: 402, endPoint y: 168, distance: 127.1
click at [402, 168] on div at bounding box center [454, 163] width 367 height 90
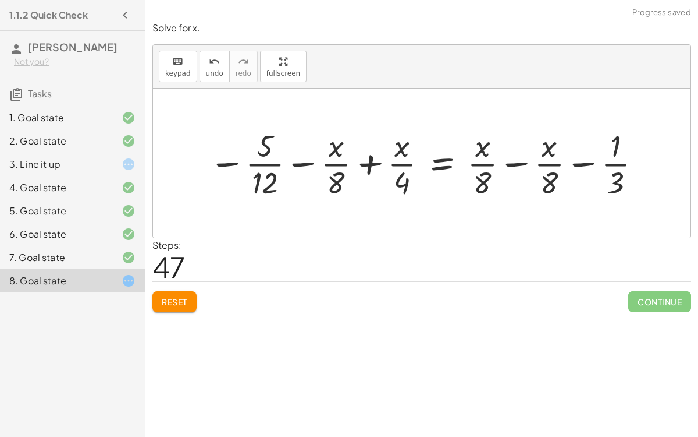
click at [398, 163] on div at bounding box center [427, 163] width 448 height 76
click at [375, 159] on div at bounding box center [427, 163] width 448 height 76
click at [374, 162] on div at bounding box center [427, 163] width 448 height 76
click at [301, 161] on div at bounding box center [427, 163] width 448 height 76
click at [231, 164] on div at bounding box center [427, 163] width 448 height 76
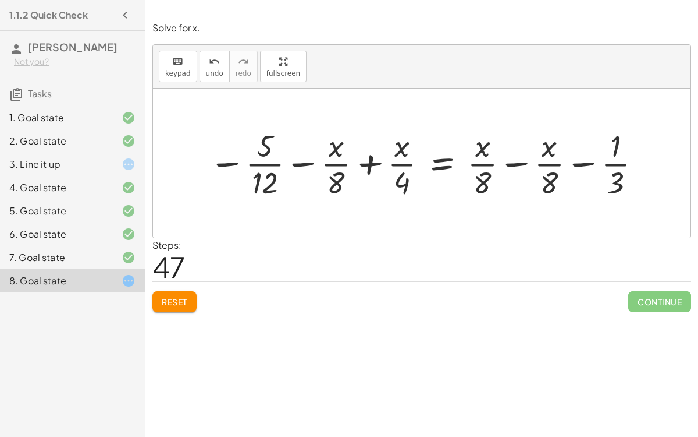
click at [511, 160] on div at bounding box center [427, 163] width 448 height 76
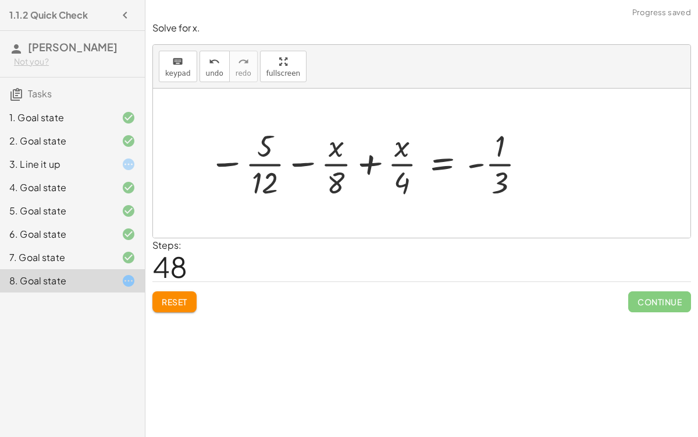
click at [478, 162] on div at bounding box center [369, 163] width 332 height 76
click at [401, 158] on div at bounding box center [369, 163] width 332 height 76
click at [377, 157] on div at bounding box center [369, 163] width 332 height 76
drag, startPoint x: 339, startPoint y: 176, endPoint x: 403, endPoint y: 180, distance: 63.5
click at [403, 180] on div at bounding box center [369, 163] width 332 height 76
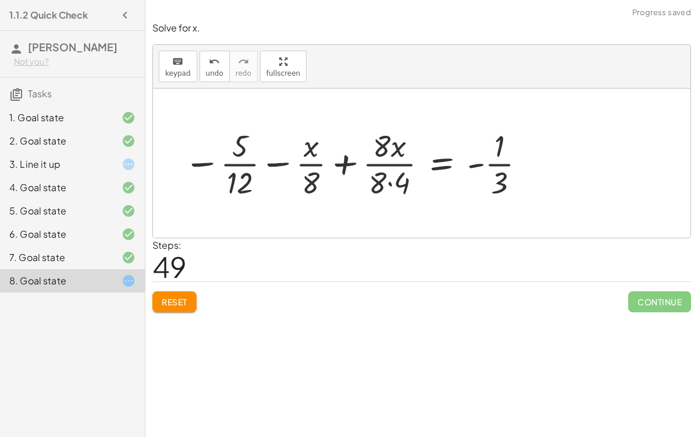
click at [389, 183] on div at bounding box center [356, 163] width 356 height 76
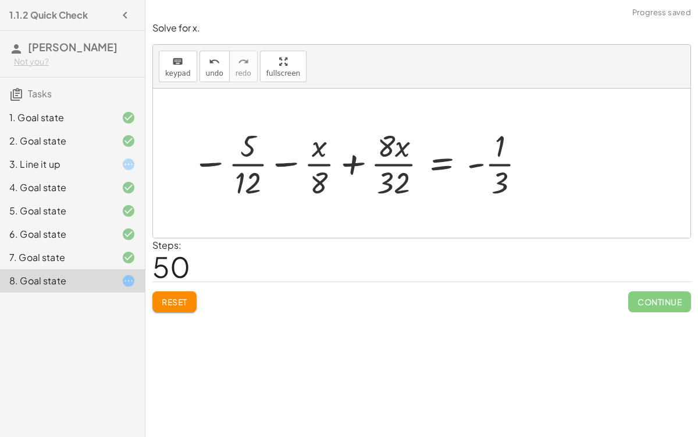
click at [289, 162] on div at bounding box center [360, 163] width 348 height 76
drag, startPoint x: 246, startPoint y: 150, endPoint x: 226, endPoint y: 171, distance: 28.0
click at [226, 171] on div at bounding box center [360, 163] width 348 height 76
click at [224, 164] on div at bounding box center [345, 163] width 378 height 76
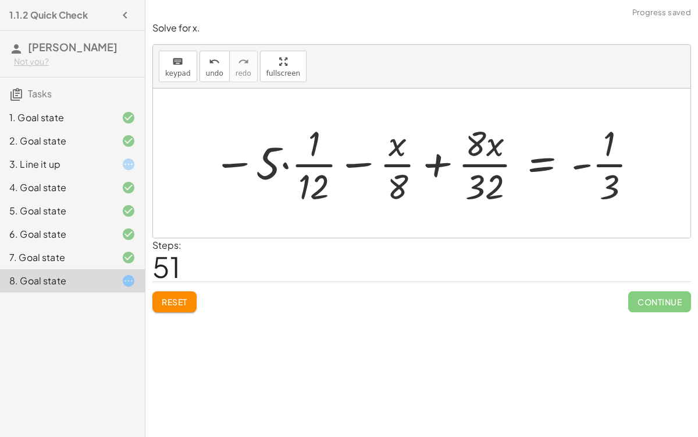
click at [284, 164] on div at bounding box center [426, 163] width 438 height 88
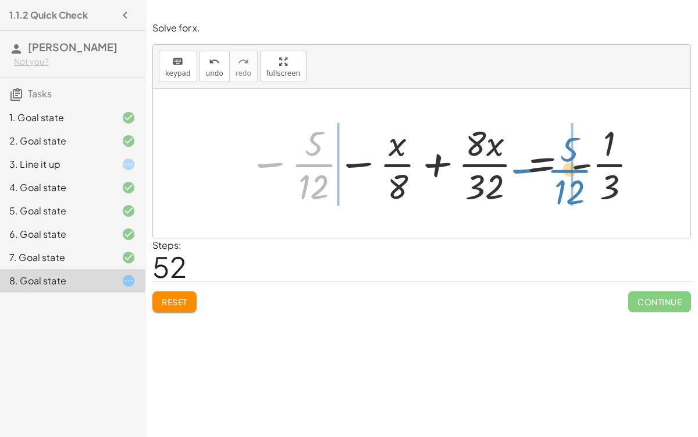
drag, startPoint x: 270, startPoint y: 160, endPoint x: 523, endPoint y: 166, distance: 252.7
click at [523, 166] on div at bounding box center [444, 163] width 403 height 88
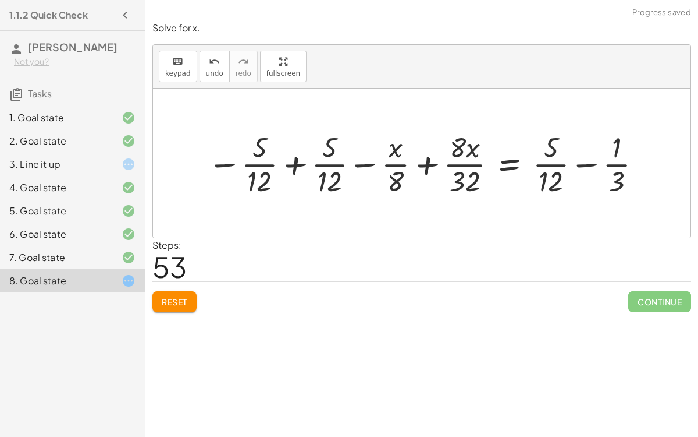
click at [583, 164] on div at bounding box center [426, 162] width 449 height 71
click at [587, 165] on div at bounding box center [426, 162] width 449 height 71
click at [426, 159] on div at bounding box center [426, 162] width 449 height 71
click at [368, 164] on div at bounding box center [426, 162] width 449 height 71
click at [295, 159] on div at bounding box center [426, 162] width 449 height 71
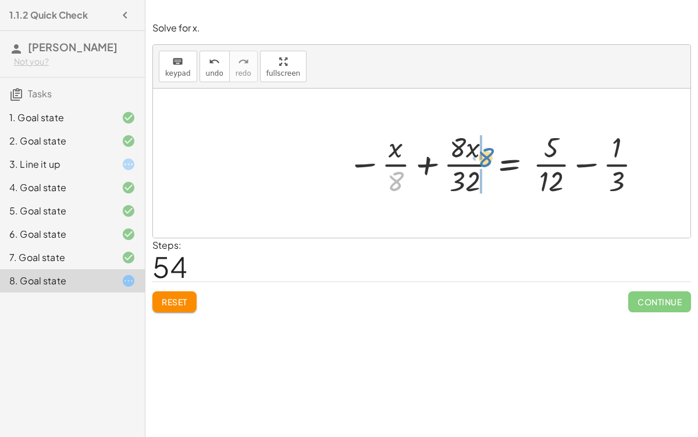
drag, startPoint x: 395, startPoint y: 183, endPoint x: 485, endPoint y: 162, distance: 93.3
click at [485, 162] on div at bounding box center [496, 162] width 308 height 71
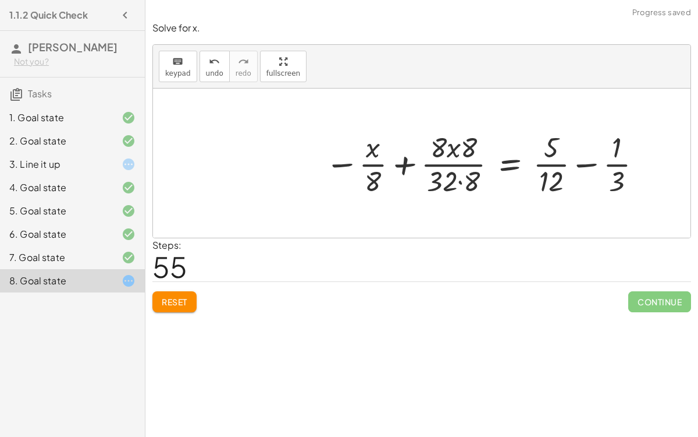
click at [454, 153] on div at bounding box center [486, 162] width 332 height 71
click at [459, 147] on div at bounding box center [486, 162] width 332 height 71
click at [459, 178] on div at bounding box center [486, 162] width 332 height 71
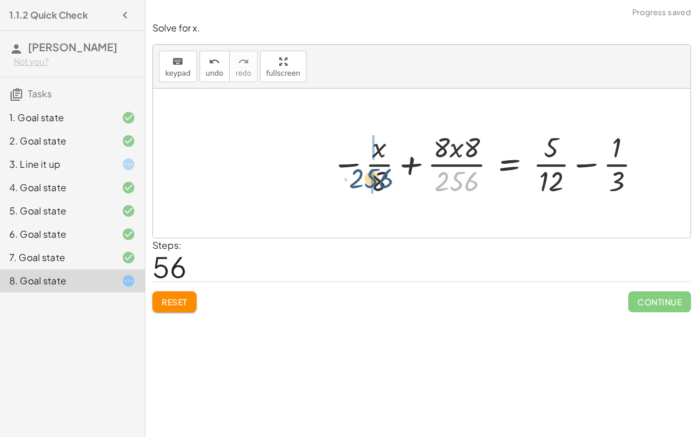
drag, startPoint x: 460, startPoint y: 179, endPoint x: 376, endPoint y: 176, distance: 83.9
click at [376, 176] on div at bounding box center [488, 162] width 325 height 71
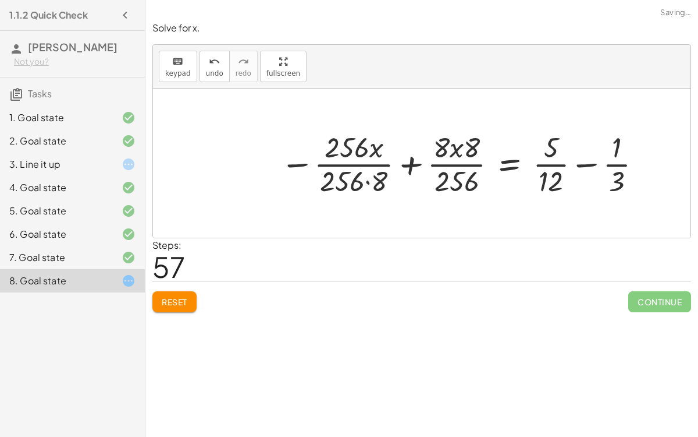
click at [368, 180] on div at bounding box center [463, 162] width 376 height 71
click at [366, 150] on div at bounding box center [463, 162] width 375 height 71
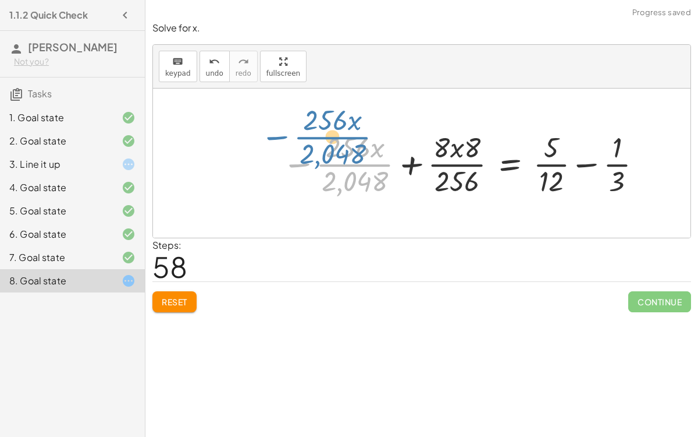
drag, startPoint x: 298, startPoint y: 162, endPoint x: 241, endPoint y: 137, distance: 62.5
click at [241, 137] on div "+ · 6 · x − 10 = − 8 + · 3 · x · ( + · 6 · x − 10 ) · 3 = − · 8 · 3 + · 3 · x ·…" at bounding box center [422, 162] width 538 height 149
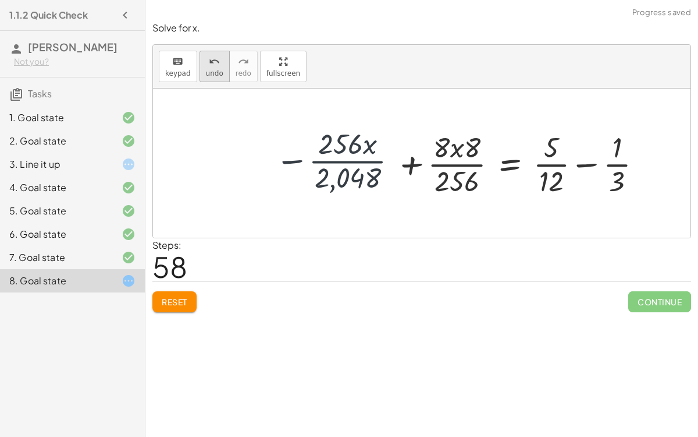
click at [209, 61] on icon "undo" at bounding box center [214, 62] width 11 height 14
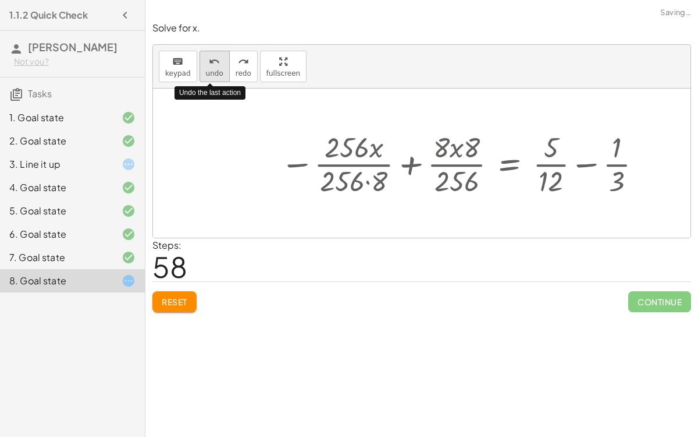
click at [209, 61] on icon "undo" at bounding box center [214, 62] width 11 height 14
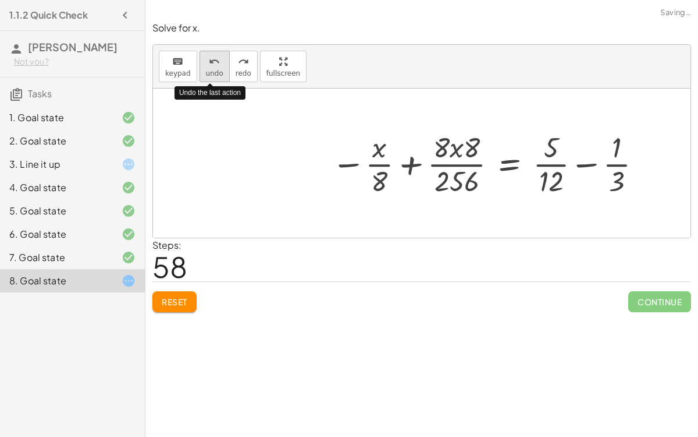
click at [209, 61] on icon "undo" at bounding box center [214, 62] width 11 height 14
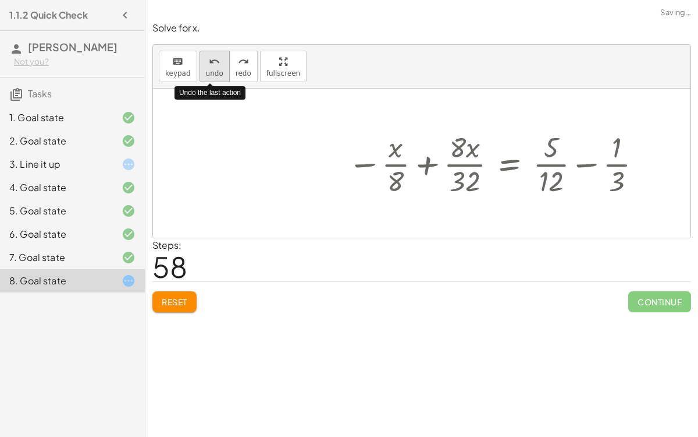
click at [209, 61] on icon "undo" at bounding box center [214, 62] width 11 height 14
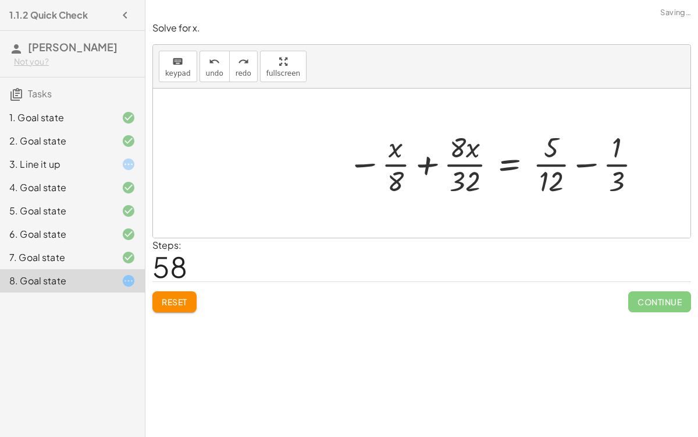
click at [570, 151] on div at bounding box center [496, 162] width 308 height 71
click at [576, 156] on div at bounding box center [496, 162] width 308 height 71
drag, startPoint x: 552, startPoint y: 177, endPoint x: 629, endPoint y: 162, distance: 78.3
click at [629, 162] on div at bounding box center [496, 162] width 308 height 71
click at [626, 182] on div at bounding box center [511, 162] width 339 height 71
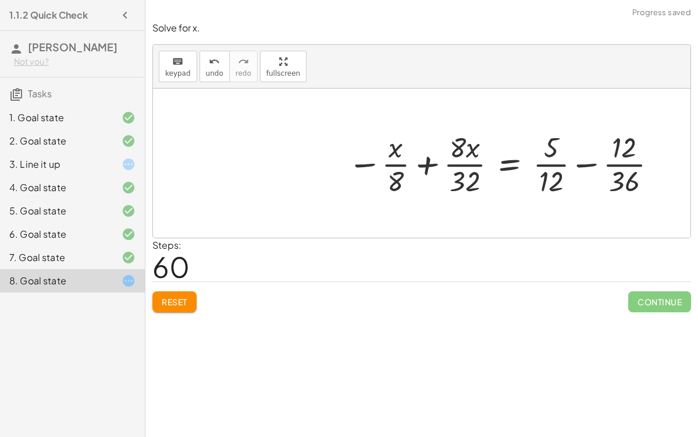
click at [618, 162] on div at bounding box center [504, 162] width 324 height 71
click at [216, 87] on div "keyboard keypad undo undo redo redo fullscreen" at bounding box center [422, 67] width 538 height 44
click at [214, 72] on span "undo" at bounding box center [214, 73] width 17 height 8
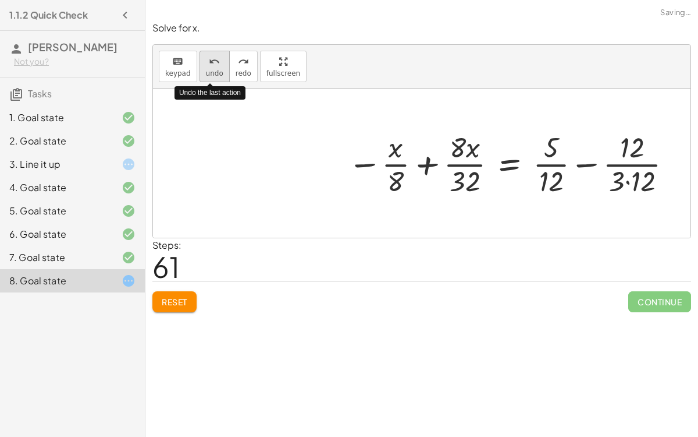
click at [214, 72] on span "undo" at bounding box center [214, 73] width 17 height 8
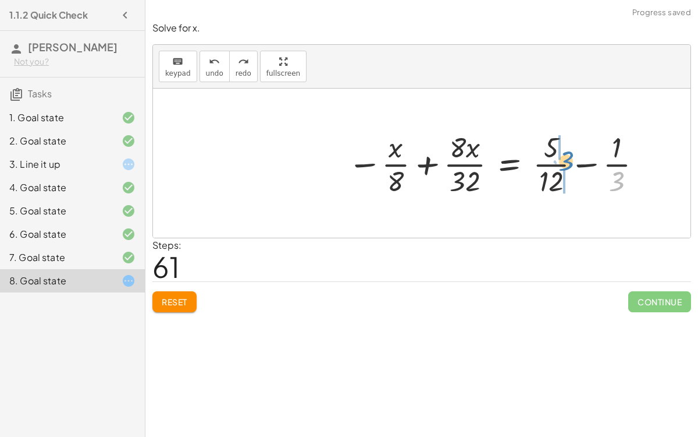
drag, startPoint x: 617, startPoint y: 176, endPoint x: 564, endPoint y: 156, distance: 56.7
click at [564, 156] on div at bounding box center [496, 162] width 308 height 71
click at [563, 146] on div at bounding box center [507, 162] width 331 height 71
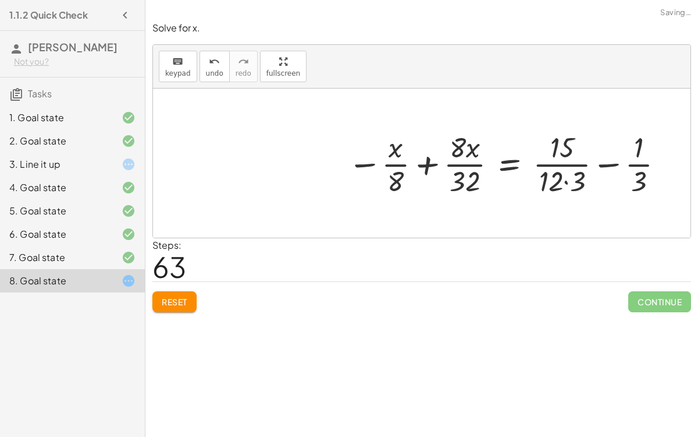
click at [565, 182] on div at bounding box center [507, 162] width 331 height 71
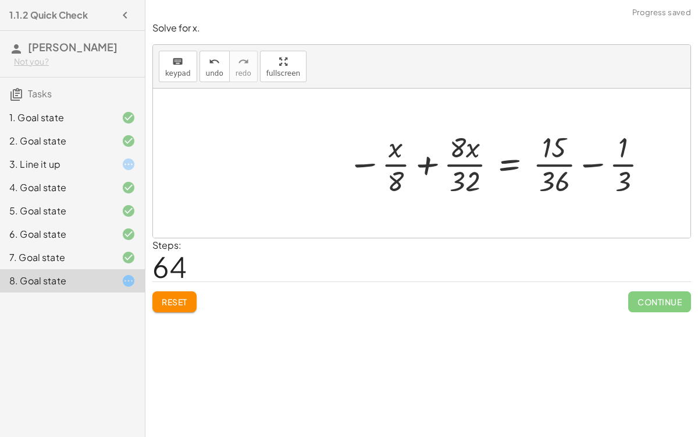
click at [597, 163] on div at bounding box center [499, 162] width 315 height 71
drag, startPoint x: 621, startPoint y: 148, endPoint x: 625, endPoint y: 176, distance: 28.2
click at [624, 166] on div at bounding box center [499, 162] width 315 height 71
click at [563, 164] on div at bounding box center [499, 162] width 315 height 71
click at [547, 162] on div at bounding box center [496, 162] width 308 height 71
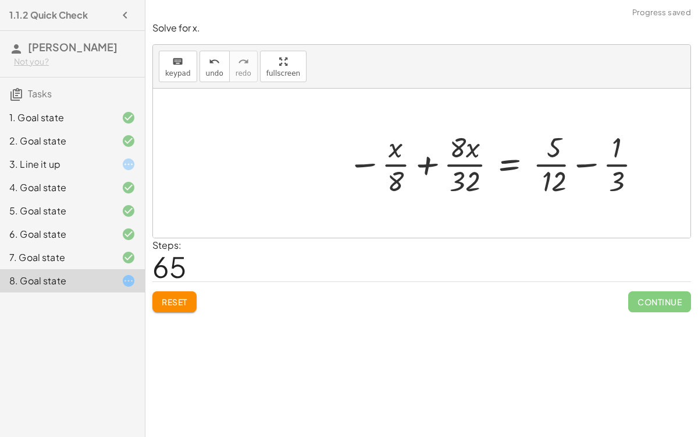
click at [474, 161] on div at bounding box center [496, 162] width 308 height 71
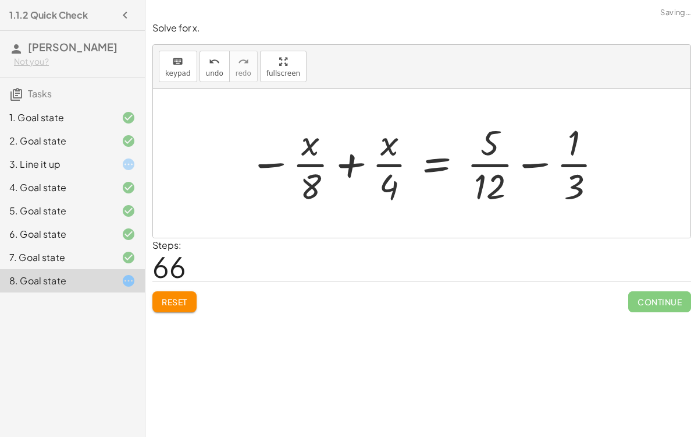
click at [417, 164] on div at bounding box center [426, 163] width 367 height 90
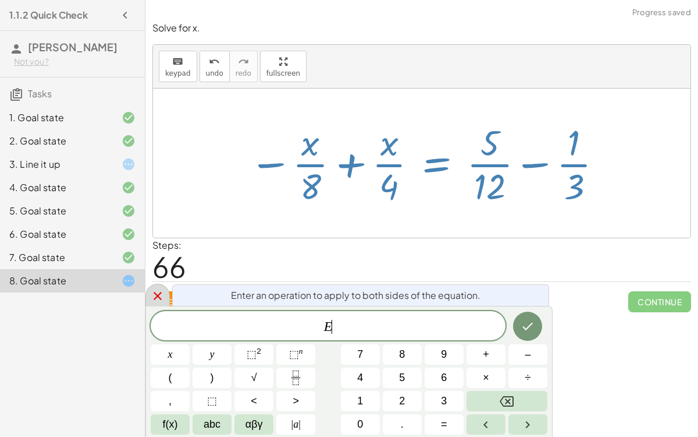
click at [158, 287] on div at bounding box center [158, 294] width 24 height 23
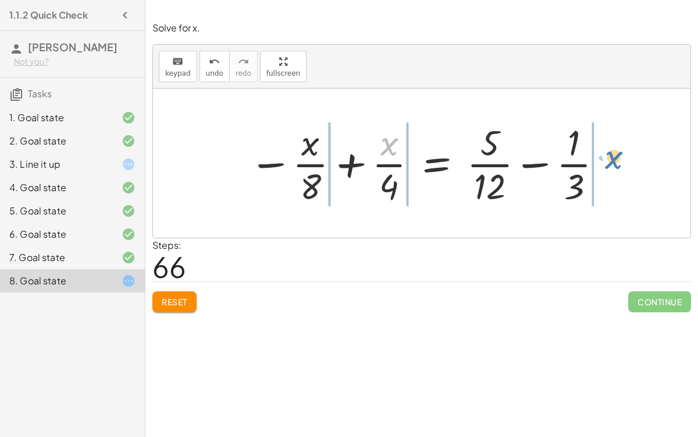
drag, startPoint x: 383, startPoint y: 146, endPoint x: 608, endPoint y: 159, distance: 225.6
click at [608, 159] on div at bounding box center [426, 163] width 367 height 90
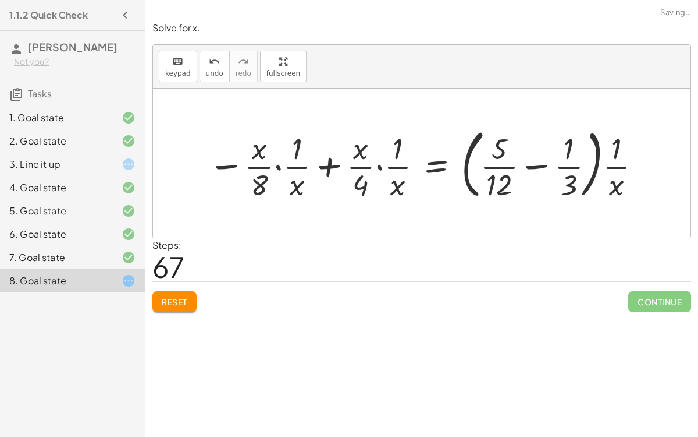
click at [655, 170] on div at bounding box center [422, 162] width 538 height 149
click at [622, 164] on div at bounding box center [427, 162] width 448 height 81
click at [577, 163] on div at bounding box center [427, 162] width 448 height 81
click at [542, 162] on div at bounding box center [427, 162] width 448 height 81
click at [379, 165] on div at bounding box center [427, 162] width 448 height 81
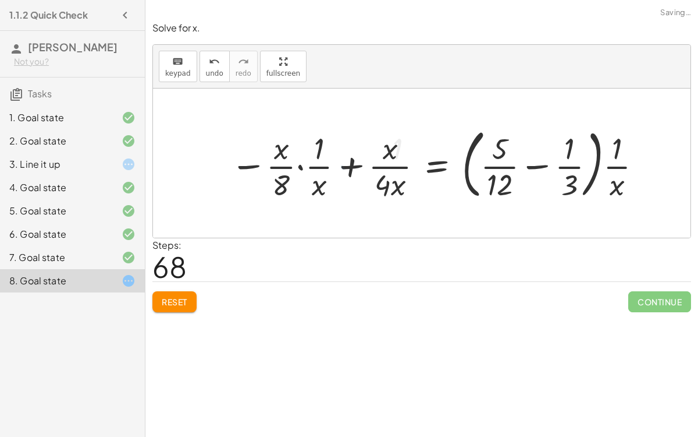
click at [296, 164] on div at bounding box center [438, 162] width 426 height 81
click at [301, 167] on div at bounding box center [438, 162] width 426 height 81
click at [347, 166] on div at bounding box center [448, 162] width 405 height 81
click at [388, 165] on div at bounding box center [448, 162] width 405 height 81
click at [310, 164] on div at bounding box center [448, 162] width 405 height 81
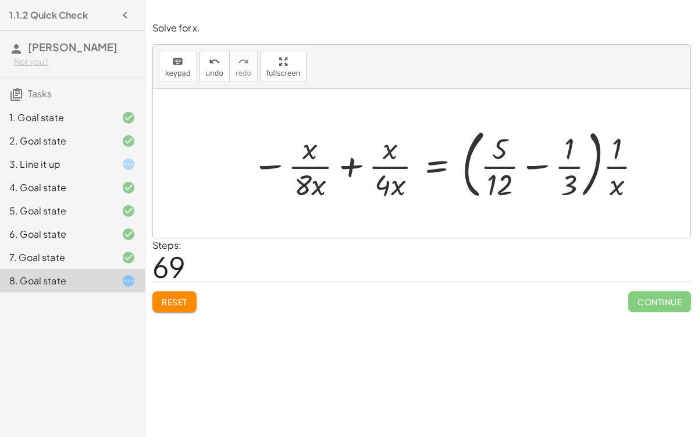
click at [542, 159] on div at bounding box center [448, 162] width 405 height 81
click at [622, 169] on div at bounding box center [448, 162] width 405 height 81
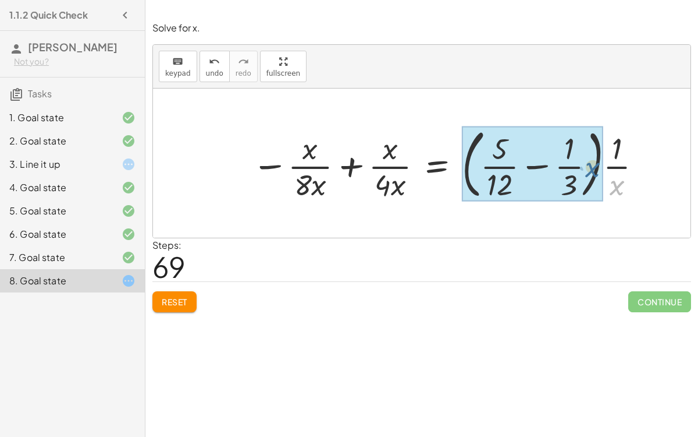
drag, startPoint x: 618, startPoint y: 184, endPoint x: 593, endPoint y: 166, distance: 30.9
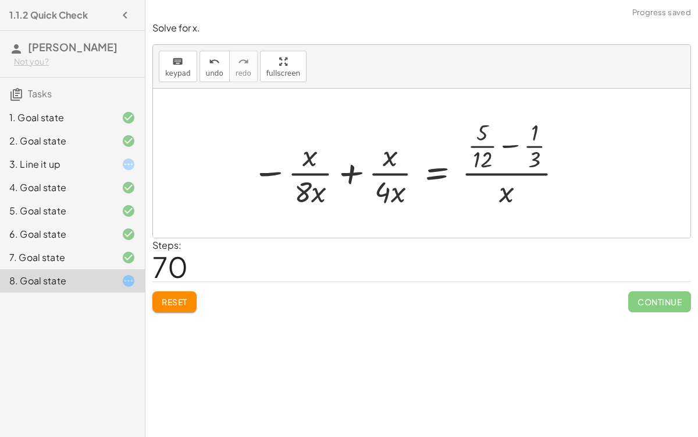
click at [531, 171] on div at bounding box center [409, 163] width 326 height 94
click at [515, 143] on div at bounding box center [409, 163] width 326 height 94
drag, startPoint x: 382, startPoint y: 187, endPoint x: 368, endPoint y: 152, distance: 37.6
click at [368, 152] on div at bounding box center [409, 163] width 326 height 94
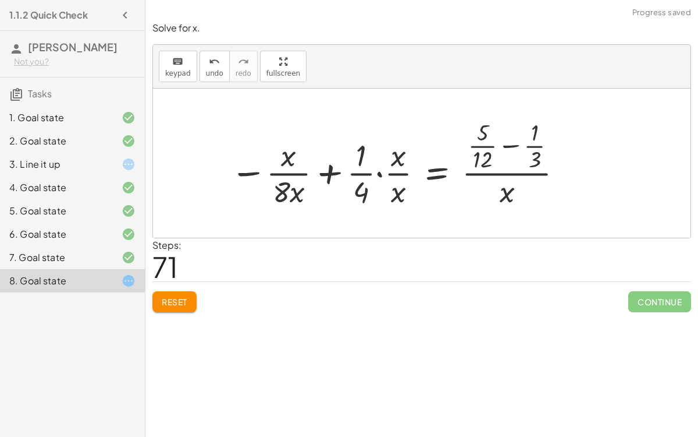
click at [379, 175] on div at bounding box center [398, 163] width 347 height 94
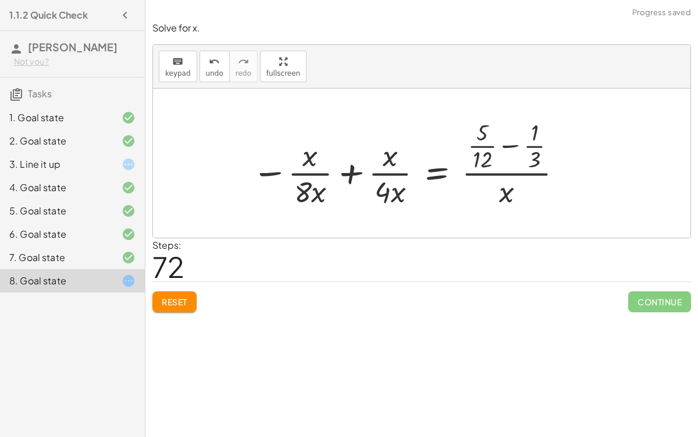
click at [342, 173] on div at bounding box center [409, 163] width 326 height 94
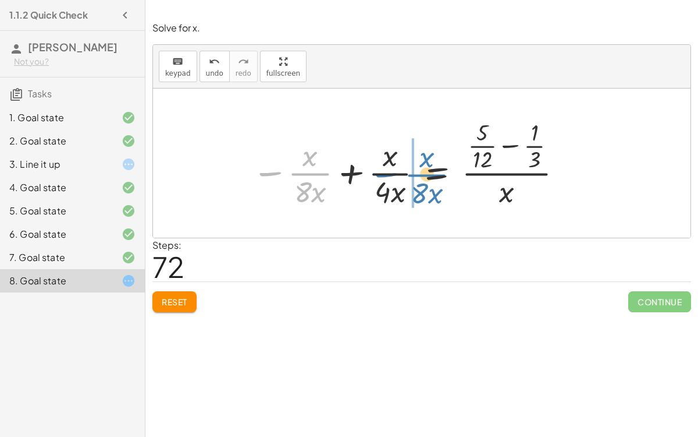
drag, startPoint x: 272, startPoint y: 170, endPoint x: 389, endPoint y: 171, distance: 117.0
click at [389, 171] on div at bounding box center [409, 163] width 326 height 94
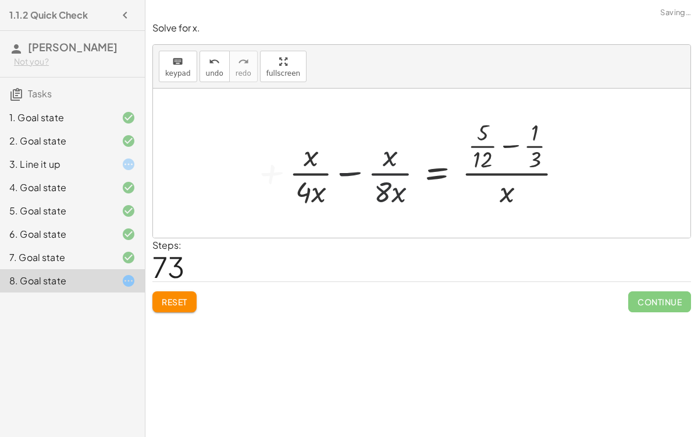
click at [356, 168] on div at bounding box center [430, 163] width 296 height 94
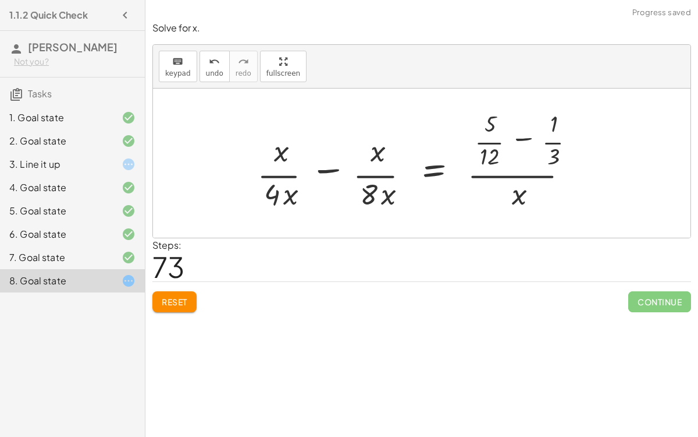
click at [358, 172] on div at bounding box center [426, 163] width 351 height 112
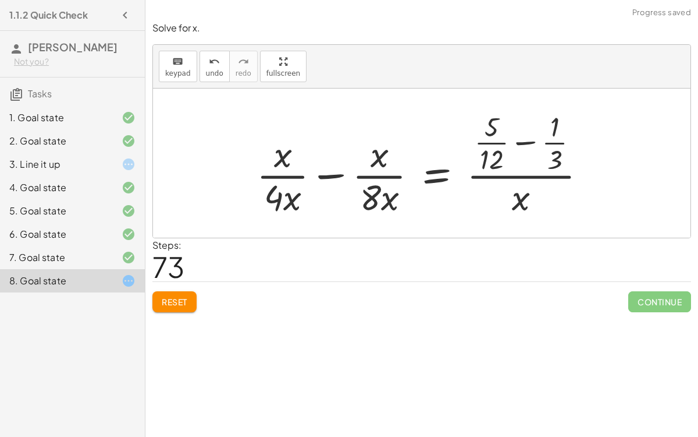
click at [334, 172] on div at bounding box center [426, 163] width 351 height 112
drag, startPoint x: 519, startPoint y: 193, endPoint x: 527, endPoint y: 133, distance: 60.6
click at [527, 133] on div at bounding box center [426, 163] width 351 height 112
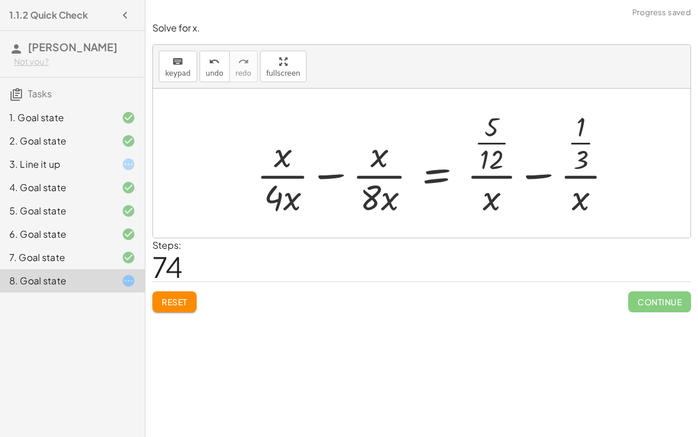
click at [581, 175] on div at bounding box center [439, 163] width 377 height 112
click at [484, 173] on div at bounding box center [439, 163] width 377 height 112
drag, startPoint x: 490, startPoint y: 140, endPoint x: 453, endPoint y: 173, distance: 49.4
click at [453, 173] on div at bounding box center [439, 163] width 377 height 112
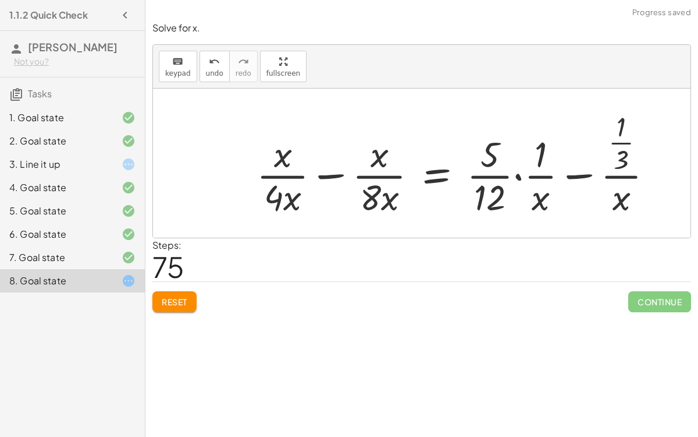
click at [517, 175] on div at bounding box center [460, 163] width 418 height 112
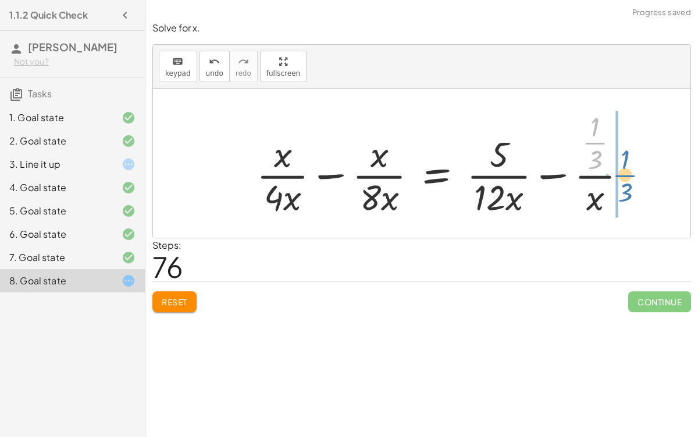
drag, startPoint x: 597, startPoint y: 139, endPoint x: 627, endPoint y: 171, distance: 44.9
click at [627, 171] on div at bounding box center [447, 163] width 392 height 112
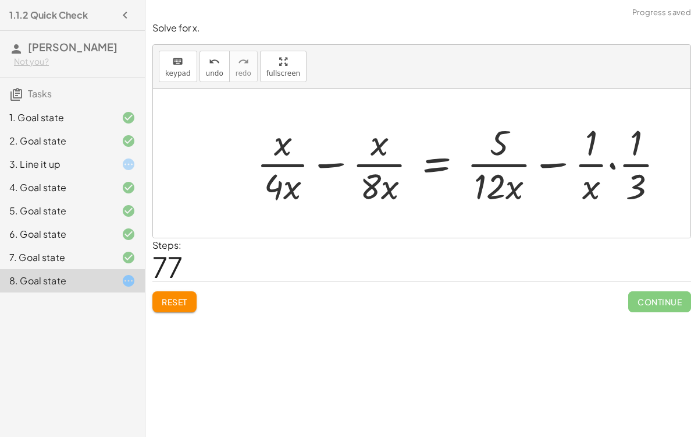
click at [612, 163] on div at bounding box center [466, 163] width 430 height 90
click at [539, 165] on div at bounding box center [452, 163] width 403 height 90
drag, startPoint x: 598, startPoint y: 187, endPoint x: 641, endPoint y: 189, distance: 43.7
click at [641, 189] on div at bounding box center [452, 163] width 403 height 90
click at [616, 164] on div at bounding box center [466, 163] width 430 height 90
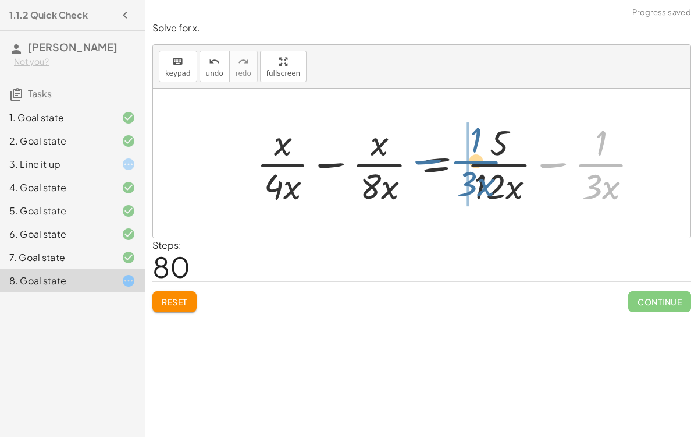
drag, startPoint x: 609, startPoint y: 165, endPoint x: 482, endPoint y: 162, distance: 127.5
click at [482, 162] on div at bounding box center [452, 163] width 403 height 90
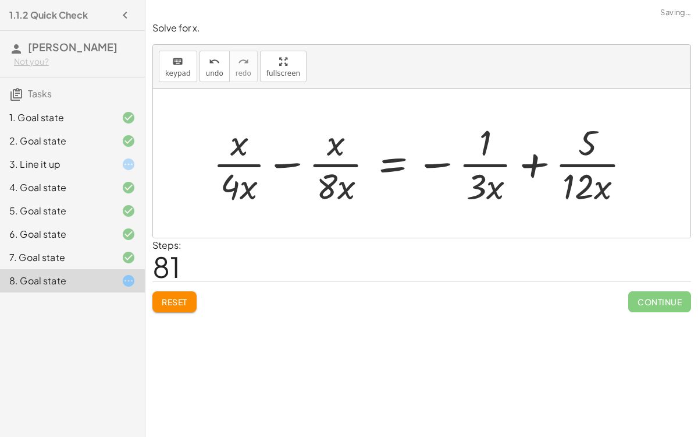
click at [573, 161] on div at bounding box center [426, 163] width 439 height 90
click at [530, 164] on div at bounding box center [426, 163] width 439 height 90
click at [288, 166] on div at bounding box center [426, 163] width 439 height 90
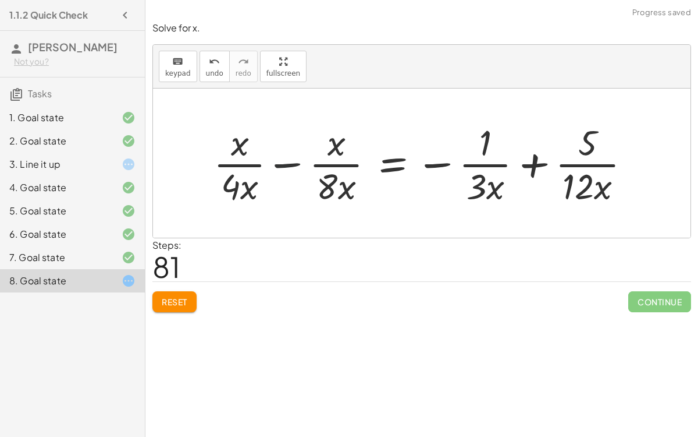
click at [288, 166] on div at bounding box center [426, 163] width 439 height 90
click at [288, 166] on div at bounding box center [398, 163] width 496 height 90
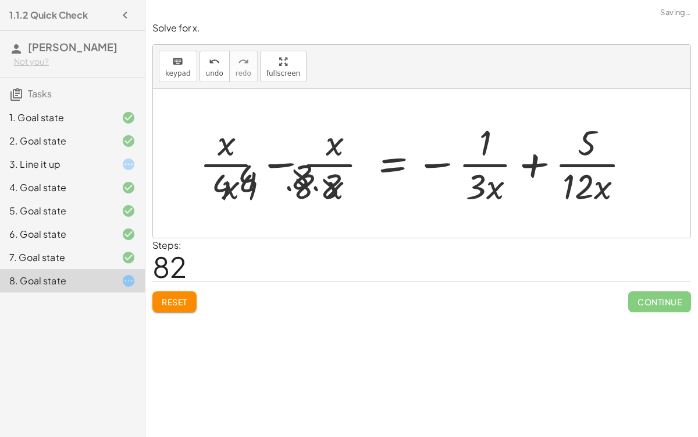
click at [288, 166] on div at bounding box center [398, 163] width 496 height 90
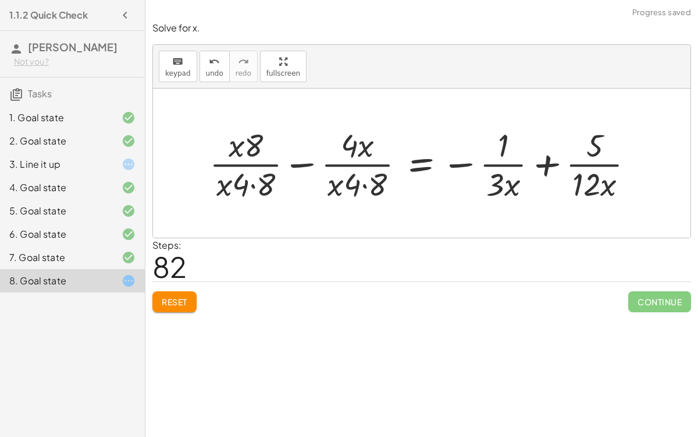
click at [249, 184] on div at bounding box center [427, 163] width 446 height 81
click at [251, 184] on div at bounding box center [427, 163] width 446 height 81
click at [363, 184] on div at bounding box center [431, 163] width 438 height 81
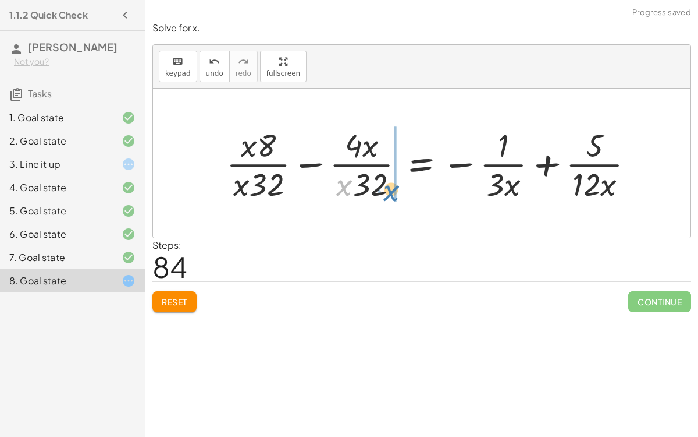
drag, startPoint x: 343, startPoint y: 181, endPoint x: 391, endPoint y: 186, distance: 48.0
click at [391, 186] on div at bounding box center [435, 163] width 429 height 81
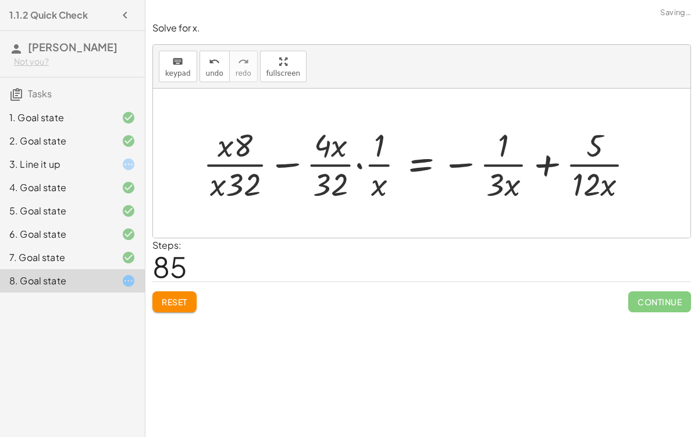
click at [357, 165] on div at bounding box center [423, 163] width 452 height 81
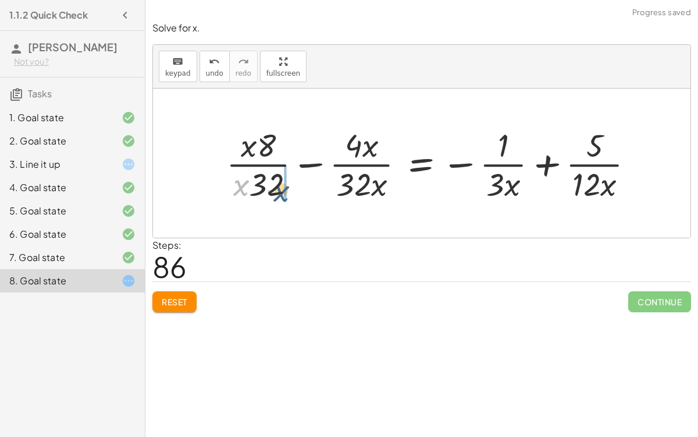
drag, startPoint x: 241, startPoint y: 178, endPoint x: 283, endPoint y: 183, distance: 42.3
click at [283, 183] on div at bounding box center [435, 163] width 429 height 81
drag, startPoint x: 247, startPoint y: 149, endPoint x: 279, endPoint y: 150, distance: 32.0
click at [279, 150] on div at bounding box center [435, 163] width 429 height 81
click at [304, 161] on div at bounding box center [435, 163] width 429 height 81
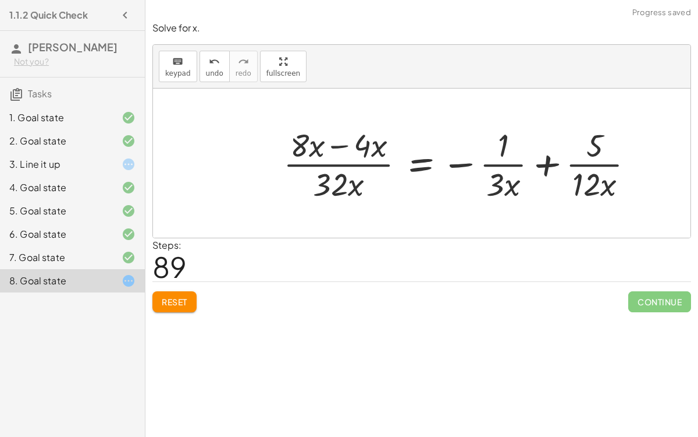
click at [341, 144] on div at bounding box center [464, 163] width 372 height 81
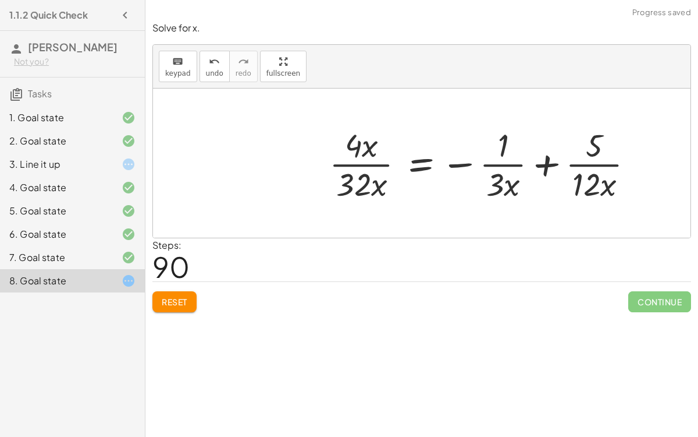
click at [541, 161] on div at bounding box center [487, 163] width 326 height 81
drag, startPoint x: 494, startPoint y: 186, endPoint x: 592, endPoint y: 186, distance: 98.4
click at [592, 186] on div at bounding box center [487, 163] width 326 height 81
click at [594, 185] on div at bounding box center [499, 163] width 351 height 81
click at [599, 147] on div at bounding box center [490, 163] width 333 height 81
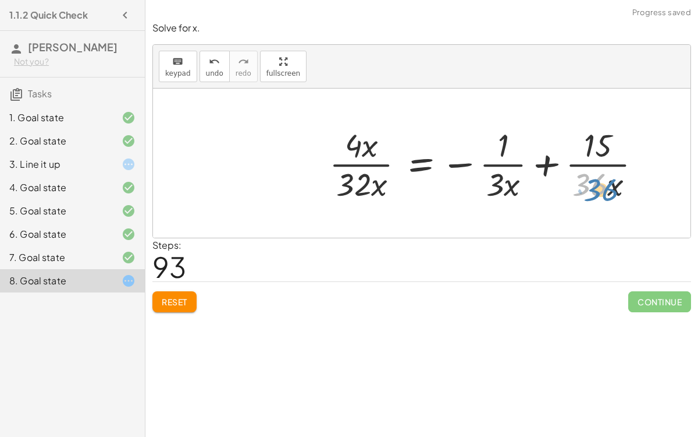
drag, startPoint x: 594, startPoint y: 181, endPoint x: 620, endPoint y: 189, distance: 28.0
click at [620, 189] on div at bounding box center [490, 163] width 333 height 81
drag, startPoint x: 577, startPoint y: 183, endPoint x: 608, endPoint y: 183, distance: 30.9
click at [608, 183] on div at bounding box center [490, 163] width 333 height 81
click at [547, 137] on div at bounding box center [490, 163] width 333 height 81
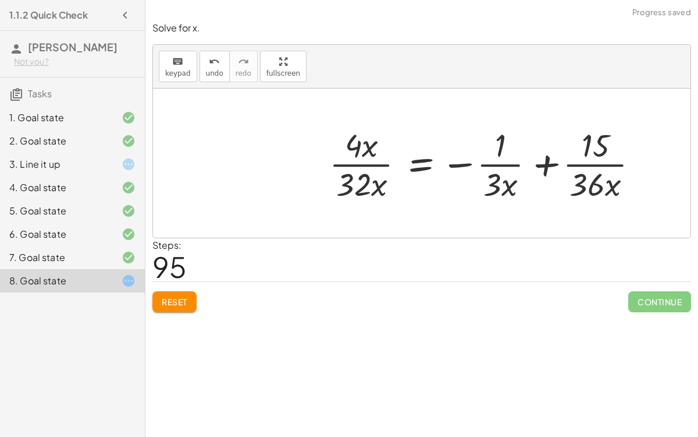
click at [548, 151] on div at bounding box center [490, 163] width 333 height 81
click at [467, 160] on div at bounding box center [490, 163] width 333 height 81
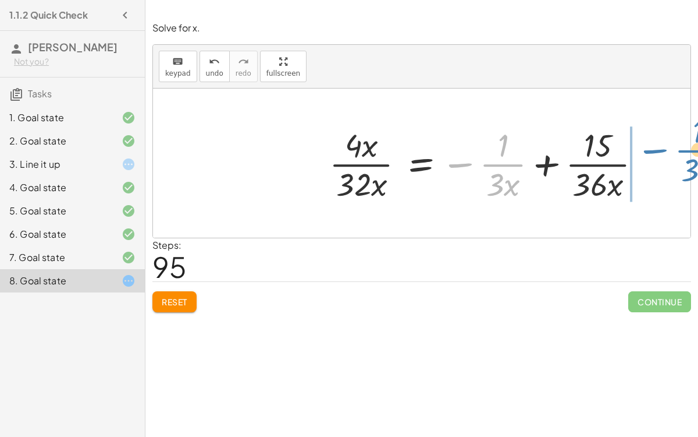
drag, startPoint x: 462, startPoint y: 160, endPoint x: 648, endPoint y: 147, distance: 186.7
click at [648, 147] on div at bounding box center [490, 163] width 333 height 81
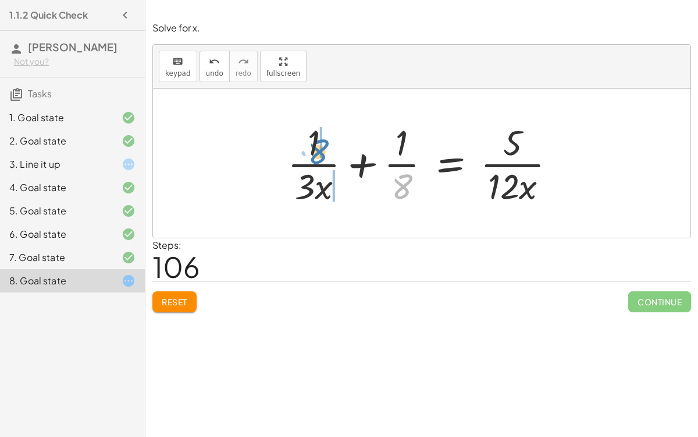
drag, startPoint x: 398, startPoint y: 184, endPoint x: 316, endPoint y: 148, distance: 89.1
click at [316, 148] on div at bounding box center [426, 163] width 289 height 90
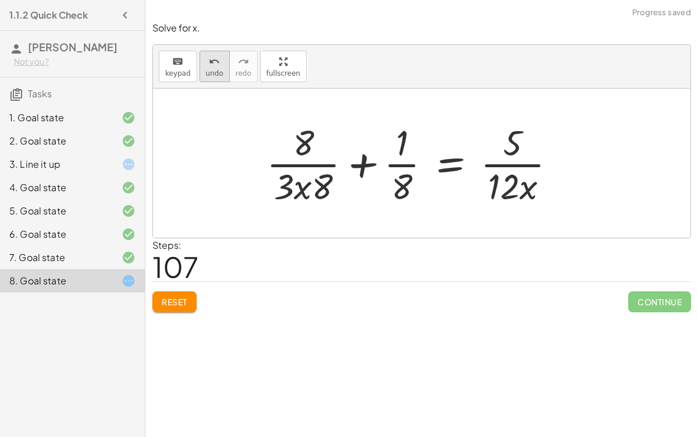
click at [209, 61] on icon "undo" at bounding box center [214, 62] width 11 height 14
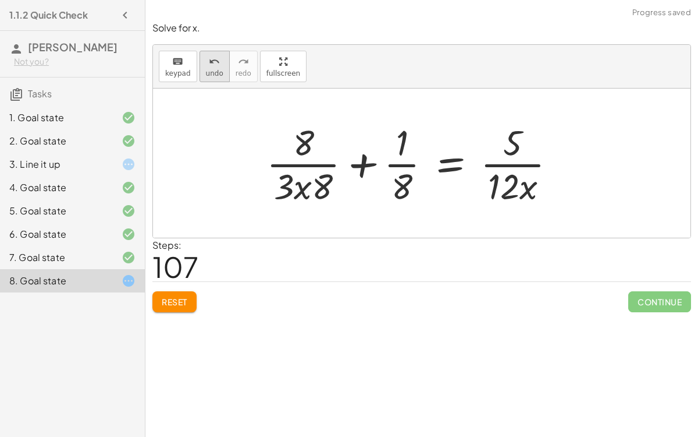
click at [209, 61] on icon "undo" at bounding box center [214, 62] width 11 height 14
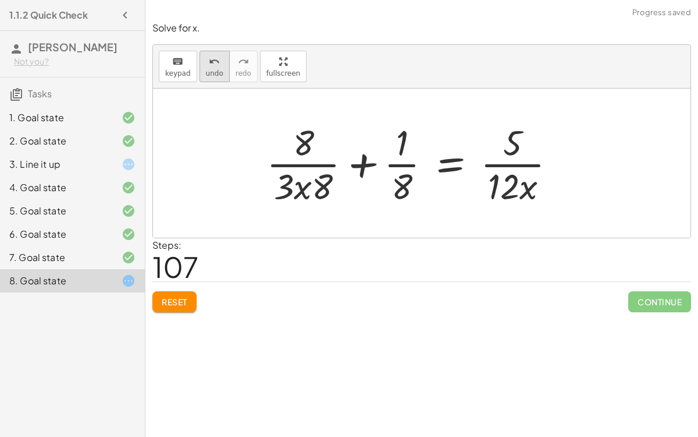
click at [209, 61] on icon "undo" at bounding box center [214, 62] width 11 height 14
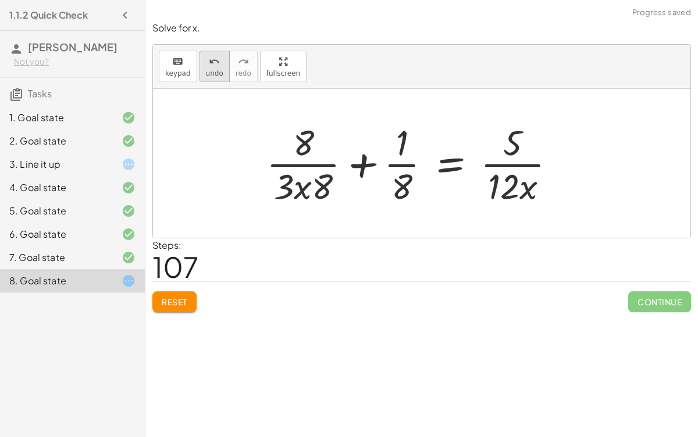
click at [209, 61] on icon "undo" at bounding box center [214, 62] width 11 height 14
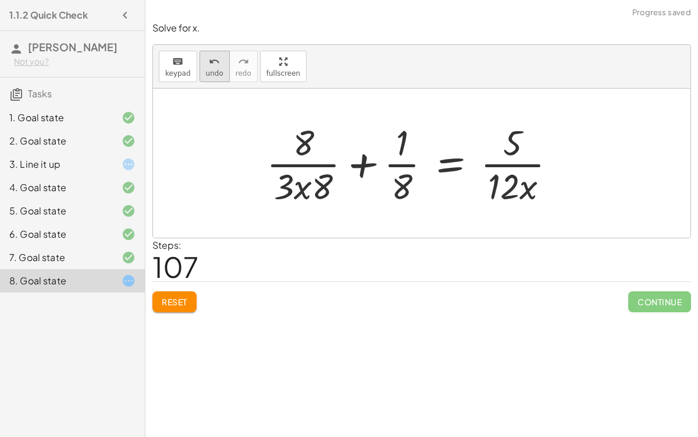
click at [209, 61] on icon "undo" at bounding box center [214, 62] width 11 height 14
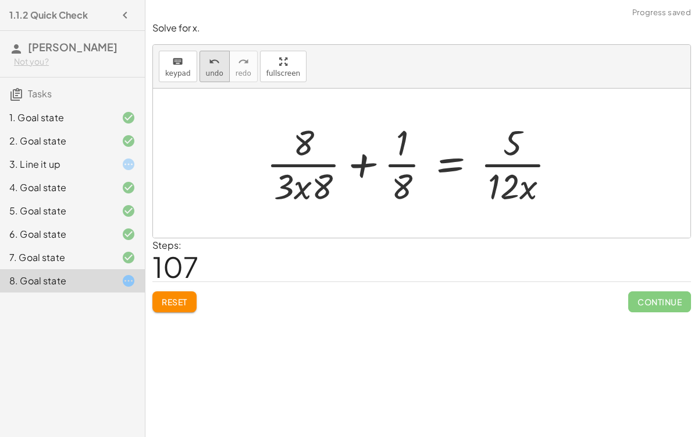
click at [212, 66] on icon "undo" at bounding box center [214, 62] width 11 height 14
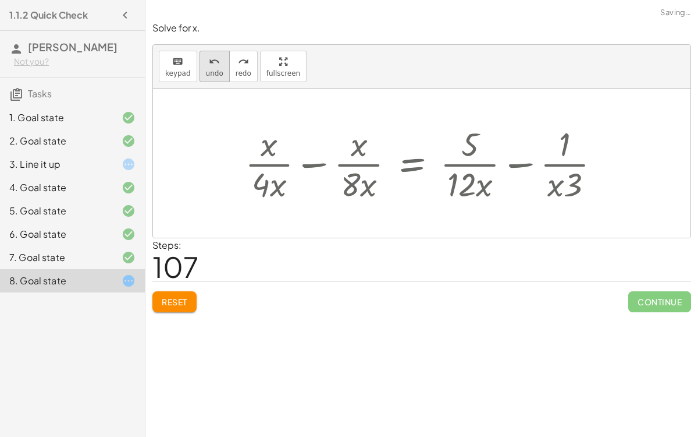
click at [212, 66] on icon "undo" at bounding box center [214, 62] width 11 height 14
click at [179, 300] on span "Reset" at bounding box center [175, 301] width 26 height 10
click at [180, 300] on div "Reset Continue" at bounding box center [421, 296] width 539 height 31
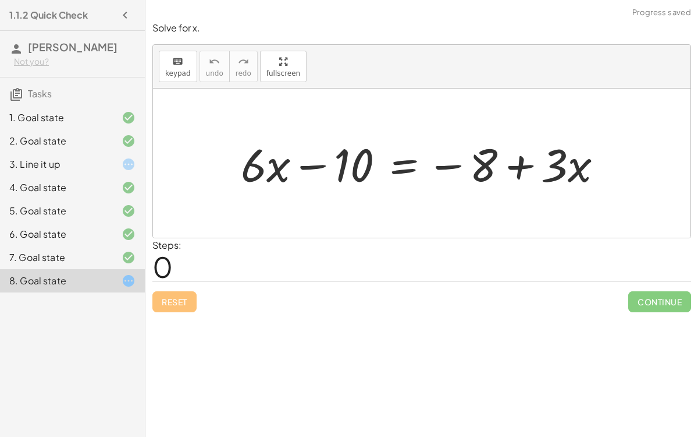
click at [448, 165] on div at bounding box center [426, 163] width 383 height 60
drag, startPoint x: 448, startPoint y: 165, endPoint x: 573, endPoint y: 164, distance: 125.7
click at [573, 164] on div at bounding box center [426, 163] width 383 height 60
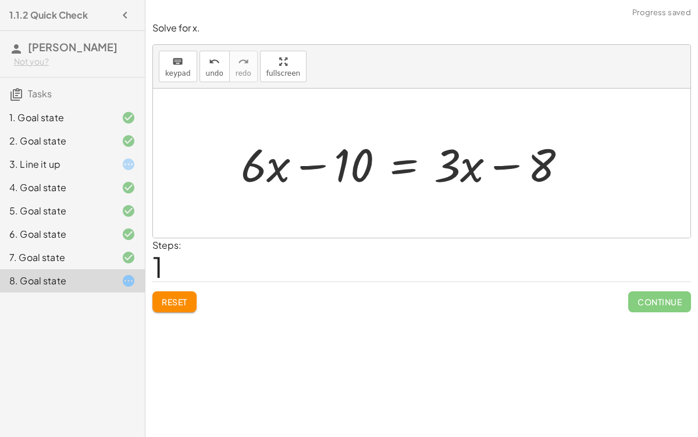
click at [319, 165] on div at bounding box center [408, 163] width 347 height 60
click at [498, 167] on div at bounding box center [408, 163] width 347 height 60
drag, startPoint x: 542, startPoint y: 162, endPoint x: 369, endPoint y: 193, distance: 175.6
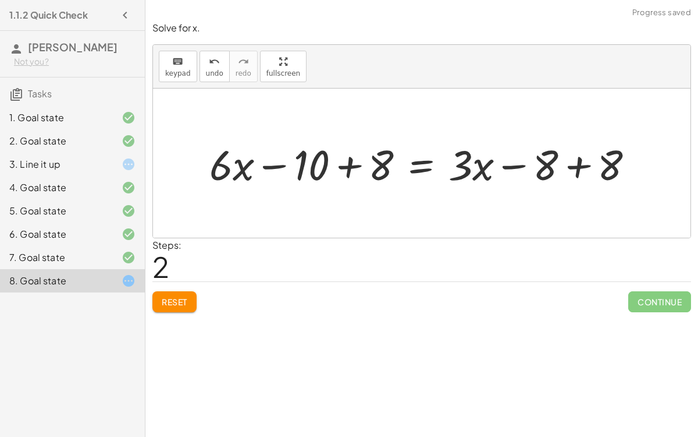
click at [343, 170] on div at bounding box center [427, 163] width 446 height 55
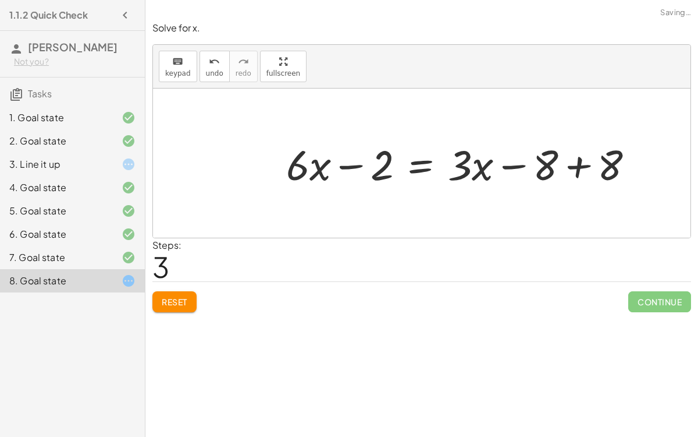
click at [581, 161] on div at bounding box center [465, 163] width 368 height 55
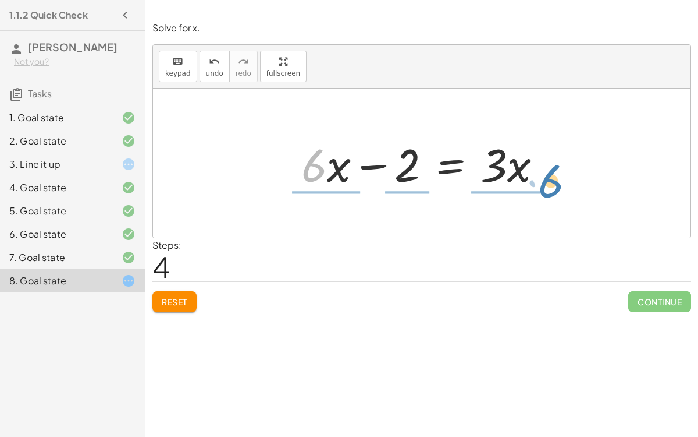
drag, startPoint x: 315, startPoint y: 172, endPoint x: 552, endPoint y: 187, distance: 237.4
click at [552, 187] on div at bounding box center [427, 163] width 262 height 60
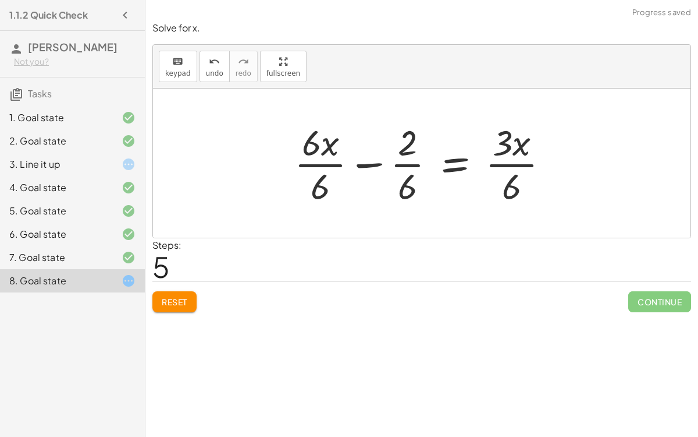
click at [403, 163] on div at bounding box center [427, 163] width 276 height 90
click at [377, 162] on div at bounding box center [426, 163] width 276 height 90
click at [336, 161] on div at bounding box center [426, 163] width 276 height 90
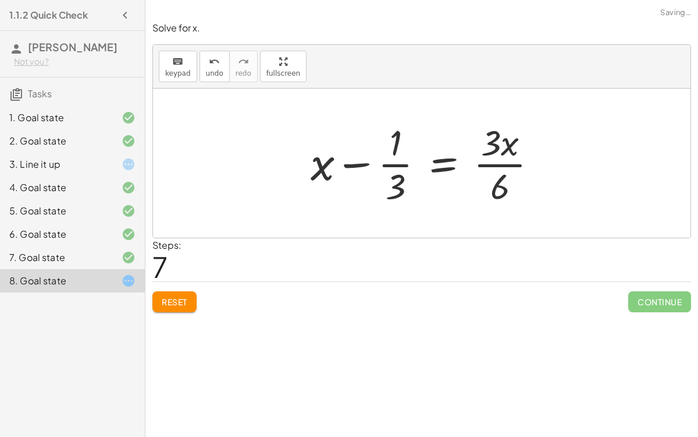
click at [516, 163] on div at bounding box center [429, 163] width 248 height 90
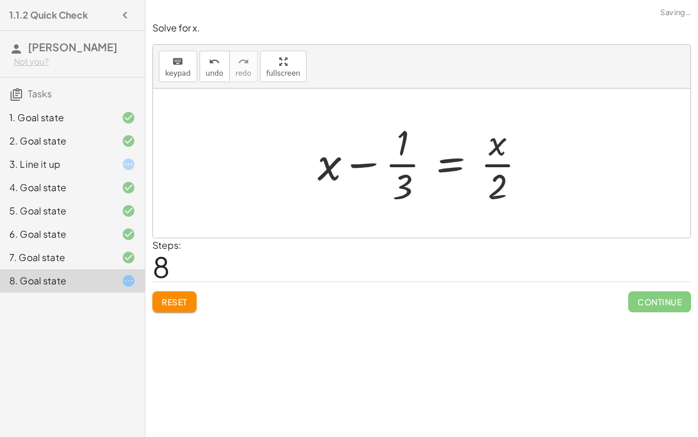
click at [401, 164] on div at bounding box center [426, 163] width 229 height 90
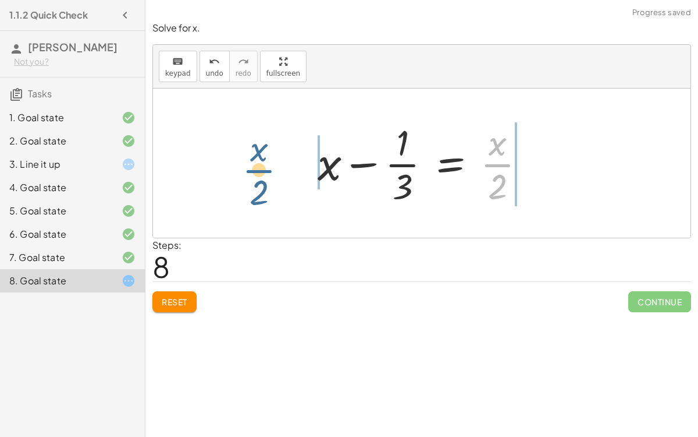
drag, startPoint x: 495, startPoint y: 161, endPoint x: 256, endPoint y: 167, distance: 238.7
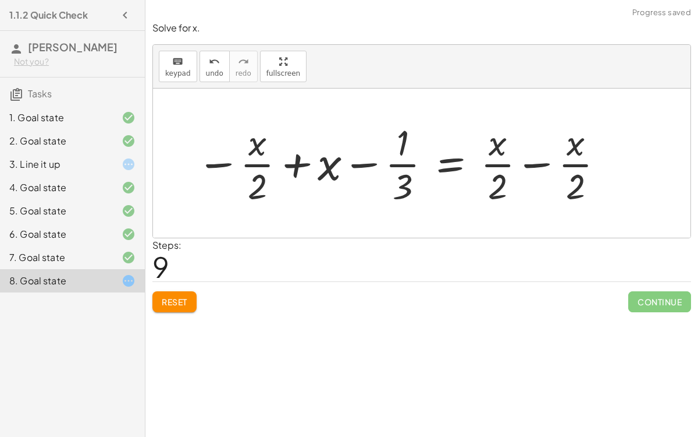
click at [297, 164] on div at bounding box center [401, 163] width 420 height 90
click at [357, 166] on div at bounding box center [401, 163] width 420 height 90
click at [548, 157] on div at bounding box center [401, 163] width 420 height 90
click at [300, 162] on div at bounding box center [357, 163] width 332 height 90
click at [218, 158] on div at bounding box center [357, 163] width 332 height 90
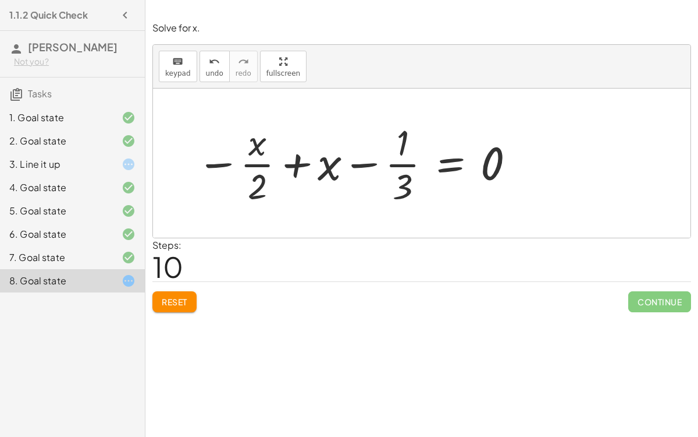
click at [353, 162] on div at bounding box center [357, 163] width 332 height 90
drag, startPoint x: 207, startPoint y: 160, endPoint x: 385, endPoint y: 166, distance: 178.8
click at [385, 166] on div at bounding box center [357, 163] width 332 height 90
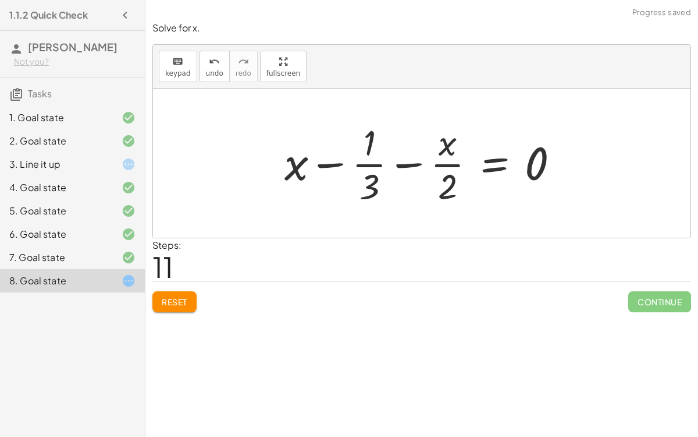
click at [356, 158] on div at bounding box center [427, 163] width 296 height 90
click at [400, 164] on div at bounding box center [427, 163] width 296 height 90
click at [338, 160] on div at bounding box center [427, 163] width 296 height 90
drag, startPoint x: 297, startPoint y: 159, endPoint x: 456, endPoint y: 158, distance: 158.9
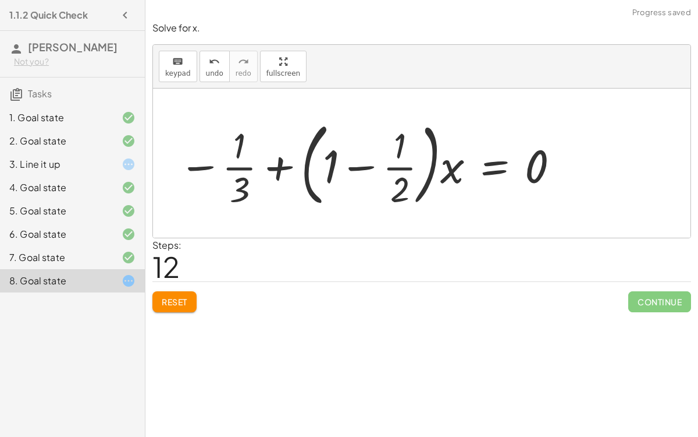
click at [401, 166] on div at bounding box center [370, 163] width 394 height 97
click at [368, 165] on div at bounding box center [370, 163] width 394 height 97
click at [288, 166] on div at bounding box center [370, 163] width 394 height 97
click at [275, 156] on div at bounding box center [370, 163] width 394 height 97
drag, startPoint x: 540, startPoint y: 166, endPoint x: 423, endPoint y: 169, distance: 117.6
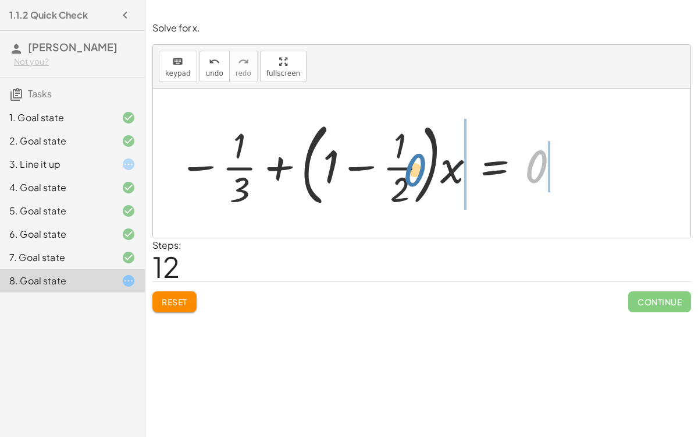
click at [423, 169] on div at bounding box center [370, 163] width 394 height 97
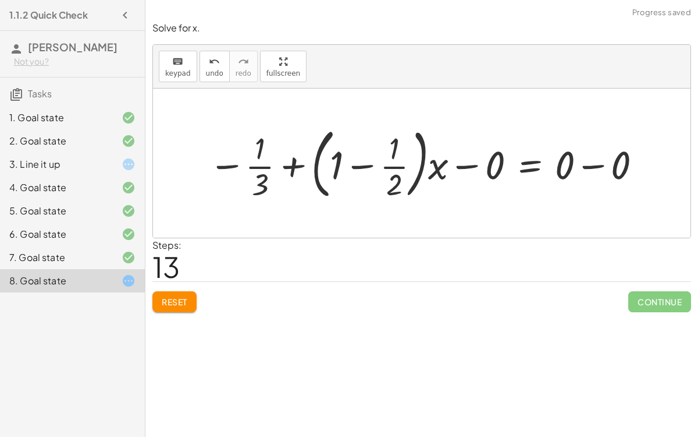
click at [578, 167] on div at bounding box center [427, 163] width 448 height 82
click at [474, 162] on div at bounding box center [399, 163] width 392 height 82
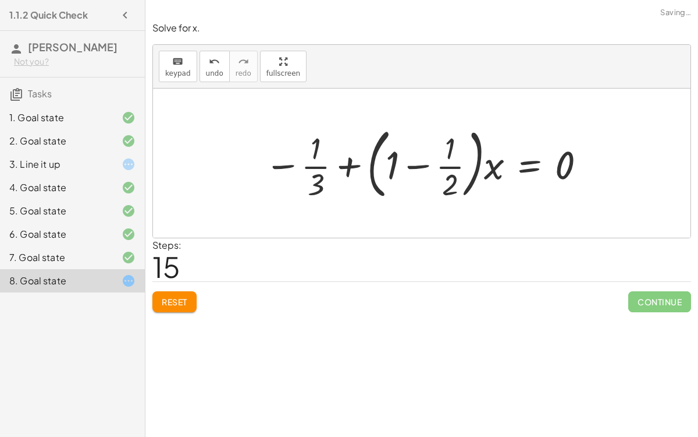
click at [423, 165] on div at bounding box center [426, 163] width 335 height 82
click at [348, 160] on div at bounding box center [426, 163] width 335 height 82
click at [289, 166] on div at bounding box center [426, 163] width 335 height 82
drag, startPoint x: 451, startPoint y: 164, endPoint x: 385, endPoint y: 164, distance: 65.8
click at [385, 164] on div at bounding box center [426, 163] width 335 height 82
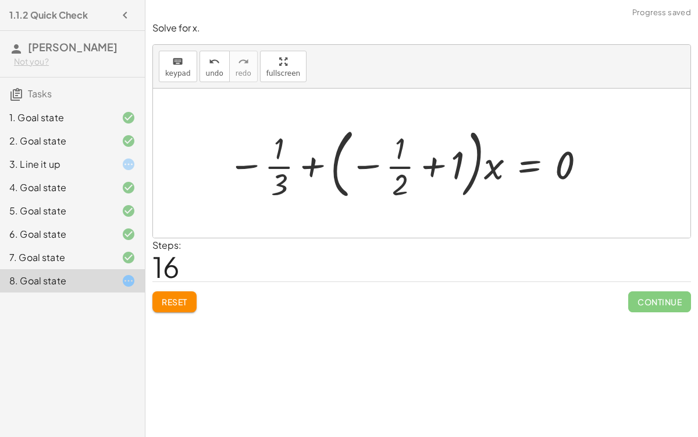
click at [434, 160] on div at bounding box center [408, 163] width 372 height 82
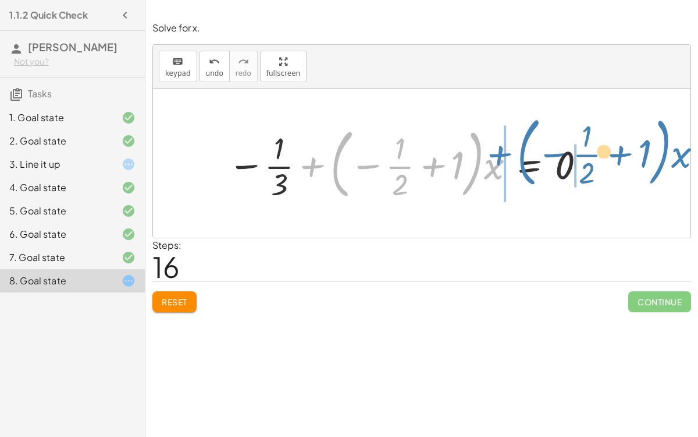
drag, startPoint x: 314, startPoint y: 166, endPoint x: 504, endPoint y: 155, distance: 190.6
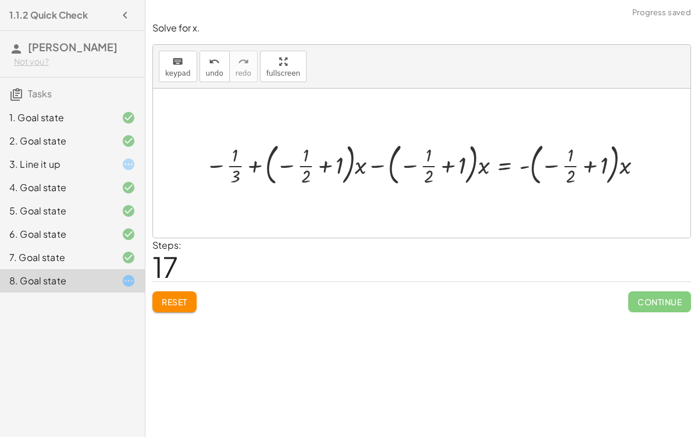
click at [558, 166] on div at bounding box center [427, 163] width 455 height 51
click at [550, 163] on div at bounding box center [427, 163] width 455 height 51
click at [552, 163] on div at bounding box center [427, 163] width 455 height 51
click at [590, 166] on div at bounding box center [427, 163] width 455 height 51
click at [613, 166] on div at bounding box center [427, 163] width 455 height 51
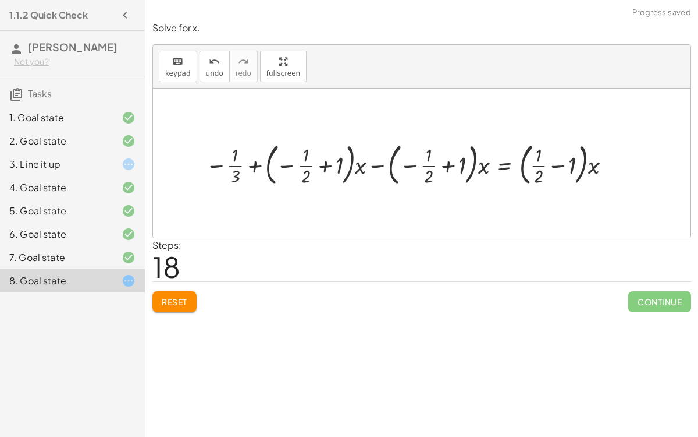
click at [557, 164] on div at bounding box center [411, 163] width 423 height 51
click at [583, 161] on div at bounding box center [411, 163] width 423 height 51
click at [475, 168] on div at bounding box center [411, 163] width 423 height 51
click at [473, 166] on div at bounding box center [411, 163] width 423 height 51
click at [449, 163] on div at bounding box center [411, 163] width 423 height 51
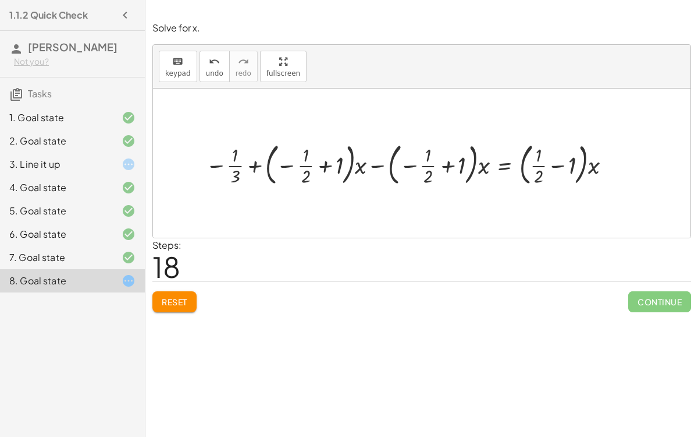
click at [410, 161] on div at bounding box center [411, 163] width 423 height 51
click at [382, 162] on div at bounding box center [411, 163] width 423 height 51
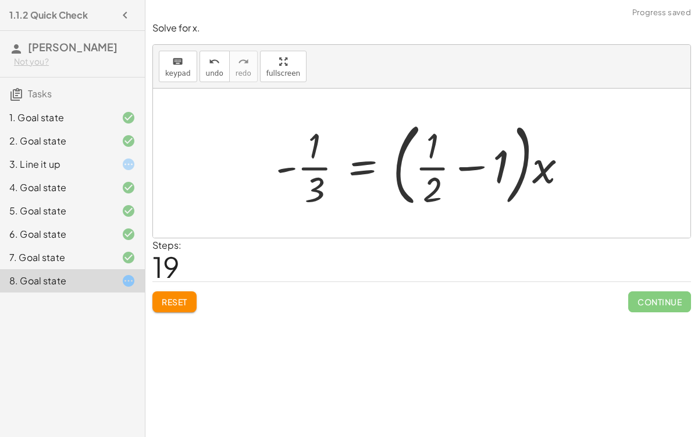
click at [467, 165] on div at bounding box center [426, 163] width 313 height 97
drag, startPoint x: 549, startPoint y: 166, endPoint x: 446, endPoint y: 165, distance: 102.4
click at [446, 165] on div at bounding box center [426, 163] width 313 height 97
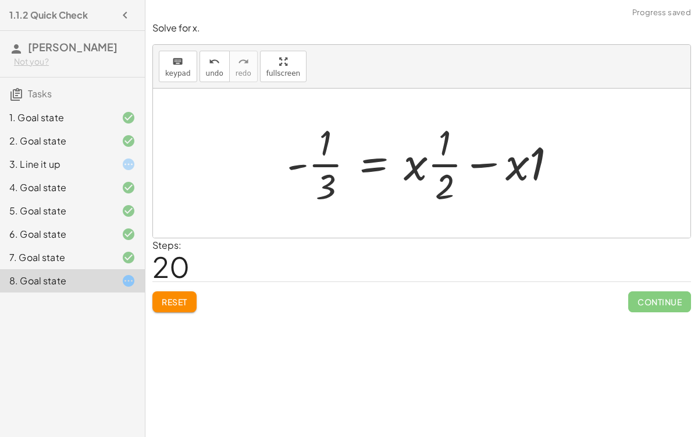
click at [485, 164] on div at bounding box center [426, 163] width 290 height 90
drag, startPoint x: 517, startPoint y: 164, endPoint x: 533, endPoint y: 164, distance: 16.3
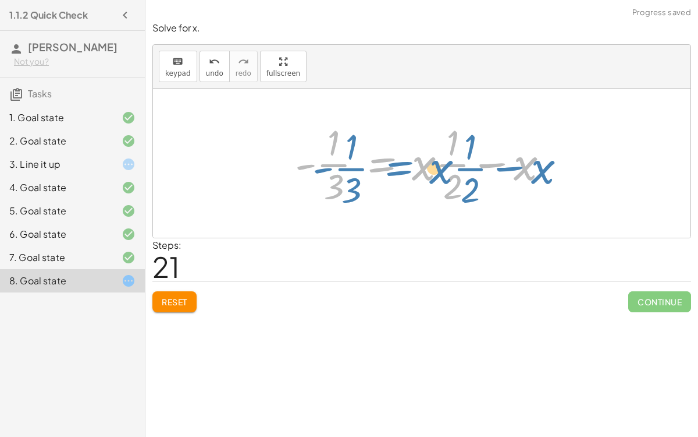
drag, startPoint x: 410, startPoint y: 171, endPoint x: 425, endPoint y: 175, distance: 15.7
click at [425, 175] on div at bounding box center [426, 163] width 275 height 90
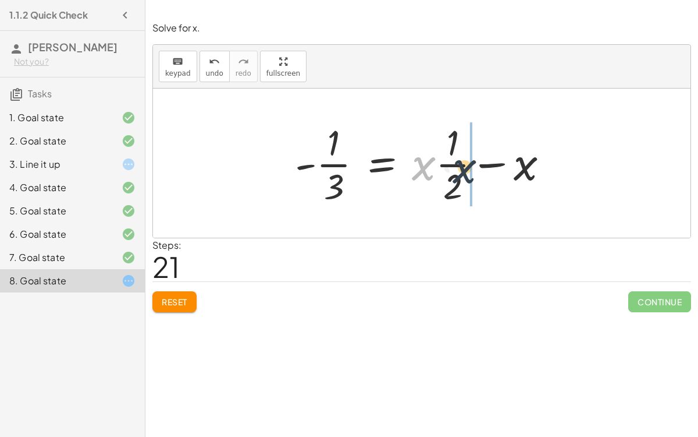
drag, startPoint x: 423, startPoint y: 172, endPoint x: 463, endPoint y: 175, distance: 39.7
click at [463, 175] on div at bounding box center [426, 163] width 275 height 90
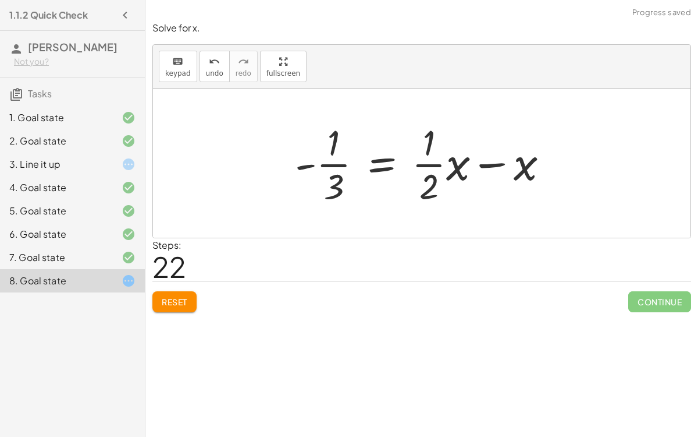
click at [440, 165] on div at bounding box center [426, 163] width 275 height 90
click at [340, 162] on div at bounding box center [426, 163] width 275 height 90
drag, startPoint x: 336, startPoint y: 183, endPoint x: 342, endPoint y: 158, distance: 26.4
click at [342, 158] on div at bounding box center [426, 163] width 275 height 90
click at [491, 168] on div at bounding box center [426, 163] width 275 height 90
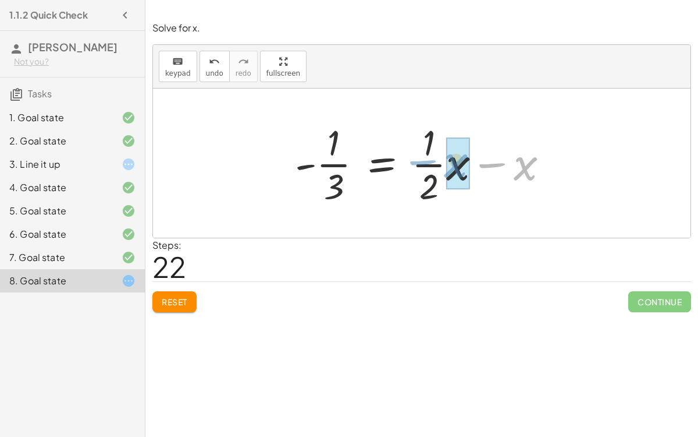
drag, startPoint x: 521, startPoint y: 173, endPoint x: 452, endPoint y: 171, distance: 69.3
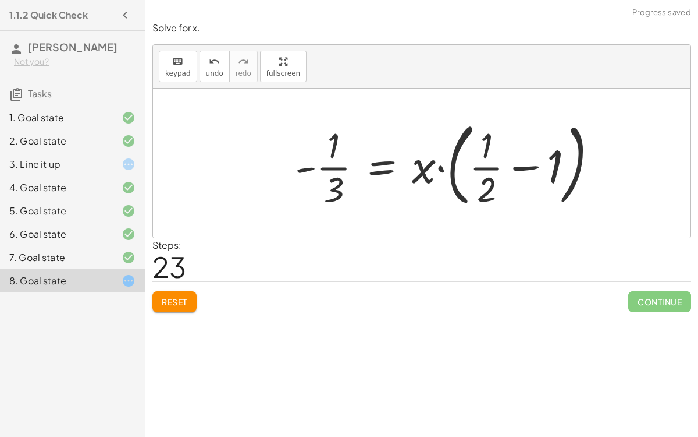
click at [513, 166] on div at bounding box center [451, 163] width 324 height 97
drag, startPoint x: 558, startPoint y: 162, endPoint x: 484, endPoint y: 152, distance: 75.2
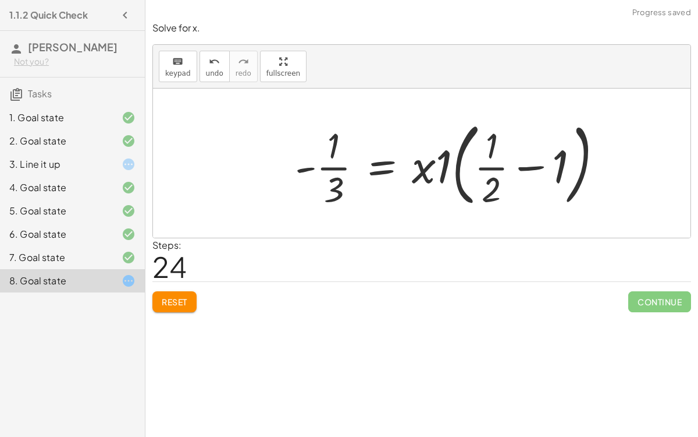
click at [500, 167] on div at bounding box center [453, 163] width 329 height 97
drag, startPoint x: 418, startPoint y: 171, endPoint x: 432, endPoint y: 172, distance: 13.4
click at [432, 172] on div at bounding box center [453, 163] width 329 height 97
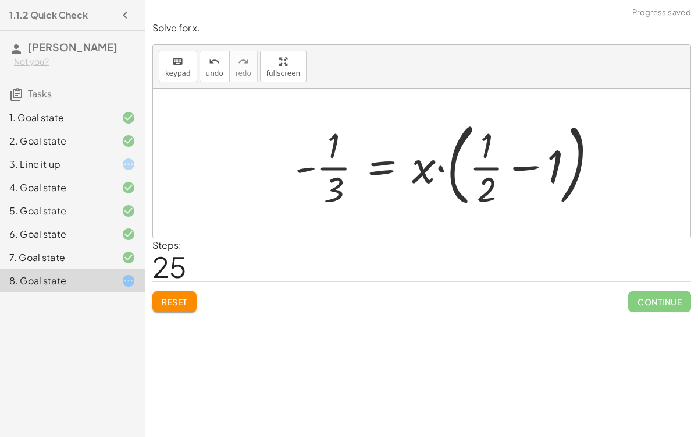
click at [442, 166] on div at bounding box center [451, 163] width 324 height 97
click at [526, 168] on div at bounding box center [451, 163] width 324 height 97
click at [328, 168] on div at bounding box center [451, 163] width 324 height 97
drag, startPoint x: 549, startPoint y: 172, endPoint x: 485, endPoint y: 158, distance: 65.7
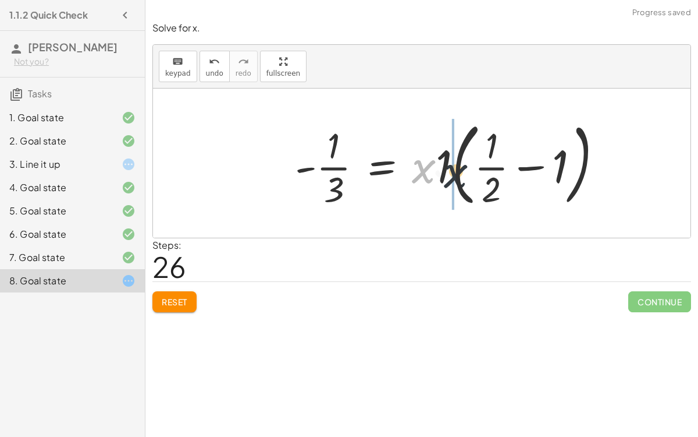
drag, startPoint x: 422, startPoint y: 167, endPoint x: 457, endPoint y: 172, distance: 35.3
click at [457, 172] on div at bounding box center [453, 163] width 329 height 97
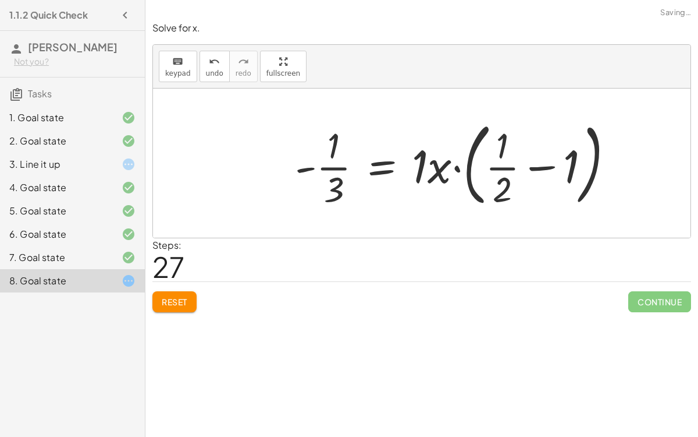
click at [457, 168] on div at bounding box center [459, 163] width 340 height 97
drag, startPoint x: 437, startPoint y: 172, endPoint x: 428, endPoint y: 171, distance: 8.8
click at [428, 171] on div at bounding box center [459, 163] width 340 height 97
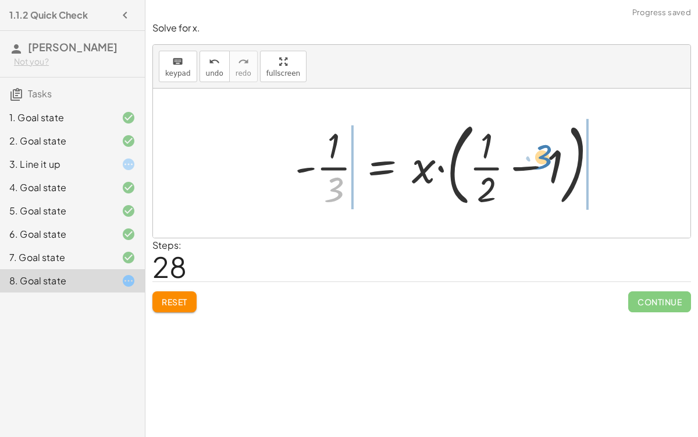
drag, startPoint x: 335, startPoint y: 197, endPoint x: 544, endPoint y: 164, distance: 211.6
click at [544, 164] on div at bounding box center [451, 163] width 324 height 97
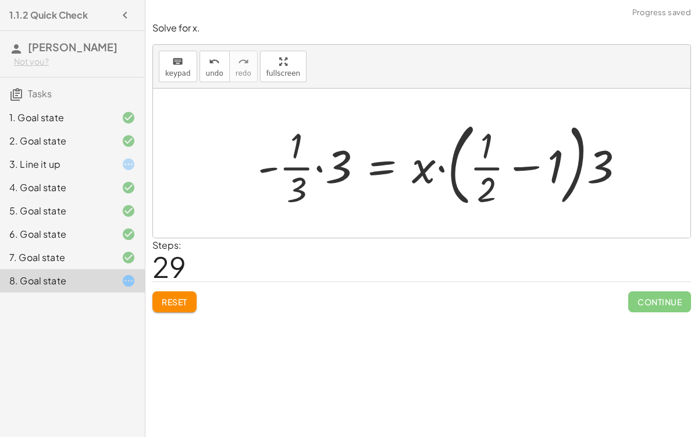
click at [552, 164] on div at bounding box center [446, 163] width 388 height 97
click at [570, 167] on div at bounding box center [446, 163] width 388 height 97
click at [574, 168] on div at bounding box center [446, 163] width 388 height 97
click at [579, 171] on div at bounding box center [446, 163] width 388 height 97
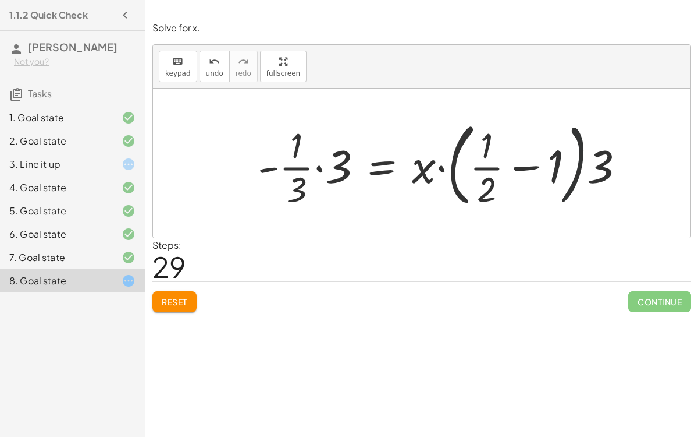
click at [579, 171] on div at bounding box center [446, 163] width 388 height 97
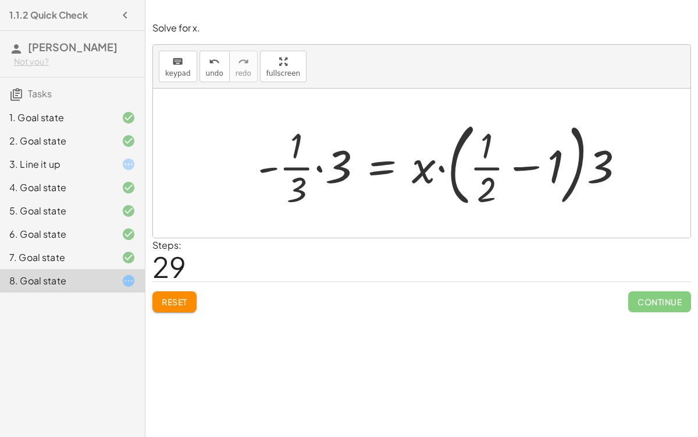
click at [321, 165] on div at bounding box center [446, 163] width 388 height 97
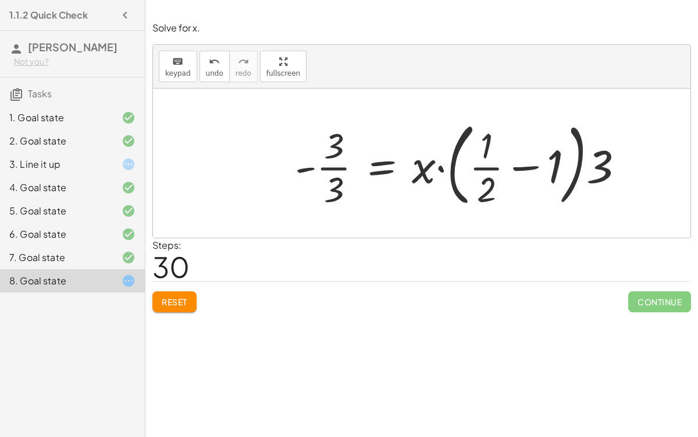
click at [437, 166] on div at bounding box center [464, 163] width 350 height 97
drag, startPoint x: 422, startPoint y: 165, endPoint x: 644, endPoint y: 157, distance: 222.5
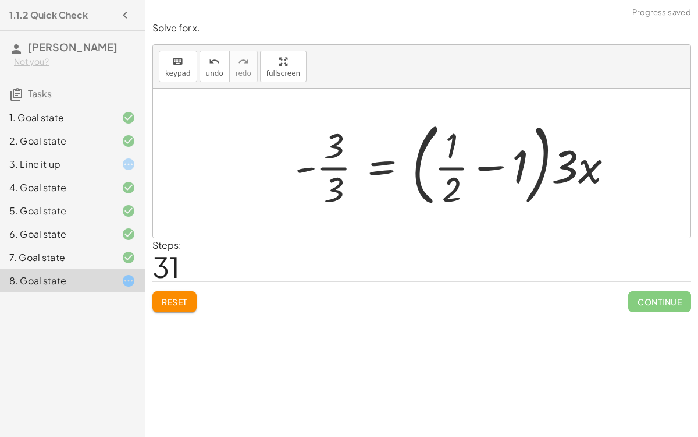
click at [547, 164] on div at bounding box center [458, 163] width 339 height 97
click at [500, 165] on div at bounding box center [458, 163] width 339 height 97
click at [545, 164] on div at bounding box center [458, 163] width 339 height 97
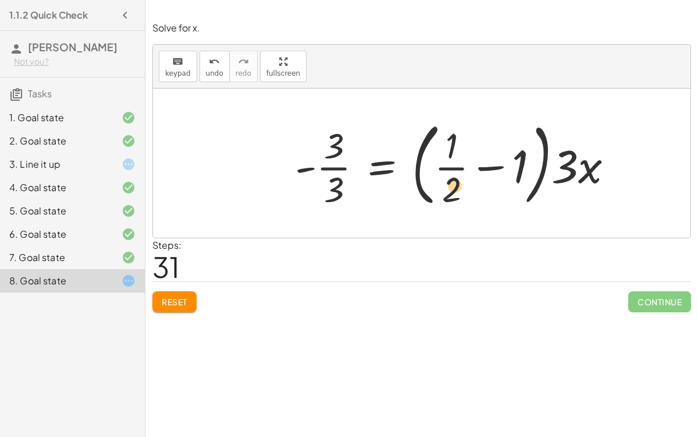
drag, startPoint x: 520, startPoint y: 164, endPoint x: 473, endPoint y: 179, distance: 49.7
click at [473, 179] on div at bounding box center [458, 163] width 339 height 97
drag, startPoint x: 517, startPoint y: 164, endPoint x: 440, endPoint y: 183, distance: 79.8
click at [440, 183] on div at bounding box center [458, 163] width 339 height 97
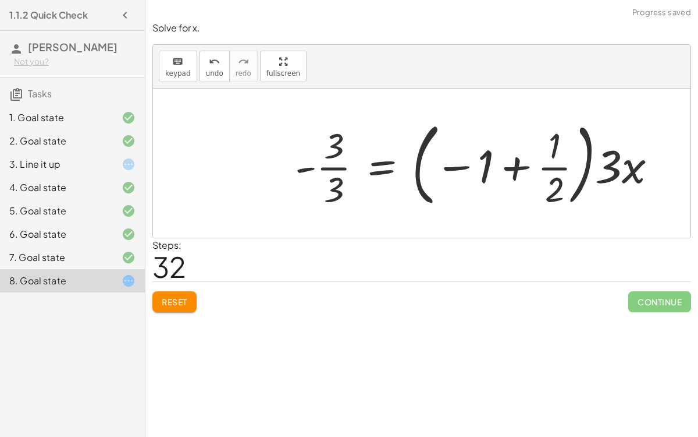
click at [515, 156] on div at bounding box center [480, 163] width 383 height 97
drag, startPoint x: 560, startPoint y: 186, endPoint x: 555, endPoint y: 177, distance: 10.4
drag, startPoint x: 549, startPoint y: 187, endPoint x: 486, endPoint y: 168, distance: 66.1
click at [486, 168] on div at bounding box center [480, 163] width 383 height 97
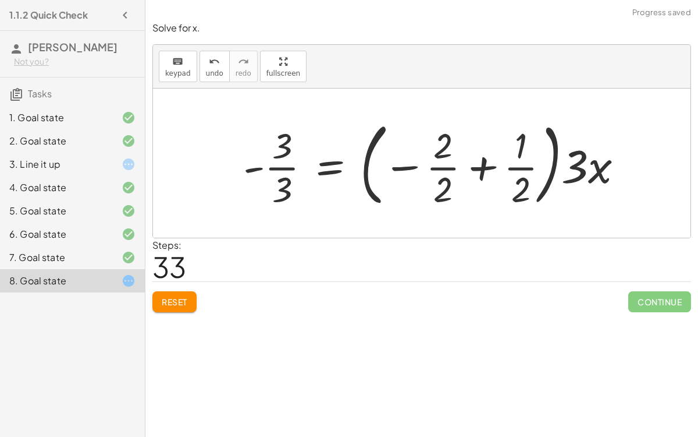
click at [496, 185] on div at bounding box center [437, 163] width 401 height 97
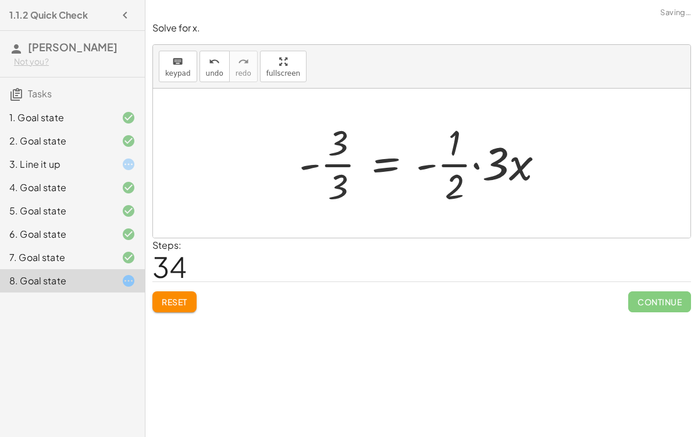
click at [478, 164] on div at bounding box center [426, 163] width 266 height 90
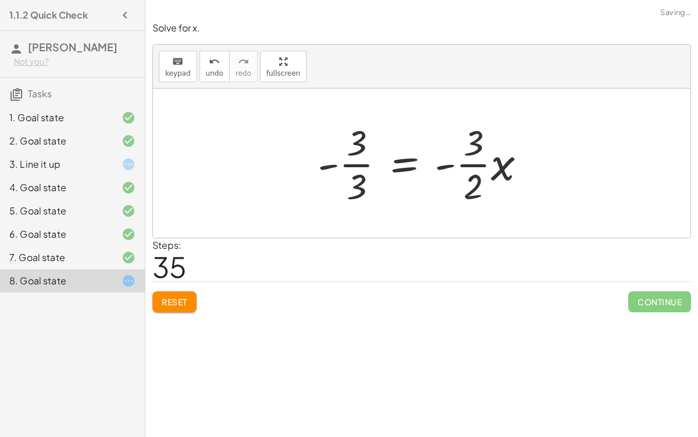
click at [448, 163] on div at bounding box center [426, 163] width 229 height 90
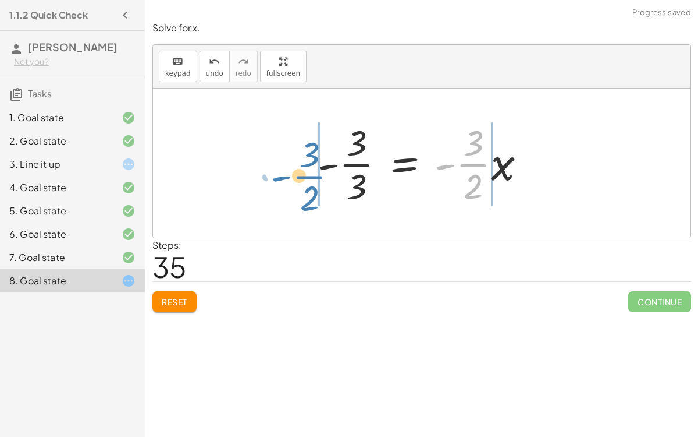
drag, startPoint x: 466, startPoint y: 162, endPoint x: 302, endPoint y: 174, distance: 164.5
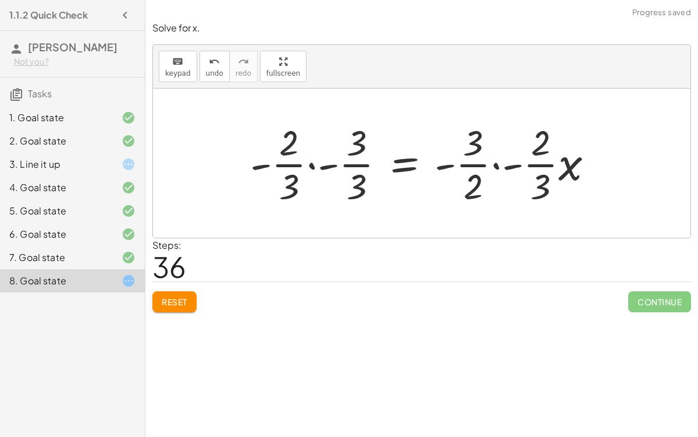
click at [496, 165] on div at bounding box center [426, 163] width 364 height 90
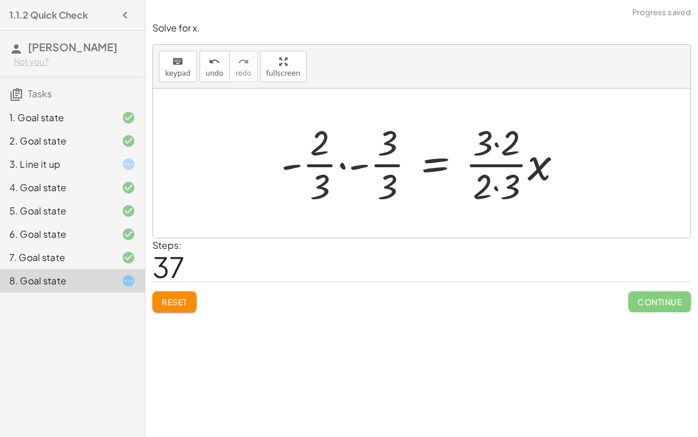
click at [497, 143] on div at bounding box center [426, 163] width 303 height 90
click at [495, 185] on div at bounding box center [426, 163] width 303 height 90
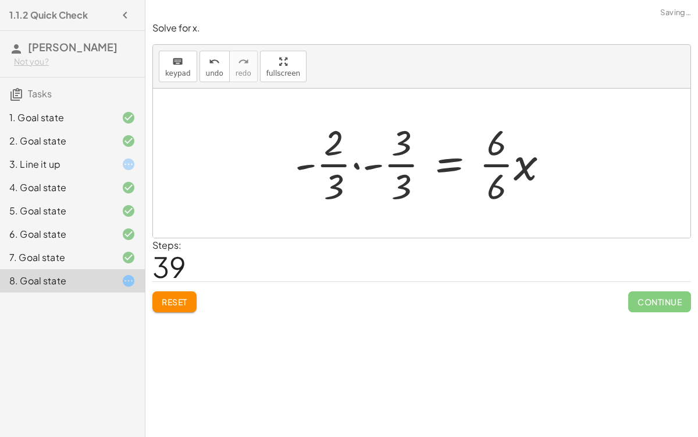
click at [356, 165] on div at bounding box center [426, 163] width 275 height 90
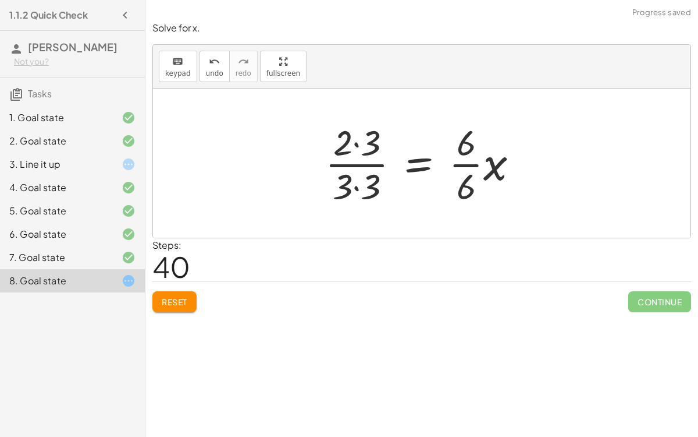
click at [360, 140] on div at bounding box center [427, 163] width 214 height 90
click at [356, 186] on div at bounding box center [427, 163] width 214 height 90
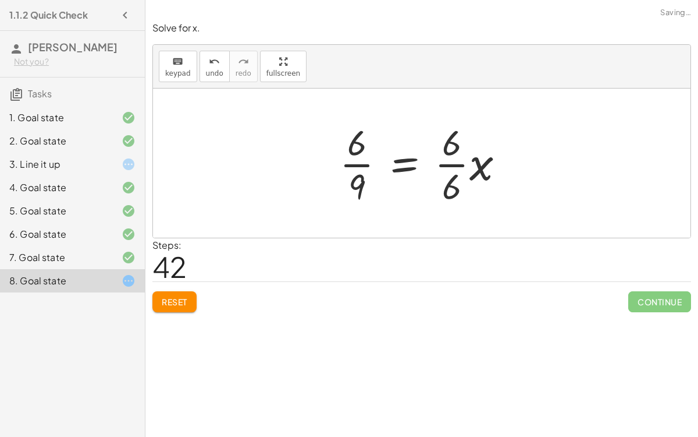
click at [459, 164] on div at bounding box center [427, 163] width 186 height 90
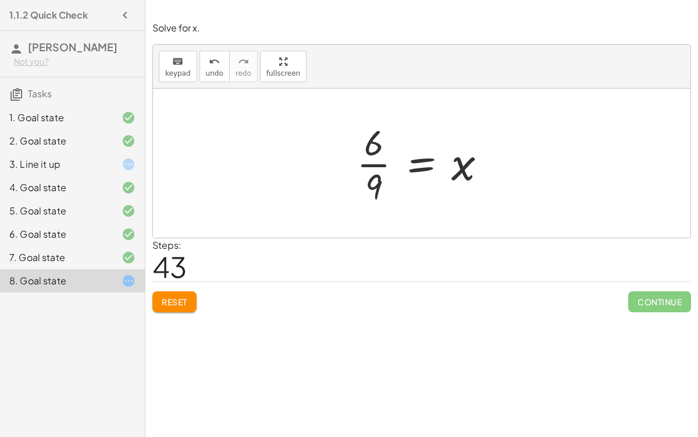
click at [372, 162] on div at bounding box center [426, 163] width 151 height 90
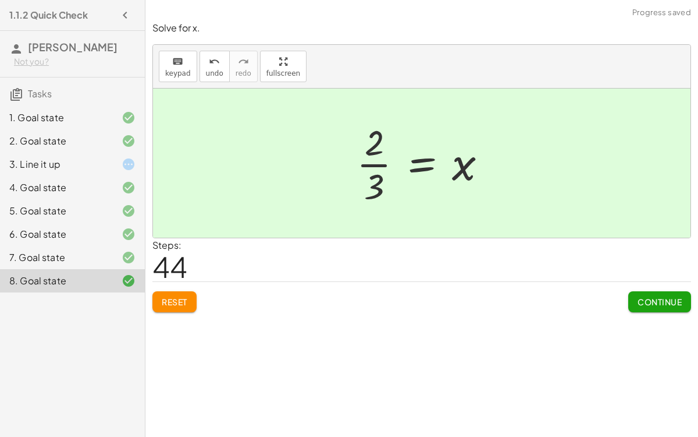
click at [641, 296] on span "Continue" at bounding box center [660, 301] width 44 height 10
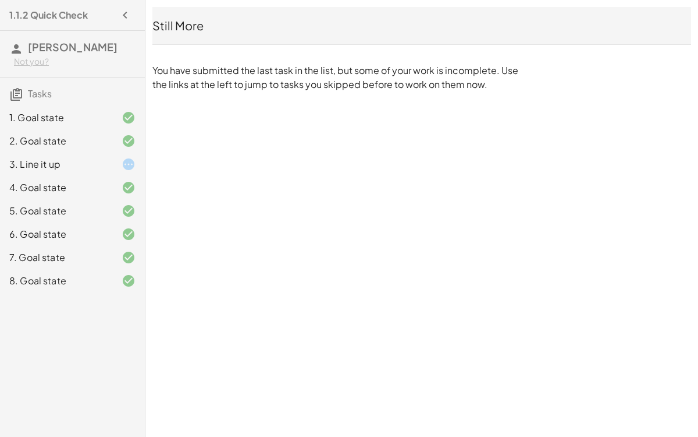
click at [0, 0] on div "1.1.2 Quick Check Mahaylah Kopta Not you? Tasks 1. Goal state 2. Goal state 3. …" at bounding box center [0, 0] width 0 height 0
